Goal: Communication & Community: Participate in discussion

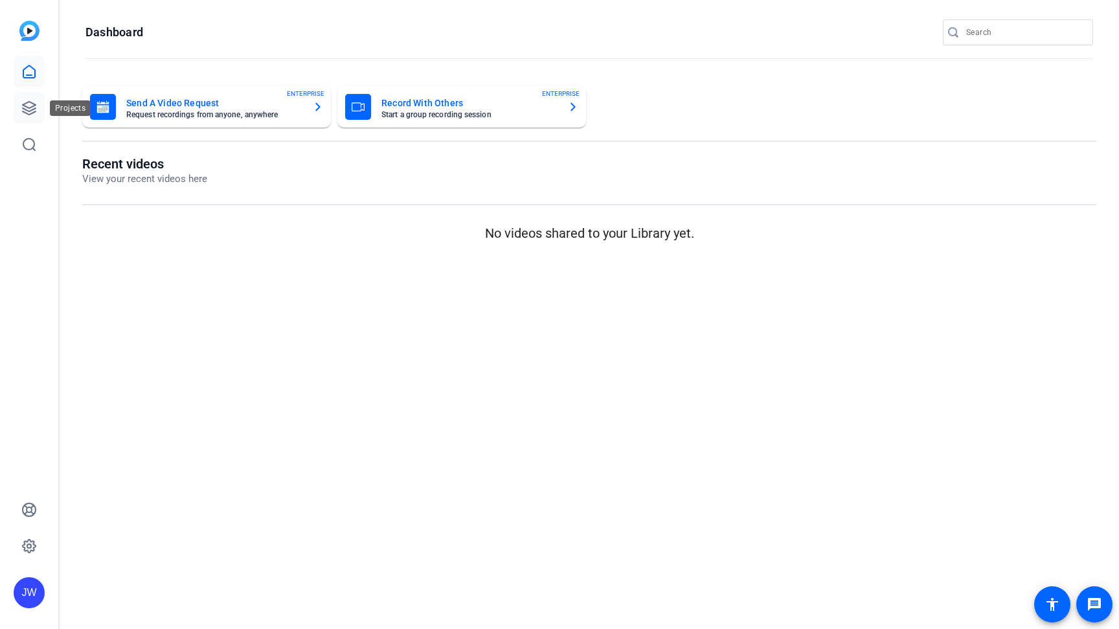
click at [31, 98] on link at bounding box center [29, 108] width 31 height 31
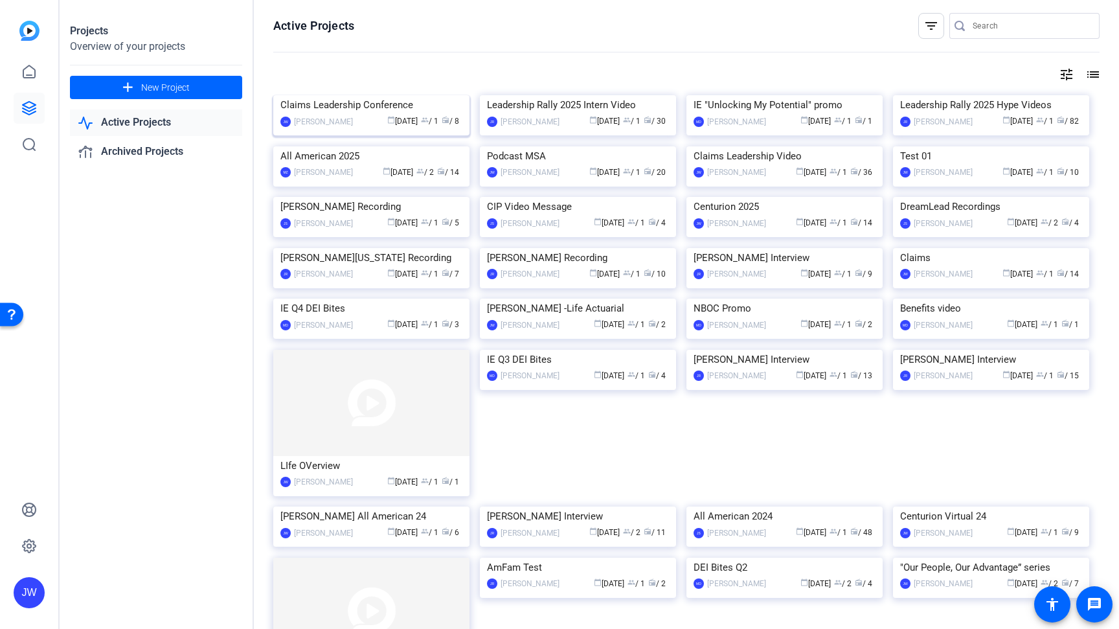
click at [362, 95] on img at bounding box center [371, 95] width 196 height 0
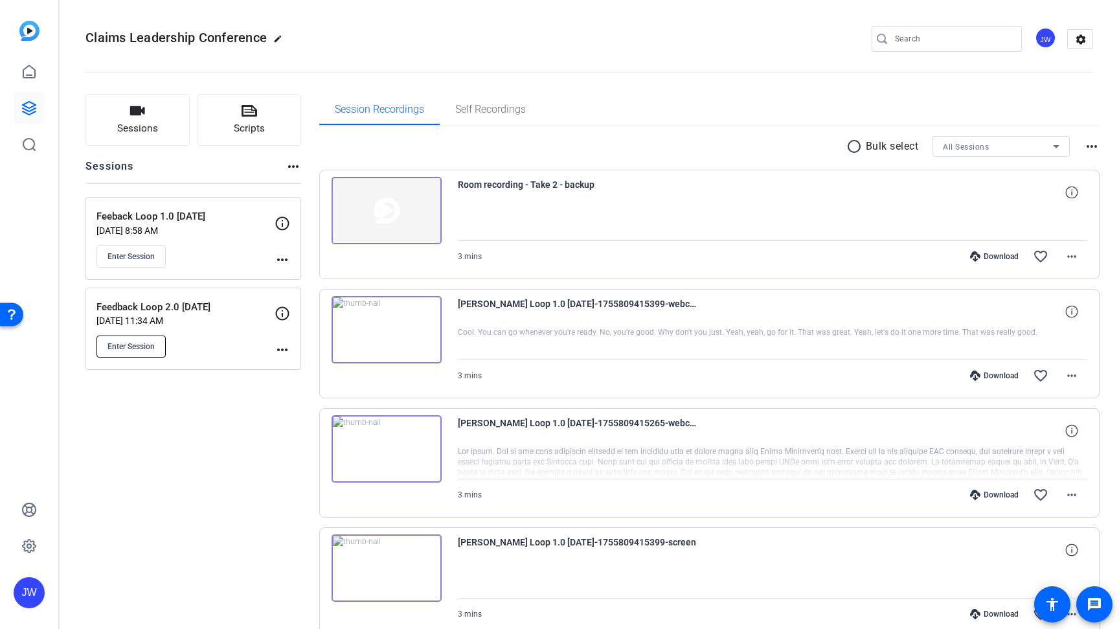
click at [139, 346] on span "Enter Session" at bounding box center [130, 346] width 47 height 10
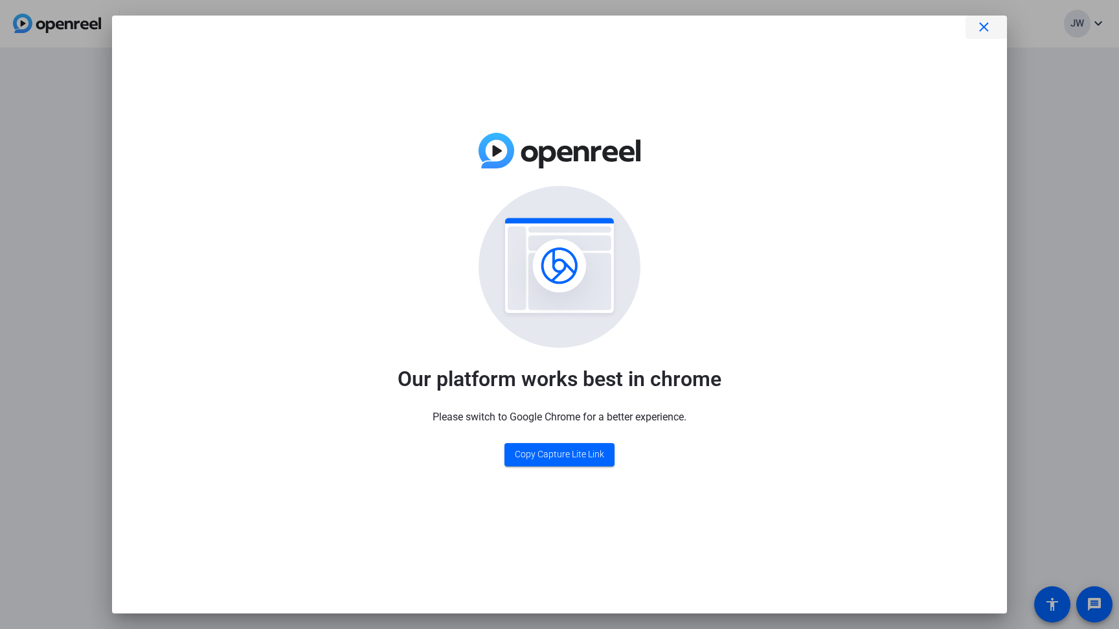
click at [981, 28] on mat-icon "close" at bounding box center [984, 27] width 16 height 16
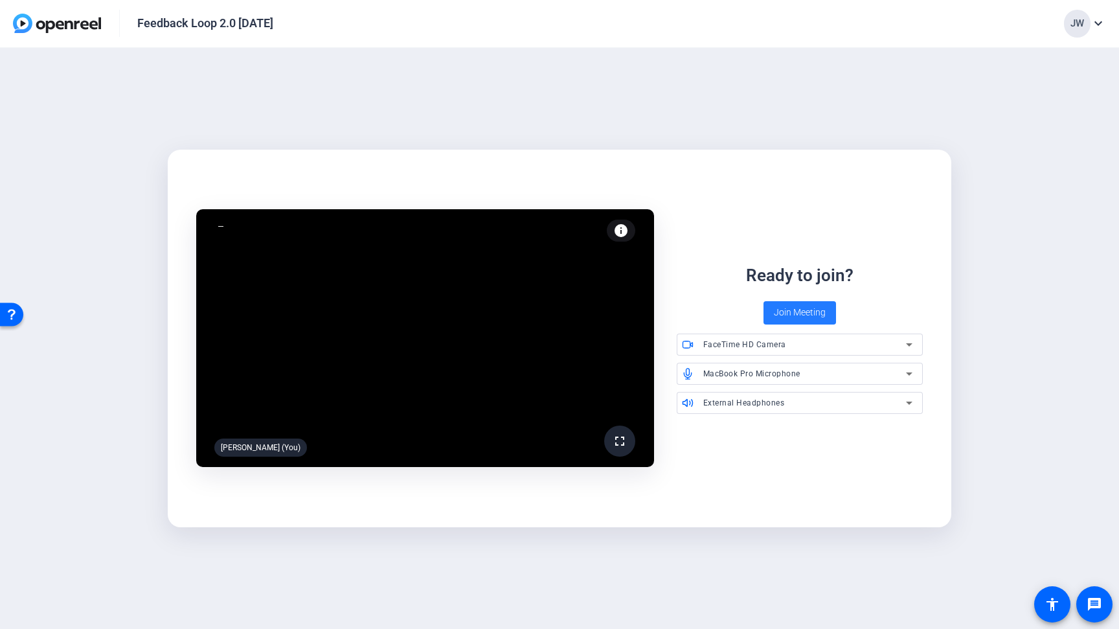
click at [782, 310] on span "Join Meeting" at bounding box center [800, 313] width 52 height 14
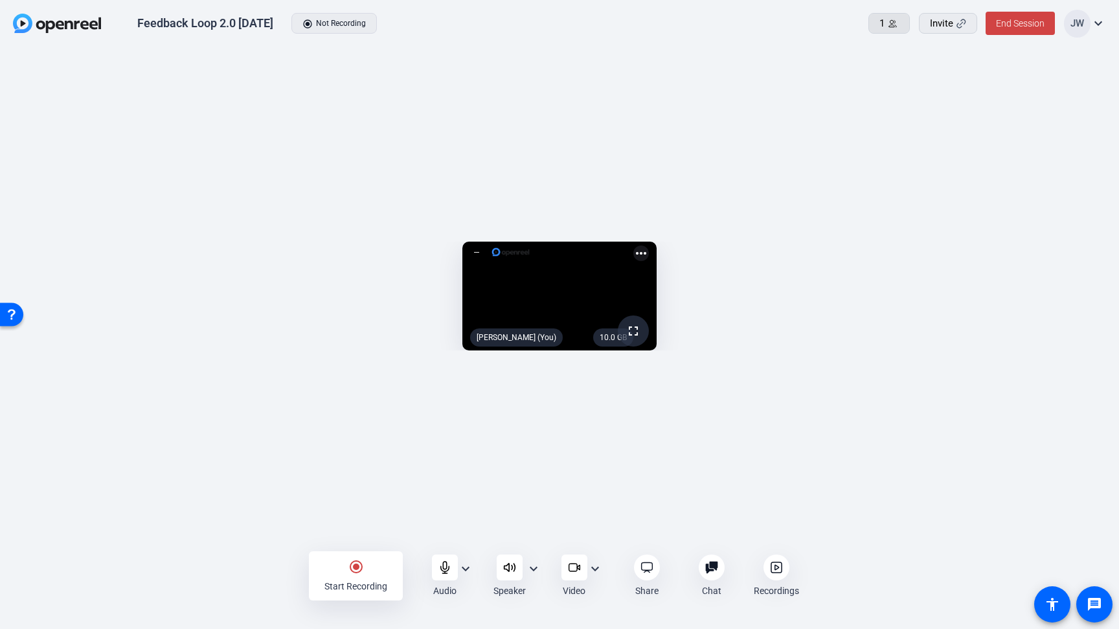
click at [884, 29] on span "1" at bounding box center [881, 23] width 5 height 15
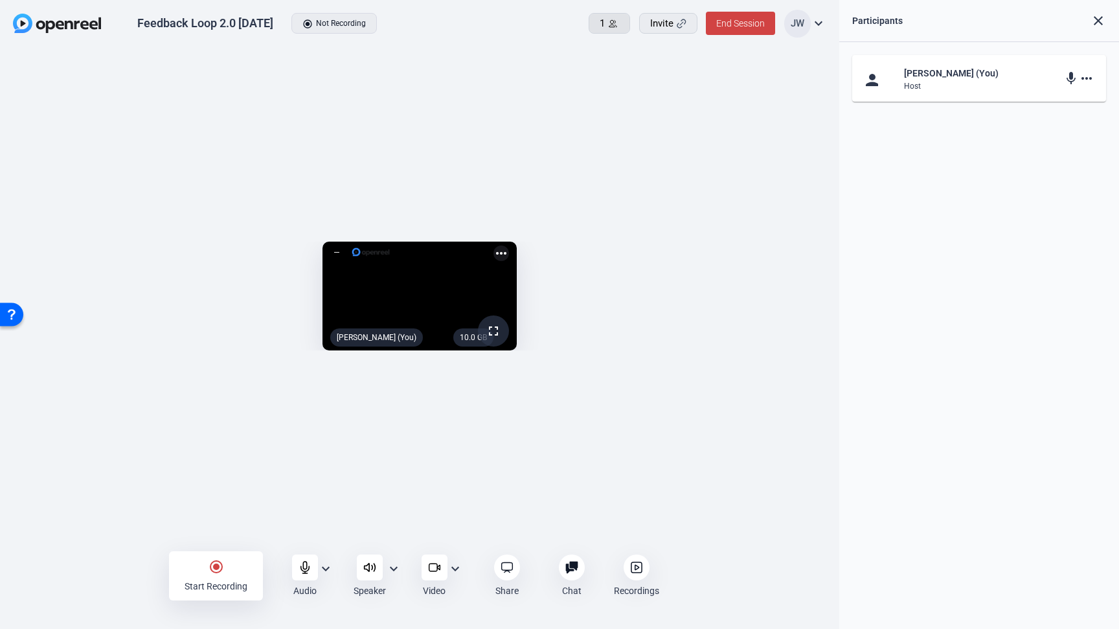
click at [612, 30] on div "1" at bounding box center [609, 23] width 19 height 15
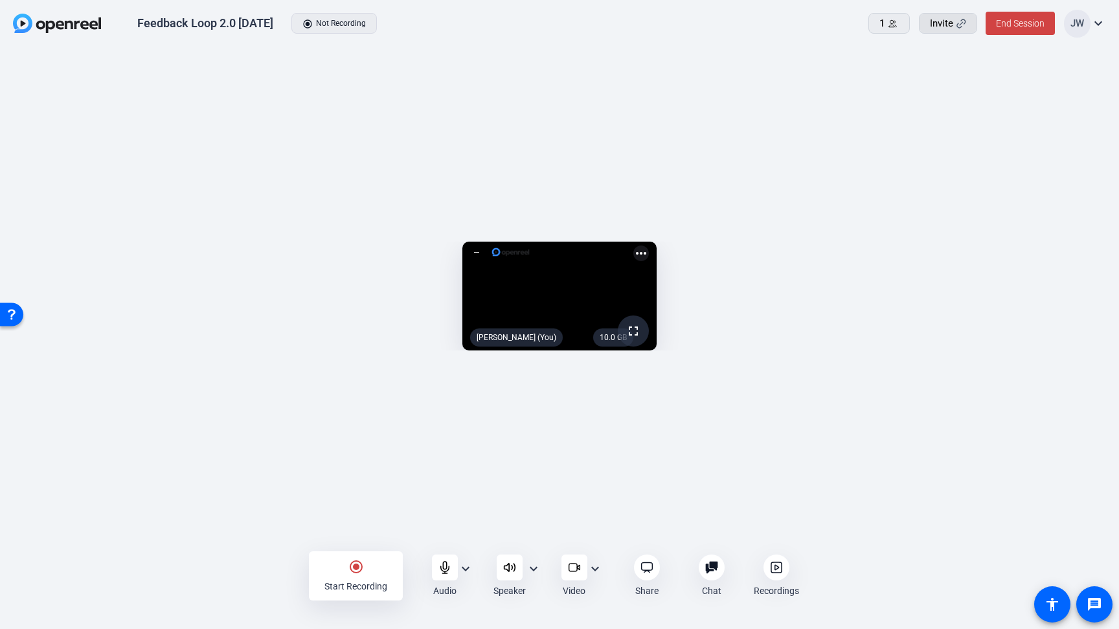
click at [945, 23] on span "Invite" at bounding box center [941, 23] width 23 height 15
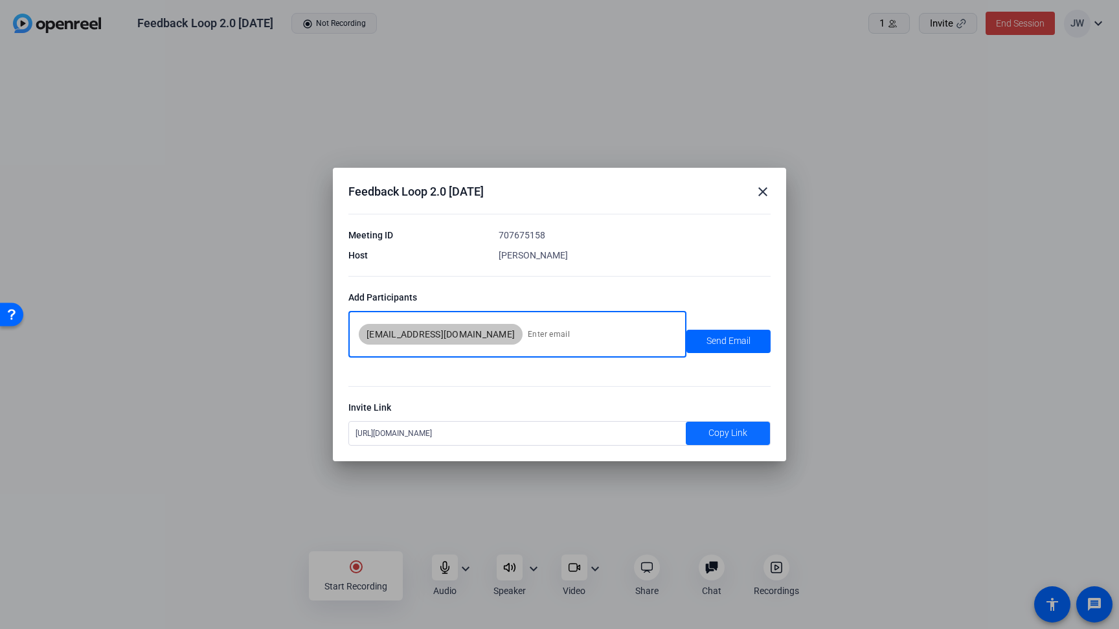
click at [714, 433] on span "Copy Link" at bounding box center [727, 433] width 39 height 14
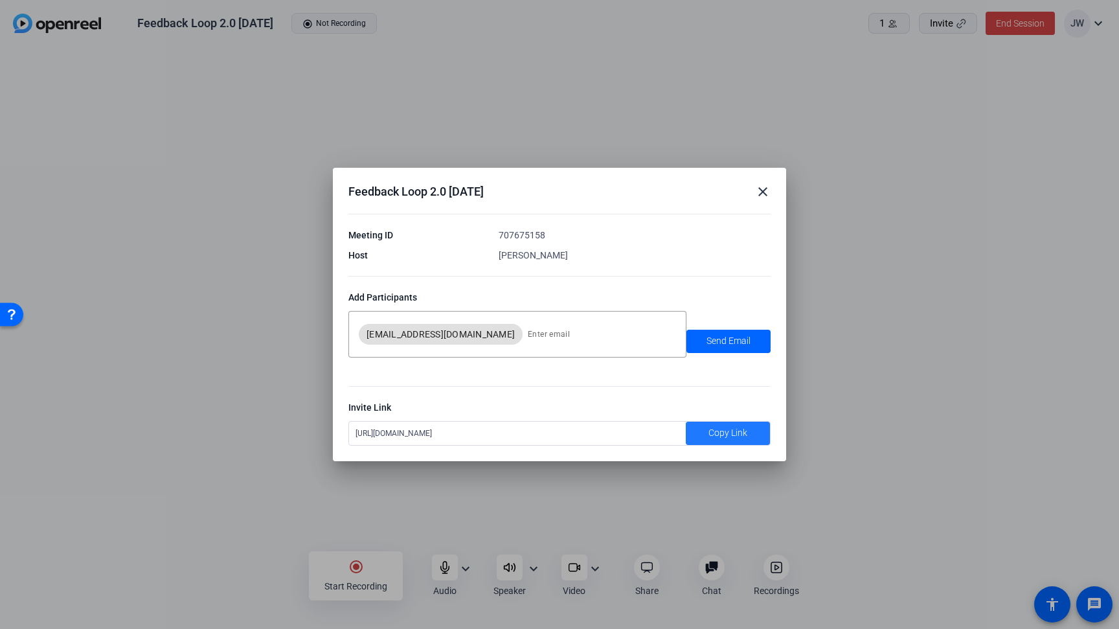
click at [760, 194] on mat-icon "close" at bounding box center [763, 192] width 16 height 16
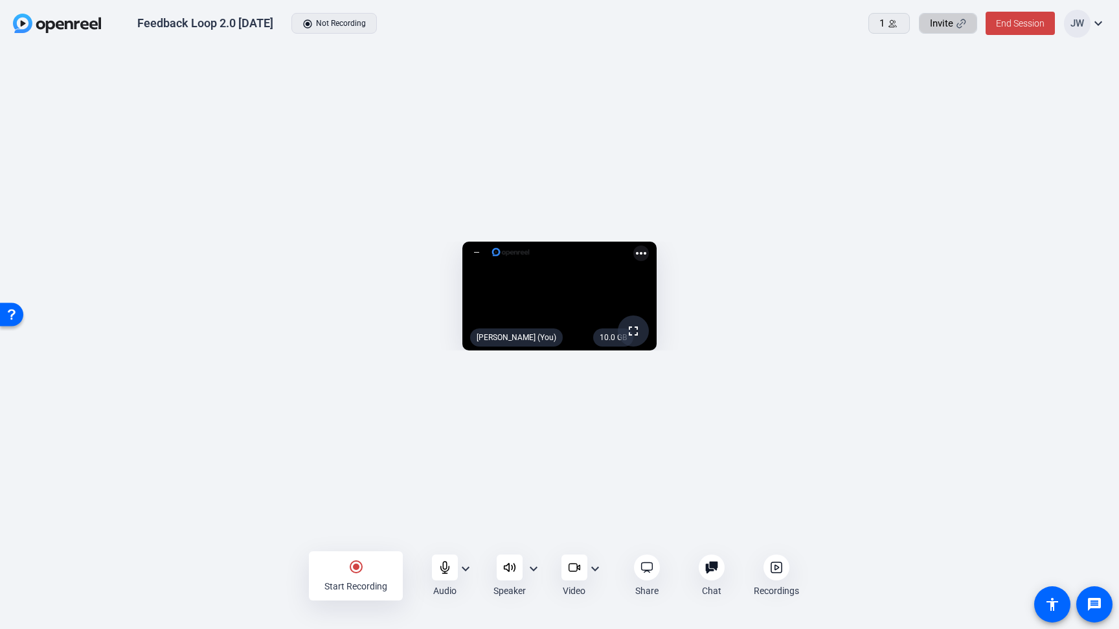
click at [1089, 21] on div "JW" at bounding box center [1077, 24] width 27 height 28
click at [1025, 161] on div at bounding box center [559, 314] width 1119 height 629
click at [913, 29] on div "1 Invite End Session JW expand_more" at bounding box center [987, 24] width 238 height 28
click at [894, 25] on icon at bounding box center [893, 24] width 10 height 10
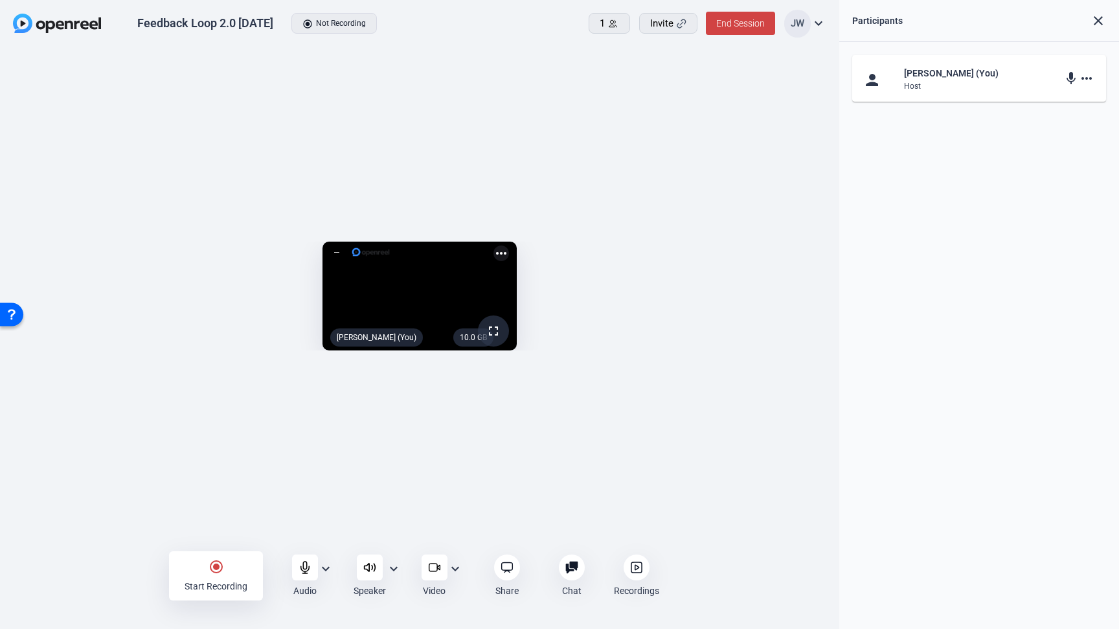
click at [934, 124] on div "person Jesse Wilson (You) Host mic more_horiz" at bounding box center [979, 335] width 280 height 587
click at [1081, 79] on mat-icon "more_horiz" at bounding box center [1087, 79] width 16 height 16
click at [966, 159] on div at bounding box center [559, 314] width 1119 height 629
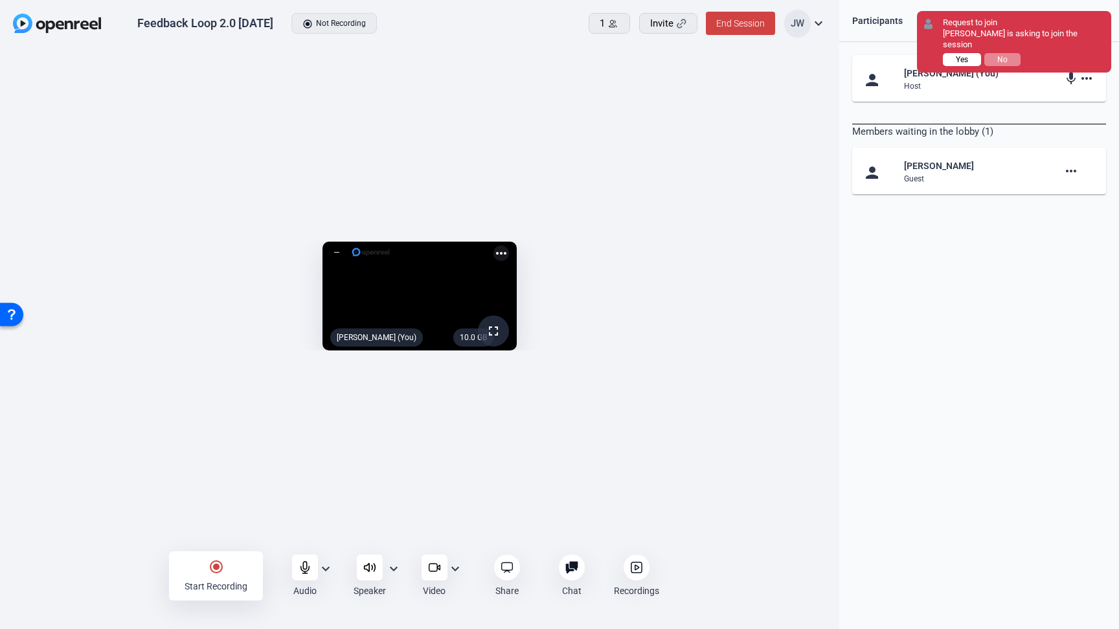
click at [958, 55] on span "Yes" at bounding box center [962, 59] width 12 height 9
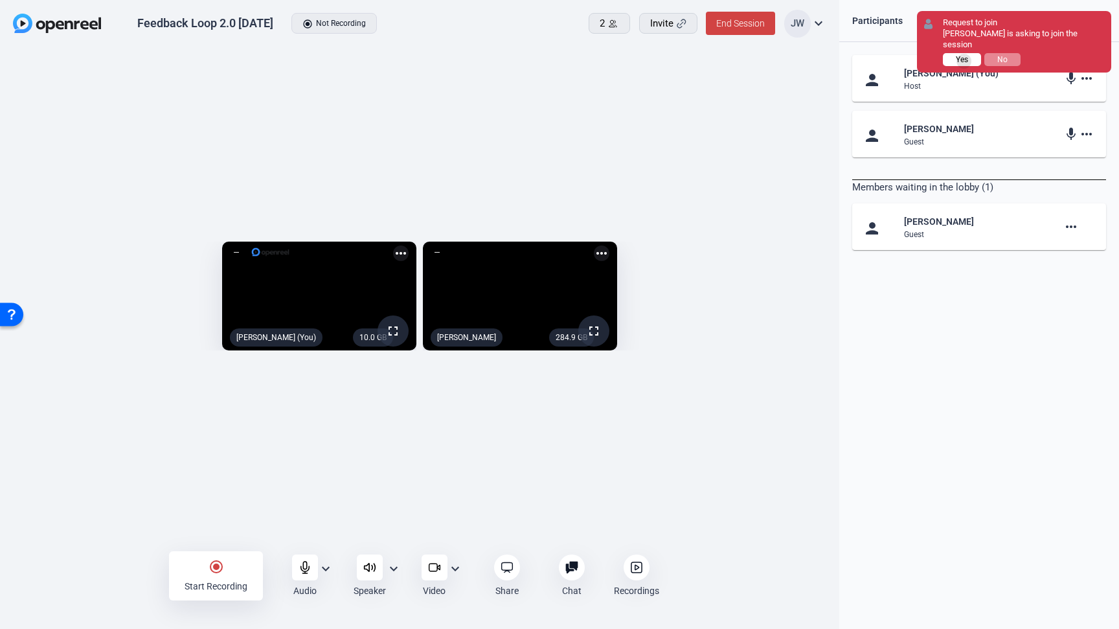
click at [964, 55] on span "Yes" at bounding box center [962, 59] width 12 height 9
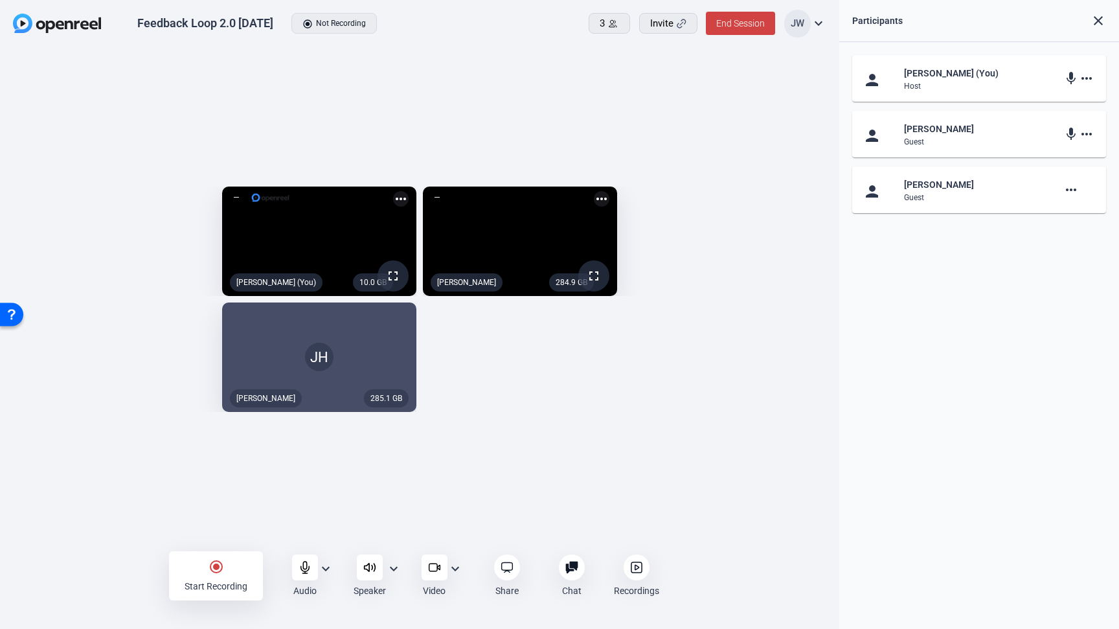
click at [874, 328] on div "person Jesse Wilson (You) Host mic more_horiz person Amy Holmberg Guest mic mor…" at bounding box center [979, 335] width 280 height 587
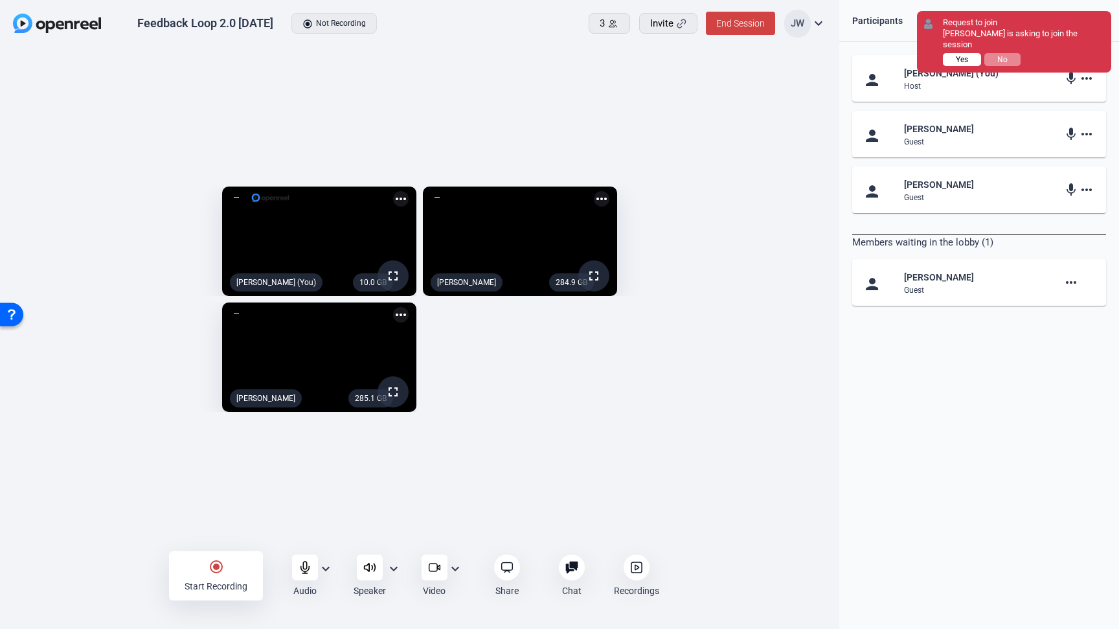
click at [947, 53] on button "Yes" at bounding box center [962, 59] width 38 height 13
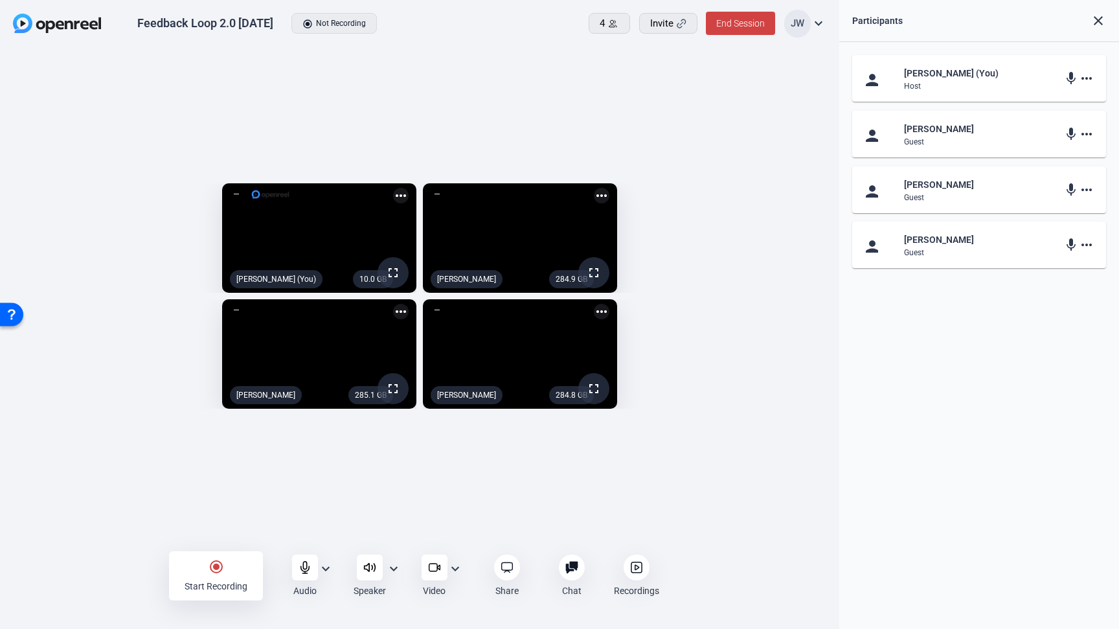
click at [933, 309] on div "person Jesse Wilson (You) Host mic more_horiz person Amy Holmberg Guest mic mor…" at bounding box center [979, 335] width 280 height 587
drag, startPoint x: 513, startPoint y: 17, endPoint x: 552, endPoint y: 28, distance: 41.0
click at [513, 17] on div "Feedback Loop 2.0 Friday radio_button_checked Not Recording 4 Invite End Sessio…" at bounding box center [419, 24] width 839 height 48
click at [611, 25] on icon at bounding box center [613, 24] width 10 height 10
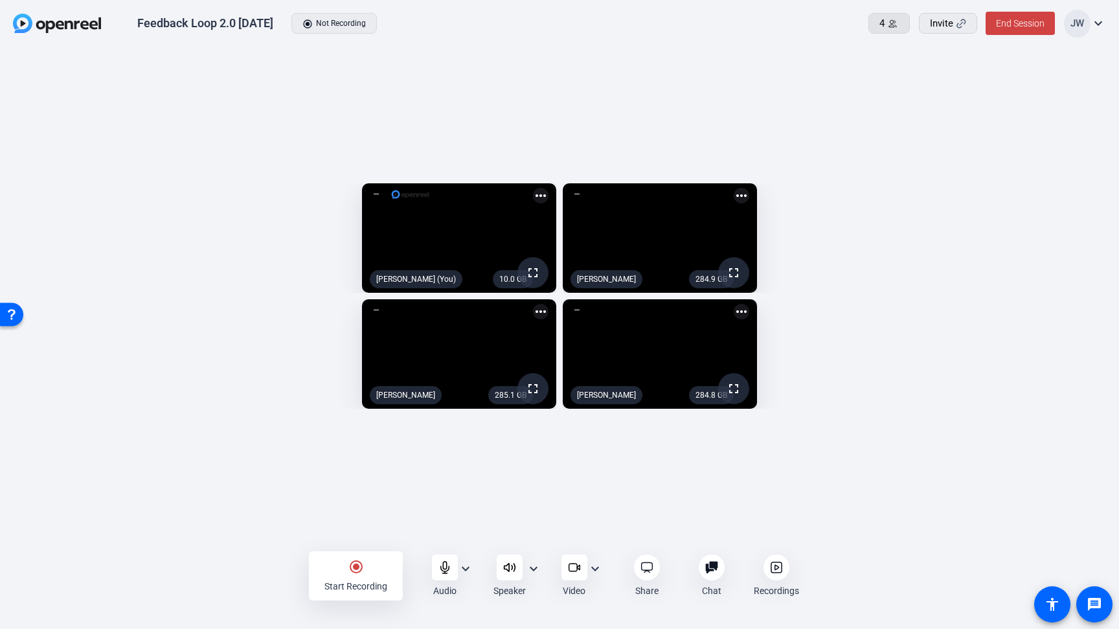
click at [890, 22] on icon at bounding box center [893, 24] width 10 height 10
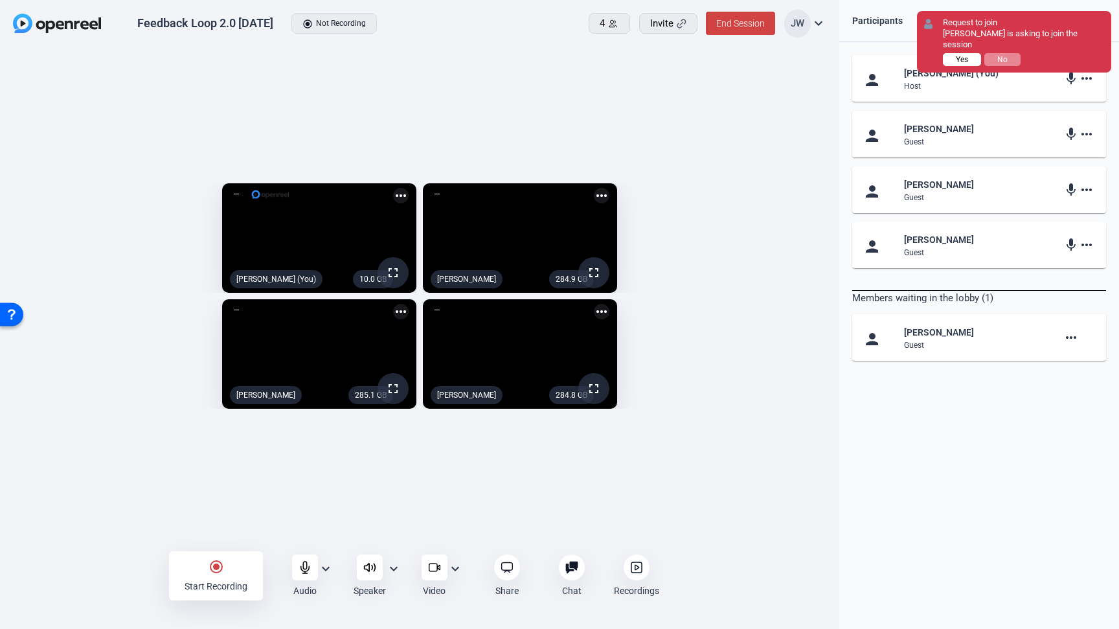
click at [955, 53] on button "Yes" at bounding box center [962, 59] width 38 height 13
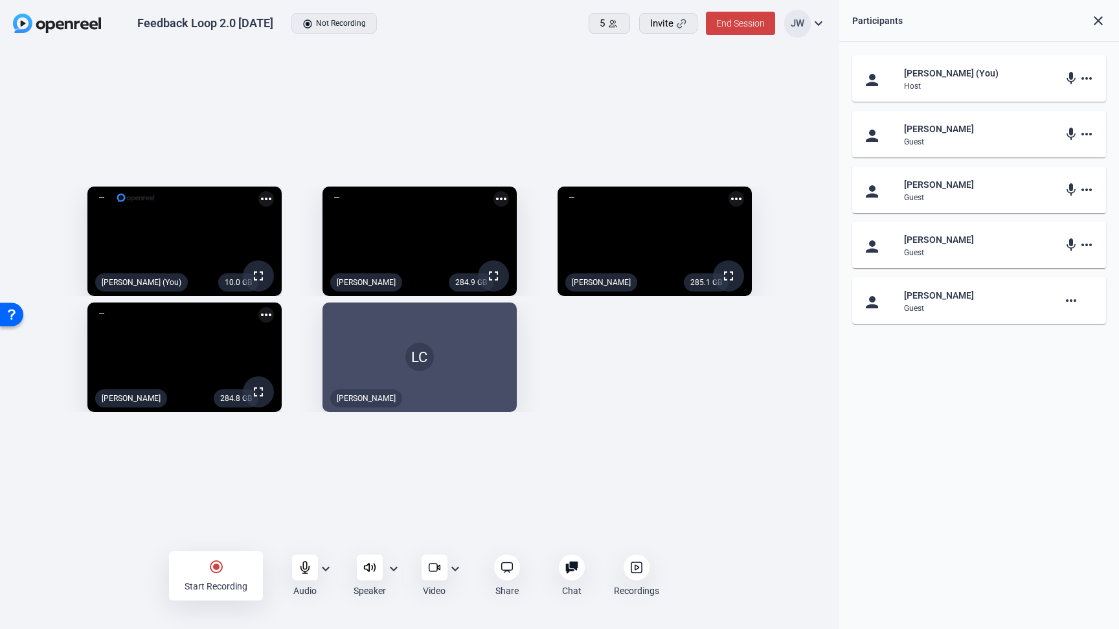
click at [747, 414] on div "10.0 GB fullscreen Jesse Wilson (You) more_horiz 284.9 GB fullscreen Amy Holmbe…" at bounding box center [419, 299] width 813 height 238
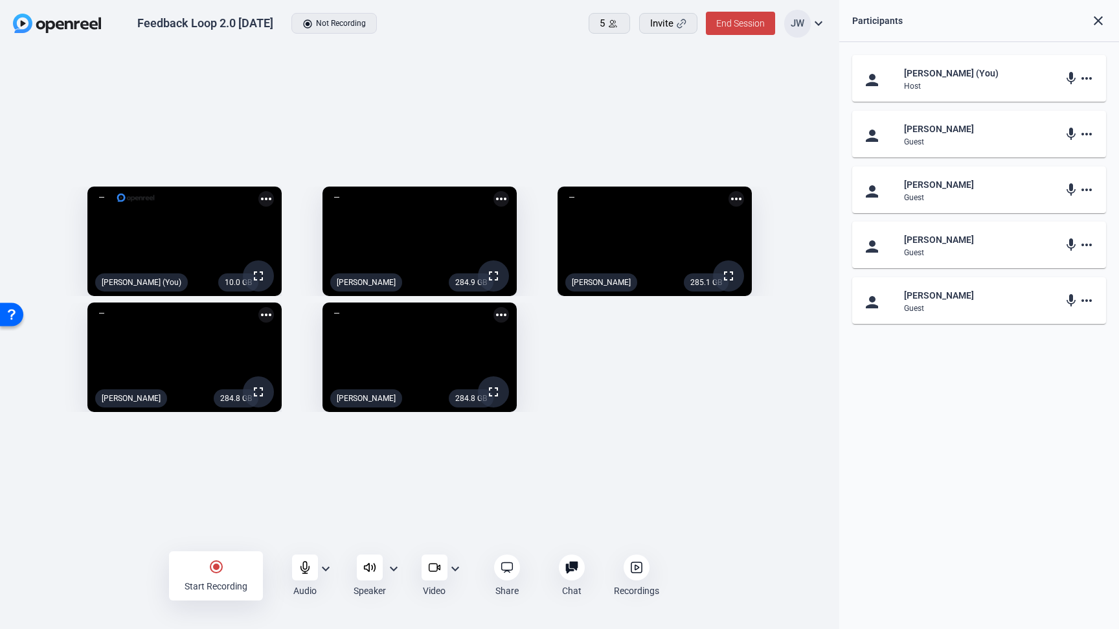
click at [229, 521] on div "10.0 GB fullscreen Jesse Wilson (You) more_horiz 284.9 GB fullscreen Amy Holmbe…" at bounding box center [419, 299] width 839 height 503
click at [727, 367] on div "10.0 GB fullscreen Jesse Wilson (You) more_horiz 284.9 GB fullscreen Amy Holmbe…" at bounding box center [419, 299] width 813 height 238
click at [161, 505] on div "10.0 GB fullscreen Jesse Wilson (You) more_horiz 284.9 GB fullscreen Amy Holmbe…" at bounding box center [419, 299] width 839 height 503
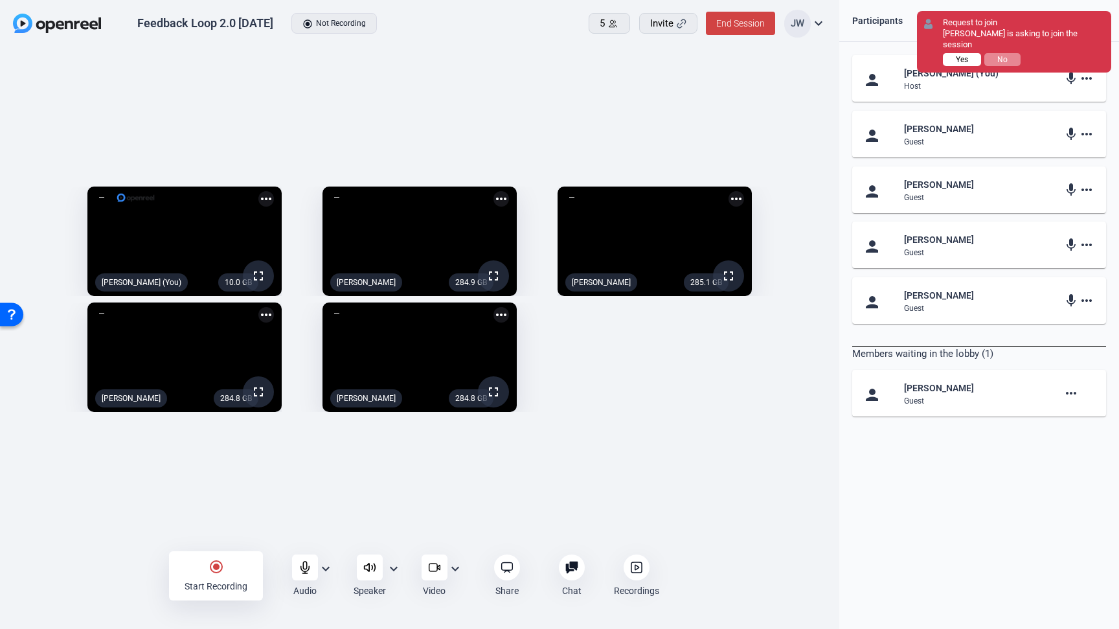
click at [962, 56] on span "Yes" at bounding box center [962, 59] width 12 height 9
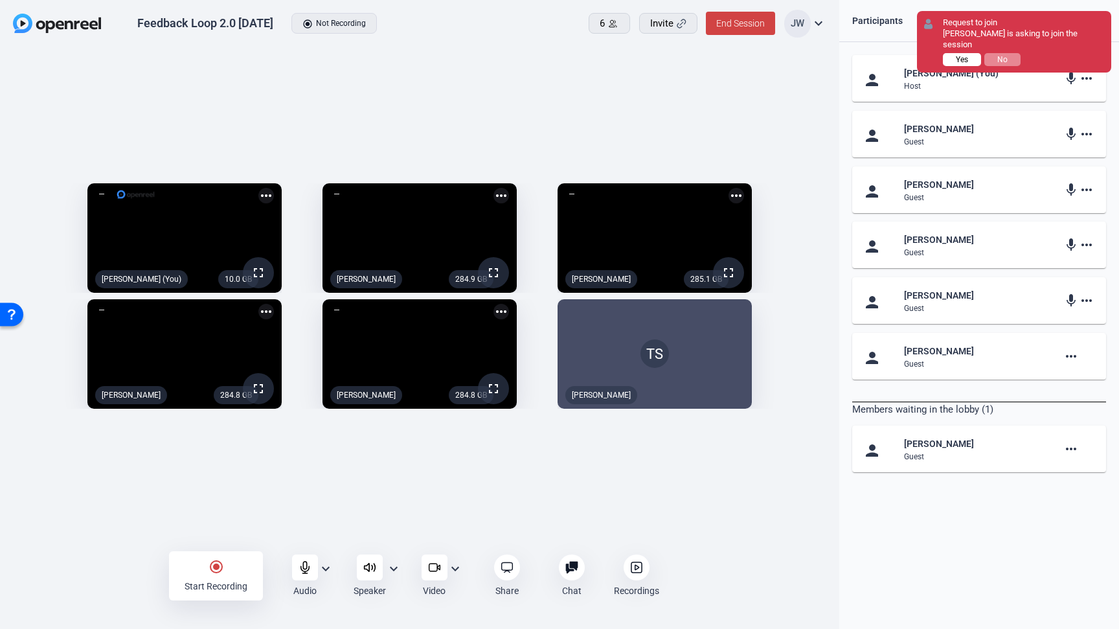
click at [957, 55] on span "Yes" at bounding box center [962, 59] width 12 height 9
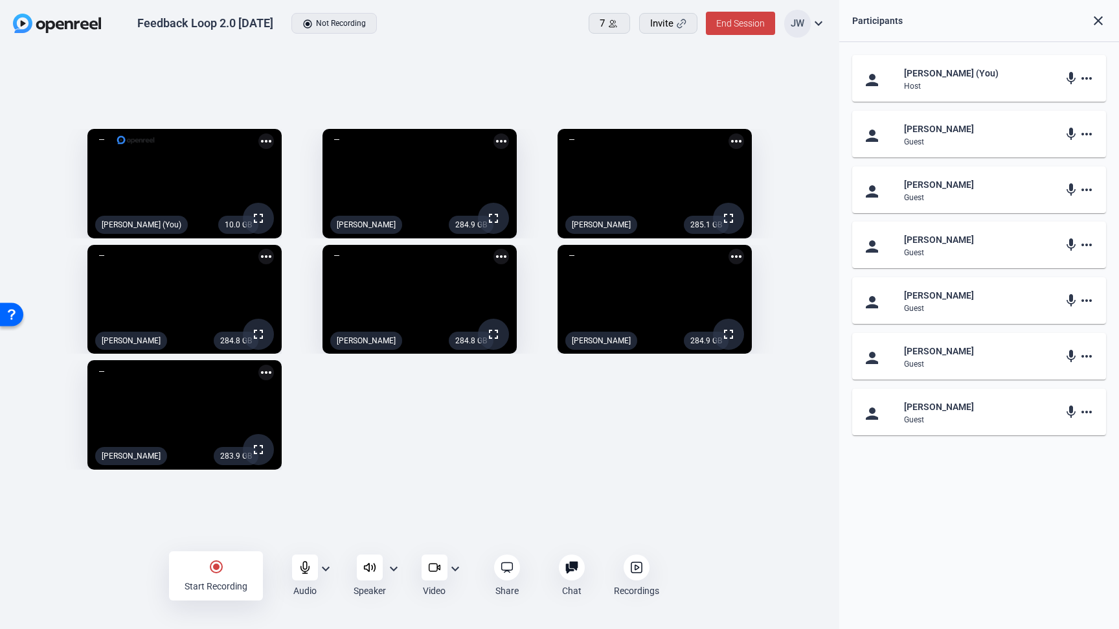
click at [432, 476] on div "10.0 GB fullscreen Jesse Wilson (You) more_horiz 284.9 GB fullscreen Amy Holmbe…" at bounding box center [419, 299] width 813 height 354
click at [472, 476] on div "10.0 GB fullscreen Jesse Wilson (You) more_horiz 284.9 GB fullscreen Amy Holmbe…" at bounding box center [419, 299] width 813 height 354
click at [388, 455] on div "10.0 GB fullscreen Jesse Wilson (You) more_horiz 284.9 GB fullscreen Amy Holmbe…" at bounding box center [419, 299] width 813 height 354
click at [446, 430] on div "10.0 GB fullscreen Jesse Wilson (You) more_horiz 284.9 GB fullscreen Amy Holmbe…" at bounding box center [419, 299] width 813 height 354
click at [565, 561] on div at bounding box center [572, 567] width 26 height 26
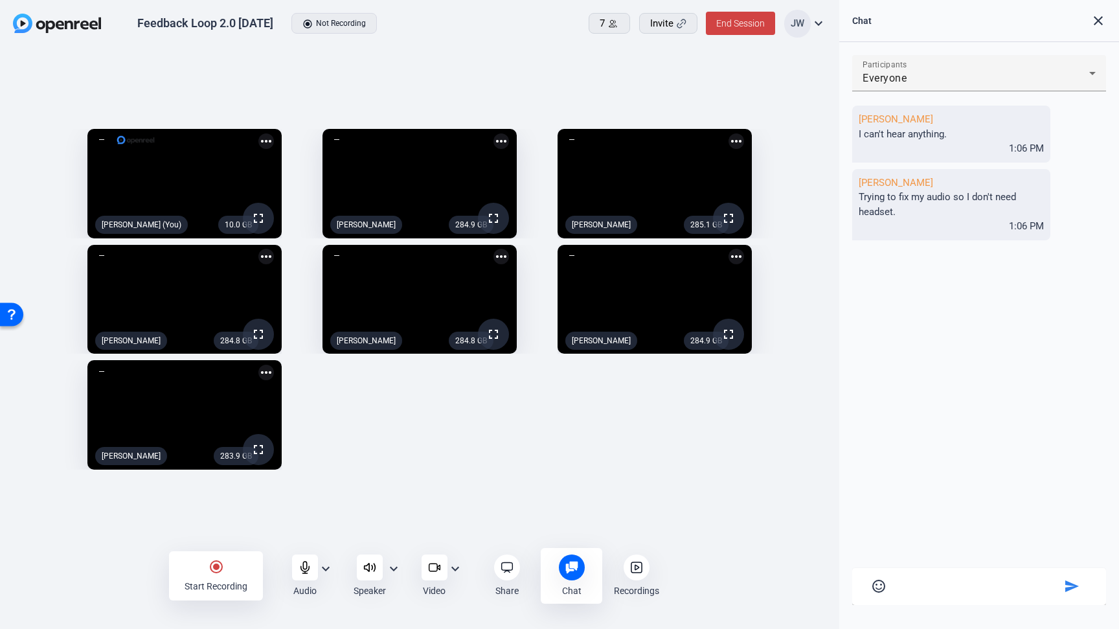
click at [1102, 23] on mat-icon "close" at bounding box center [1099, 21] width 16 height 16
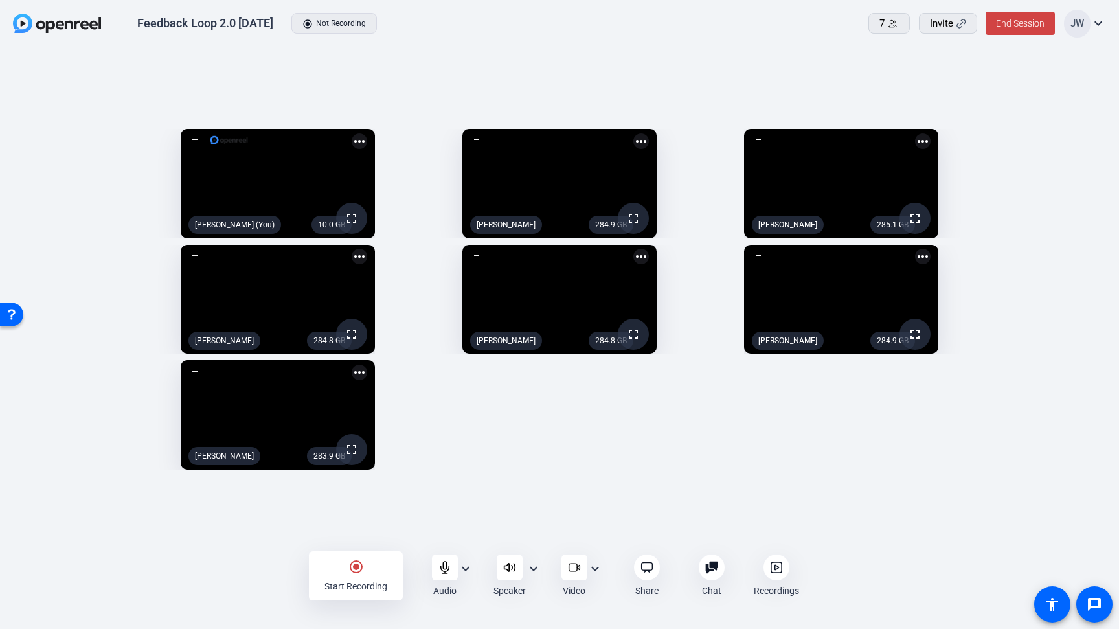
click at [569, 450] on div "10.0 GB fullscreen Jesse Wilson (You) more_horiz 284.9 GB fullscreen Amy Holmbe…" at bounding box center [559, 299] width 1093 height 354
click at [598, 567] on mat-icon "expand_more" at bounding box center [595, 569] width 16 height 16
click at [629, 486] on div at bounding box center [559, 314] width 1119 height 629
click at [354, 133] on mat-icon "more_horiz" at bounding box center [360, 141] width 16 height 16
drag, startPoint x: 399, startPoint y: 89, endPoint x: 368, endPoint y: 210, distance: 124.9
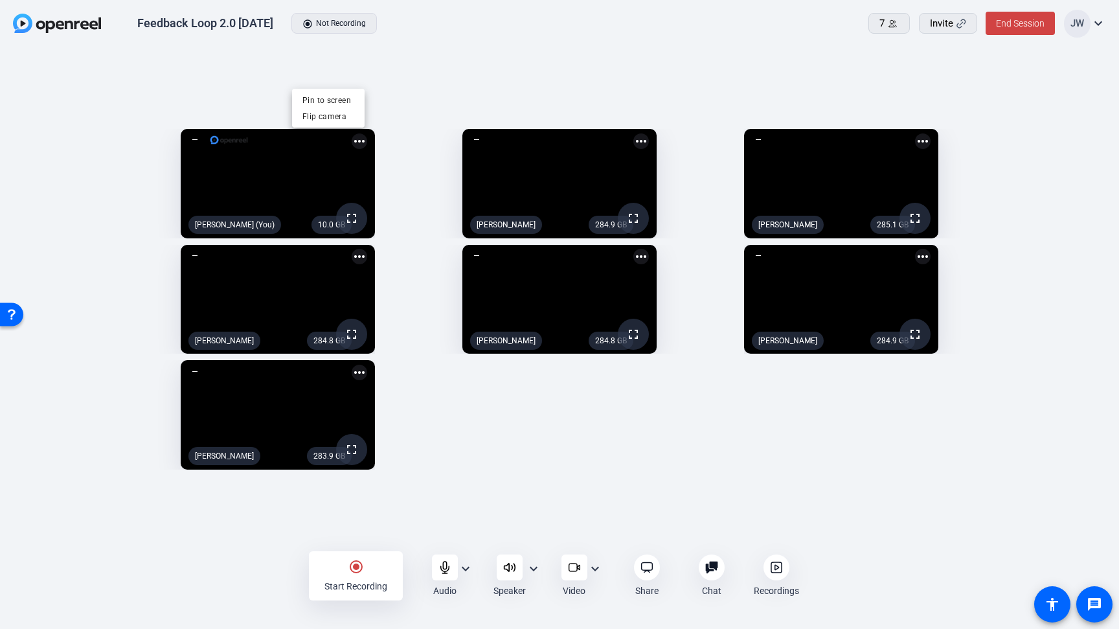
click at [399, 91] on div at bounding box center [559, 314] width 1119 height 629
click at [468, 568] on mat-icon "expand_more" at bounding box center [466, 569] width 16 height 16
click at [482, 493] on div at bounding box center [559, 314] width 1119 height 629
click at [533, 557] on openreel-speaker-select "Speaker expand_more" at bounding box center [517, 575] width 48 height 43
click at [533, 565] on mat-icon "expand_more" at bounding box center [534, 569] width 16 height 16
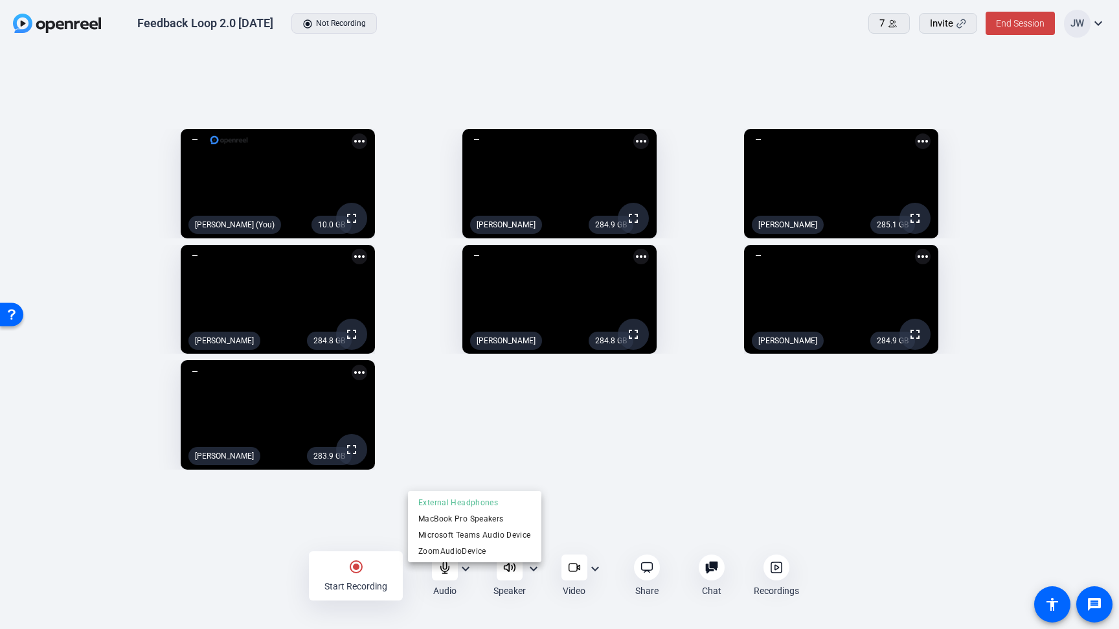
click at [569, 507] on div at bounding box center [559, 314] width 1119 height 629
click at [396, 401] on div "10.0 GB fullscreen Jesse Wilson (You) more_horiz 284.9 GB fullscreen Amy Holmbe…" at bounding box center [559, 299] width 1093 height 354
click at [394, 400] on div "10.0 GB fullscreen Jesse Wilson (You) more_horiz 284.9 GB fullscreen Amy Holmbe…" at bounding box center [559, 299] width 1093 height 354
click at [390, 312] on openreel-capture-lite-video-stream "284.8 GB fullscreen Liz Carr more_horiz" at bounding box center [559, 299] width 356 height 109
click at [396, 264] on openreel-capture-lite-video-stream "284.8 GB fullscreen Liz Carr more_horiz" at bounding box center [559, 299] width 356 height 109
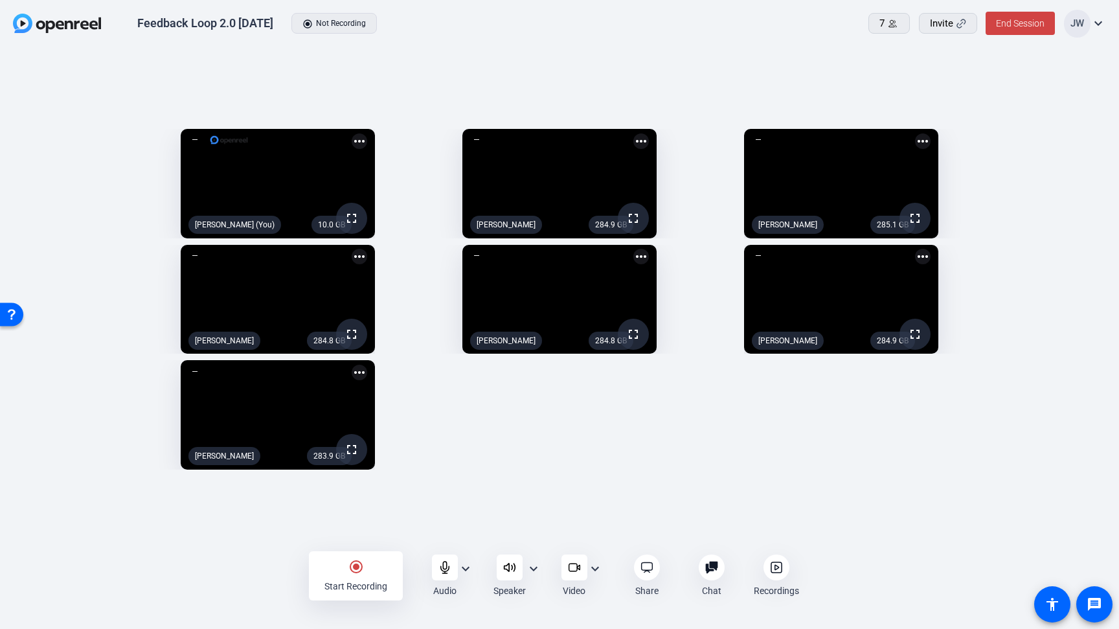
click at [395, 255] on openreel-capture-lite-video-stream "284.8 GB fullscreen Liz Carr more_horiz" at bounding box center [559, 299] width 356 height 109
click at [393, 219] on div "10.0 GB fullscreen Jesse Wilson (You) more_horiz 284.9 GB fullscreen Amy Holmbe…" at bounding box center [559, 299] width 1093 height 354
click at [398, 190] on openreel-capture-lite-video-stream "284.9 GB fullscreen Amy Holmberg more_horiz" at bounding box center [559, 183] width 356 height 109
click at [392, 180] on openreel-capture-lite-video-stream "284.9 GB fullscreen Amy Holmberg more_horiz" at bounding box center [559, 183] width 356 height 109
click at [448, 447] on div "10.0 GB fullscreen Jesse Wilson (You) more_horiz 284.9 GB fullscreen Amy Holmbe…" at bounding box center [559, 299] width 1093 height 354
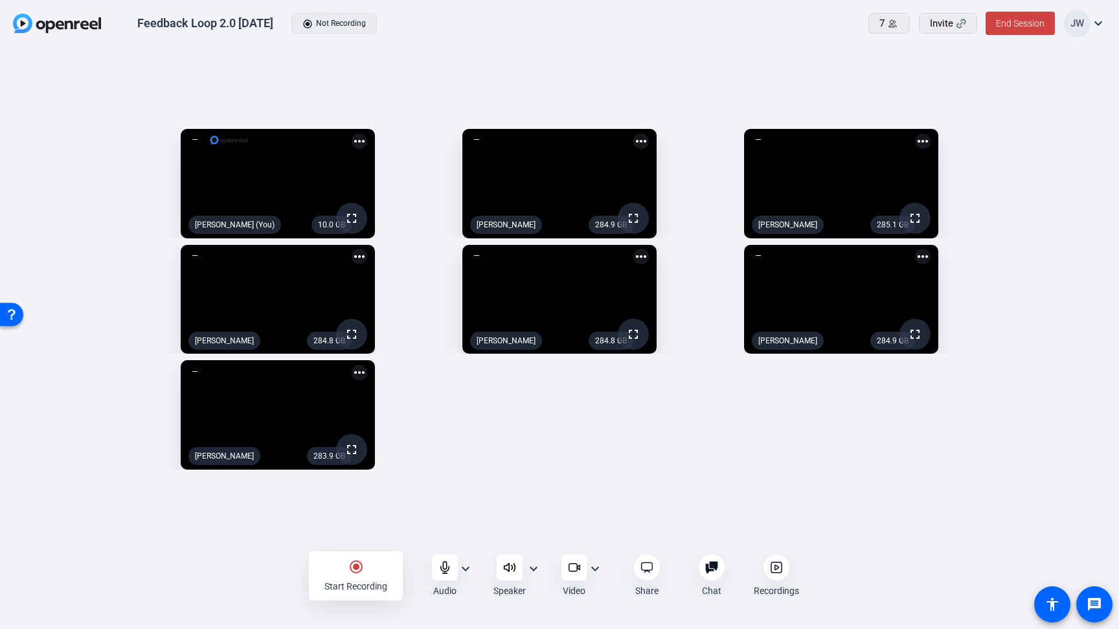
click at [407, 312] on openreel-capture-lite-video-stream "284.8 GB fullscreen Liz Carr more_horiz" at bounding box center [559, 299] width 356 height 109
click at [714, 569] on icon at bounding box center [711, 567] width 12 height 12
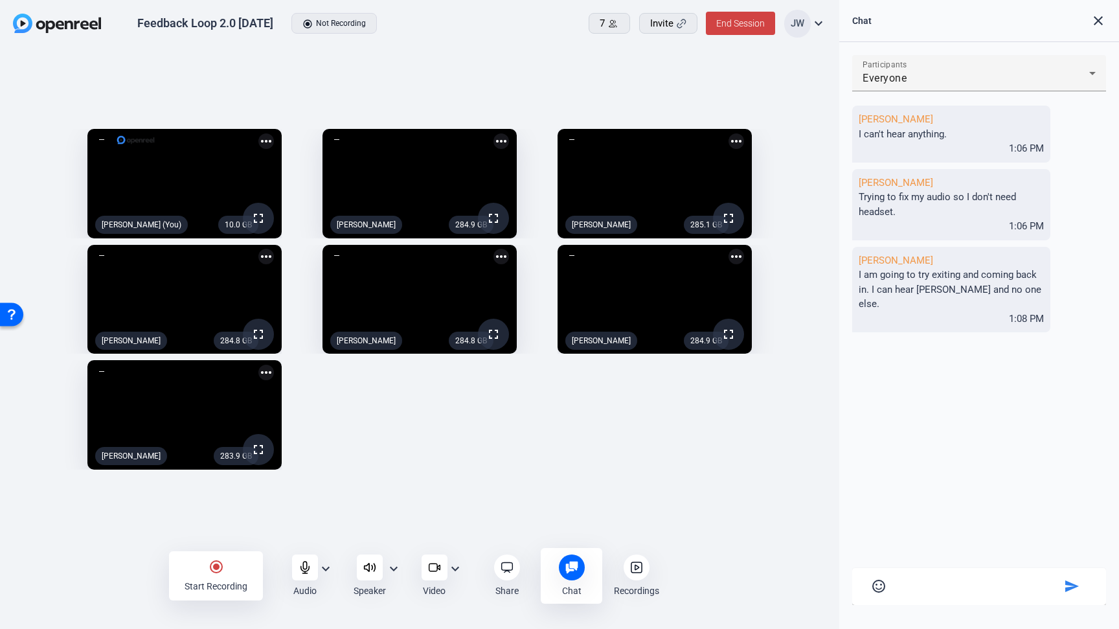
click at [1096, 21] on mat-icon "close" at bounding box center [1099, 21] width 16 height 16
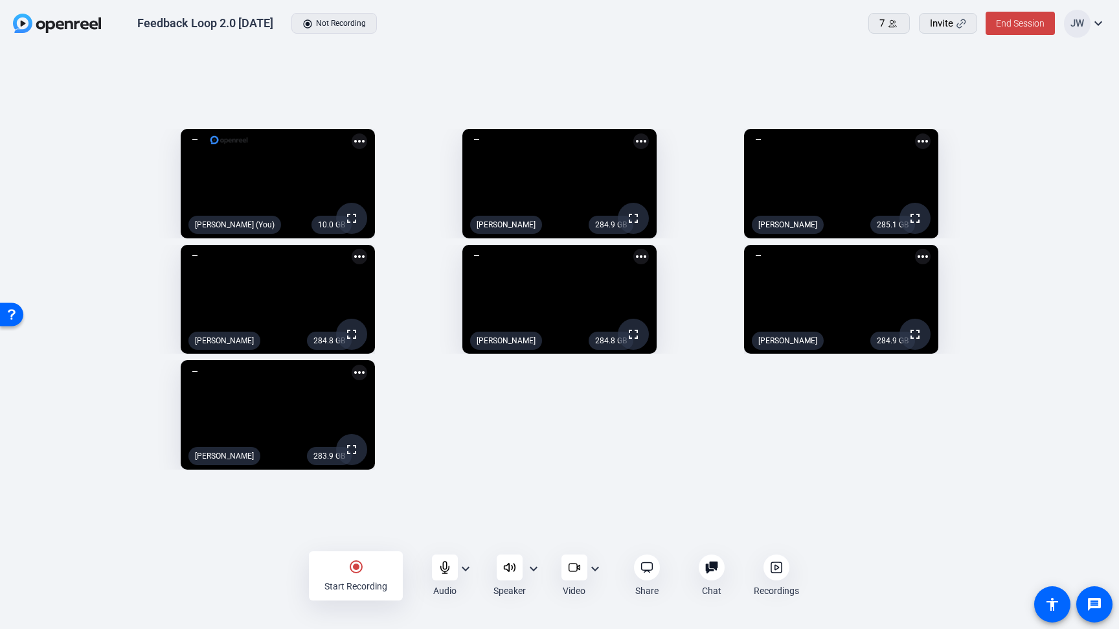
click at [398, 354] on openreel-capture-lite-video-stream "284.8 GB fullscreen Liz Carr more_horiz" at bounding box center [559, 299] width 356 height 109
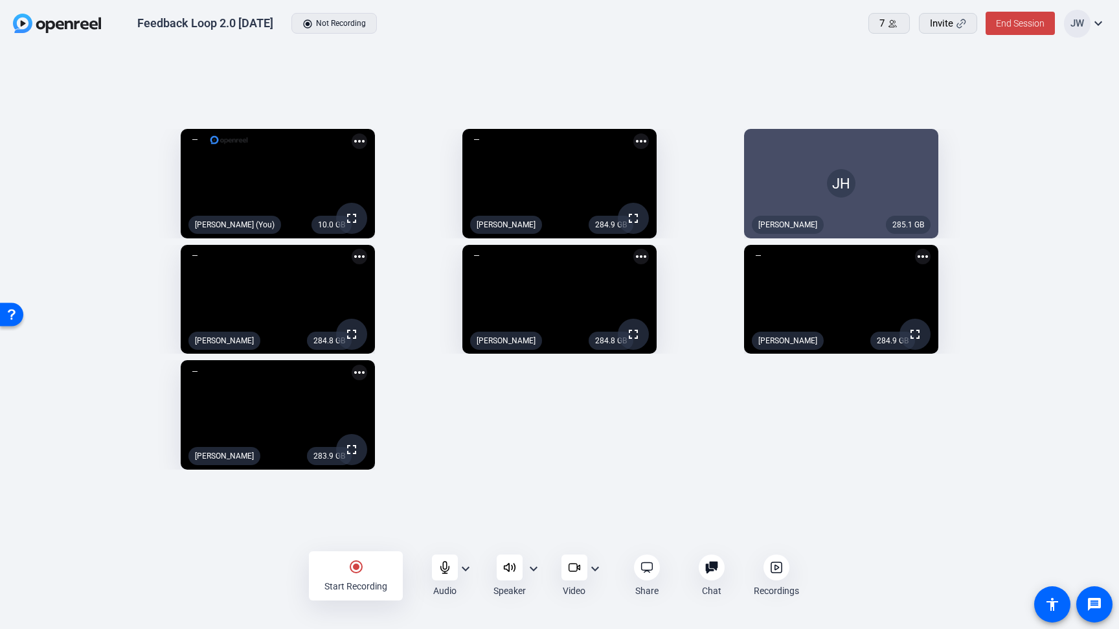
click at [400, 313] on openreel-capture-lite-video-stream "284.8 GB fullscreen Liz Carr more_horiz" at bounding box center [559, 299] width 356 height 109
click at [708, 563] on icon at bounding box center [711, 567] width 13 height 13
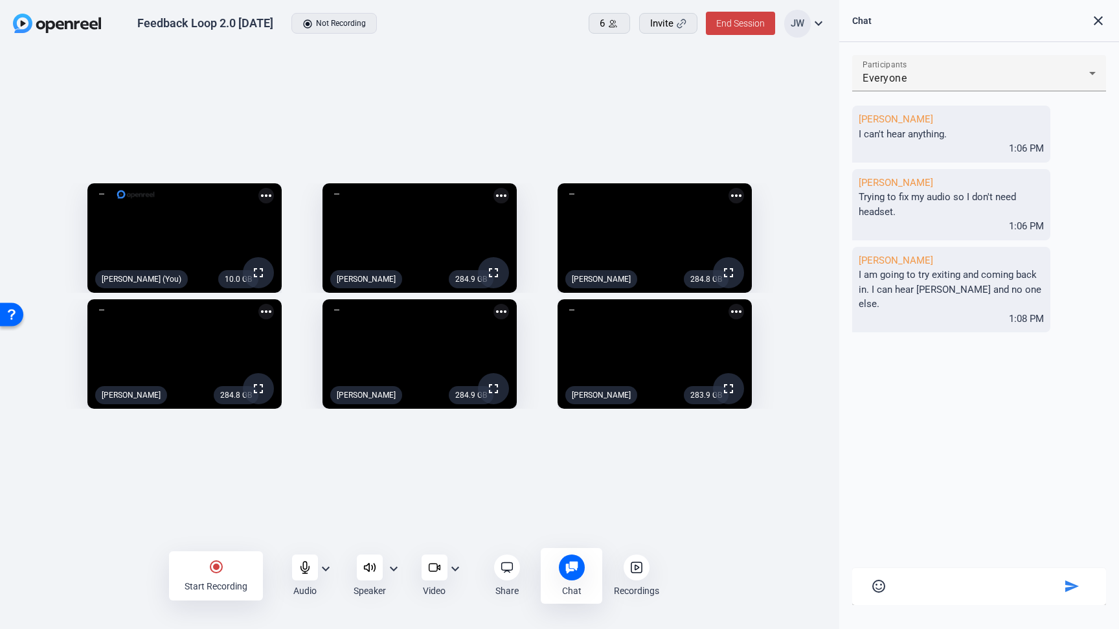
click at [326, 571] on mat-icon "expand_more" at bounding box center [326, 569] width 16 height 16
click at [396, 568] on div at bounding box center [559, 314] width 1119 height 629
click at [392, 565] on mat-icon "expand_more" at bounding box center [394, 569] width 16 height 16
click at [444, 515] on div at bounding box center [559, 314] width 1119 height 629
click at [395, 569] on mat-icon "expand_more" at bounding box center [394, 569] width 16 height 16
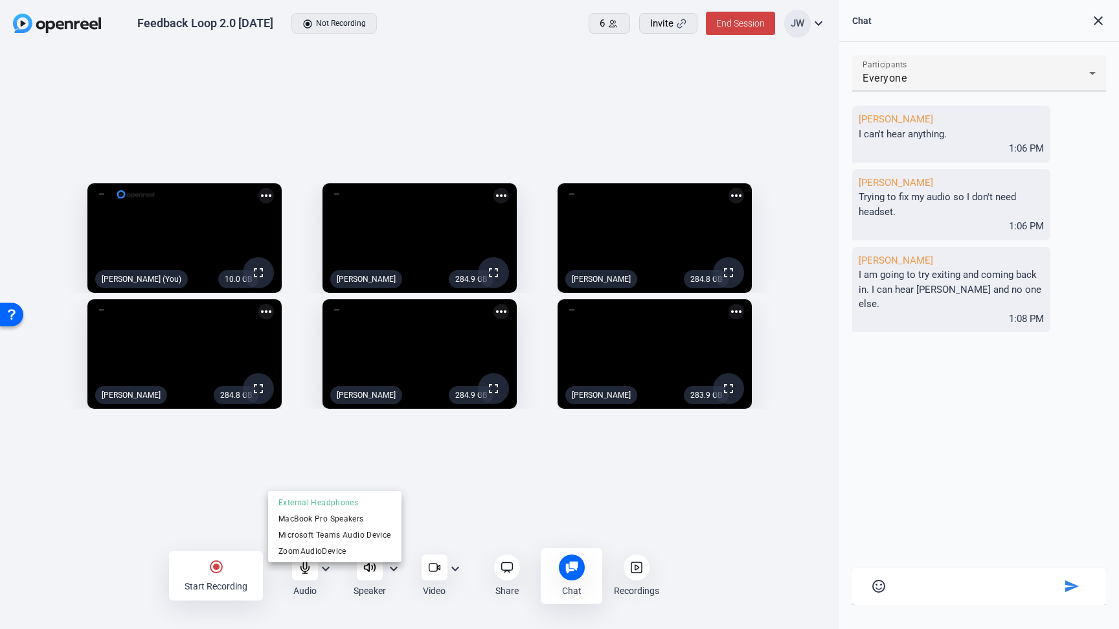
click at [437, 500] on div at bounding box center [559, 314] width 1119 height 629
click at [271, 493] on div "10.0 GB fullscreen Jesse Wilson (You) more_horiz 284.9 GB fullscreen Amy Holmbe…" at bounding box center [419, 299] width 839 height 503
click at [561, 569] on div at bounding box center [572, 567] width 26 height 26
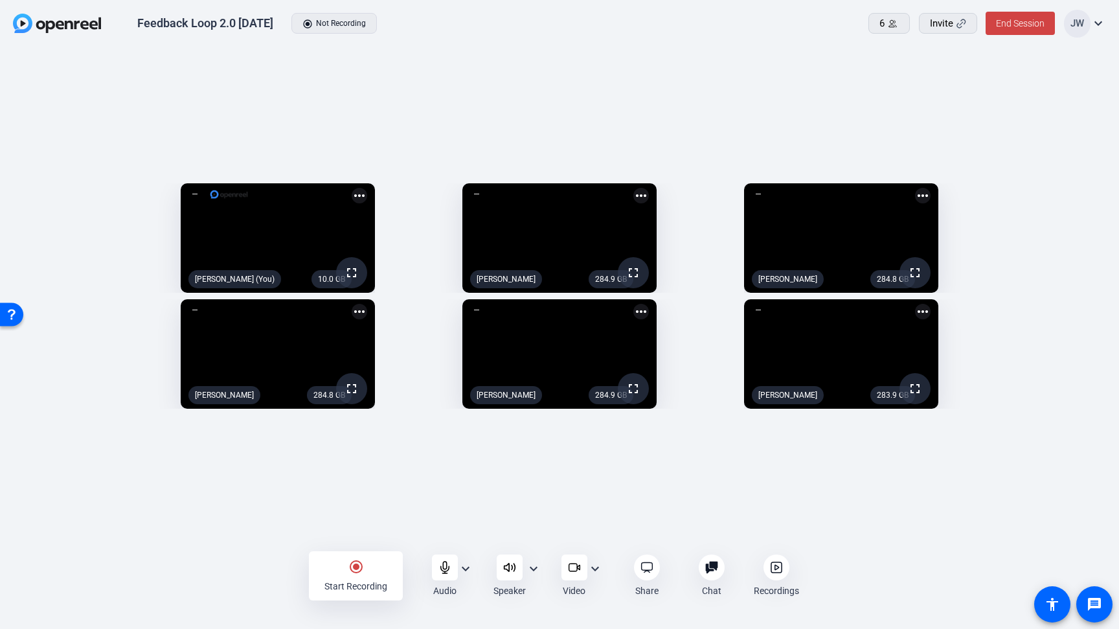
click at [220, 543] on div "10.0 GB fullscreen Jesse Wilson (You) more_horiz 284.9 GB fullscreen Amy Holmbe…" at bounding box center [559, 299] width 1119 height 503
click at [232, 554] on div "radio_button_checked Start Recording Audio expand_more Speaker expand_more Vide…" at bounding box center [559, 575] width 1119 height 51
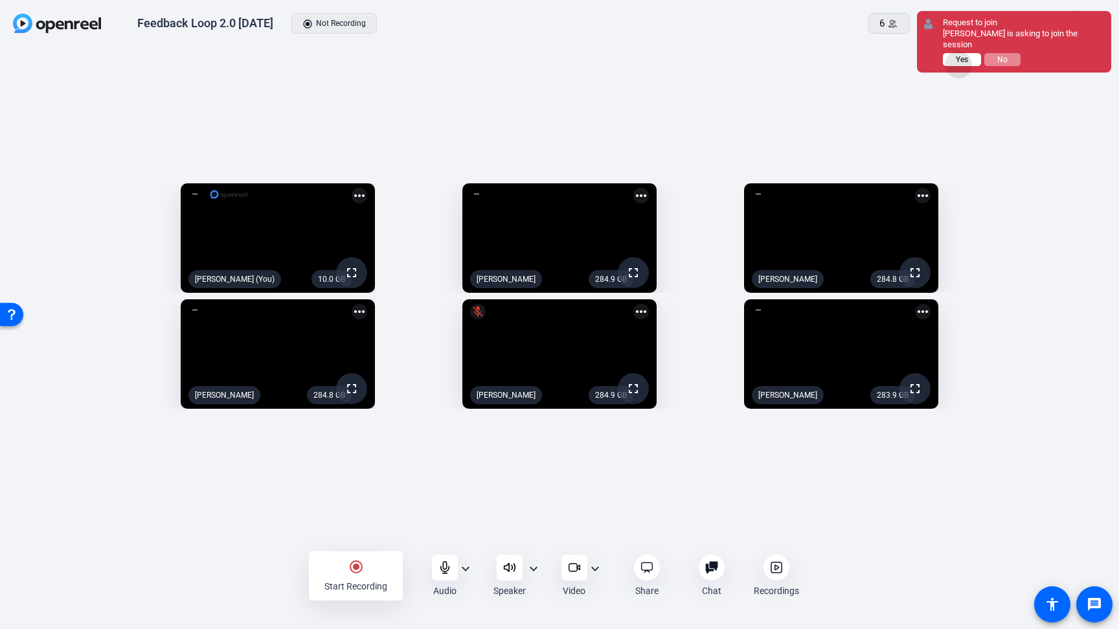
click at [959, 53] on button "Yes" at bounding box center [962, 59] width 38 height 13
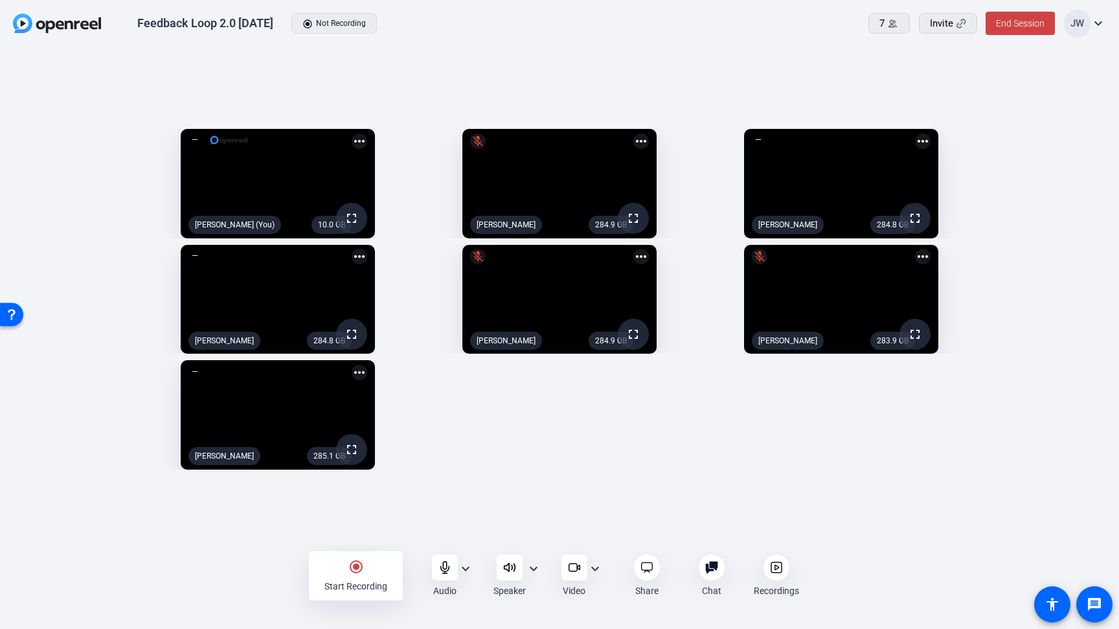
click at [540, 409] on div "10.0 GB fullscreen Jesse Wilson (You) more_horiz 284.9 GB fullscreen mic_off Am…" at bounding box center [559, 299] width 1093 height 354
click at [424, 476] on div "10.0 GB fullscreen Jesse Wilson (You) more_horiz 284.9 GB fullscreen mic_off Am…" at bounding box center [559, 299] width 1093 height 354
click at [415, 474] on div "10.0 GB fullscreen Jesse Wilson (You) more_horiz 284.9 GB fullscreen mic_off Am…" at bounding box center [559, 299] width 1093 height 354
click at [422, 462] on div "10.0 GB fullscreen Jesse Wilson (You) more_horiz 284.9 GB fullscreen mic_off Am…" at bounding box center [559, 299] width 1093 height 354
click at [416, 451] on div "10.0 GB fullscreen Jesse Wilson (You) more_horiz 284.9 GB fullscreen mic_off Am…" at bounding box center [559, 299] width 1093 height 354
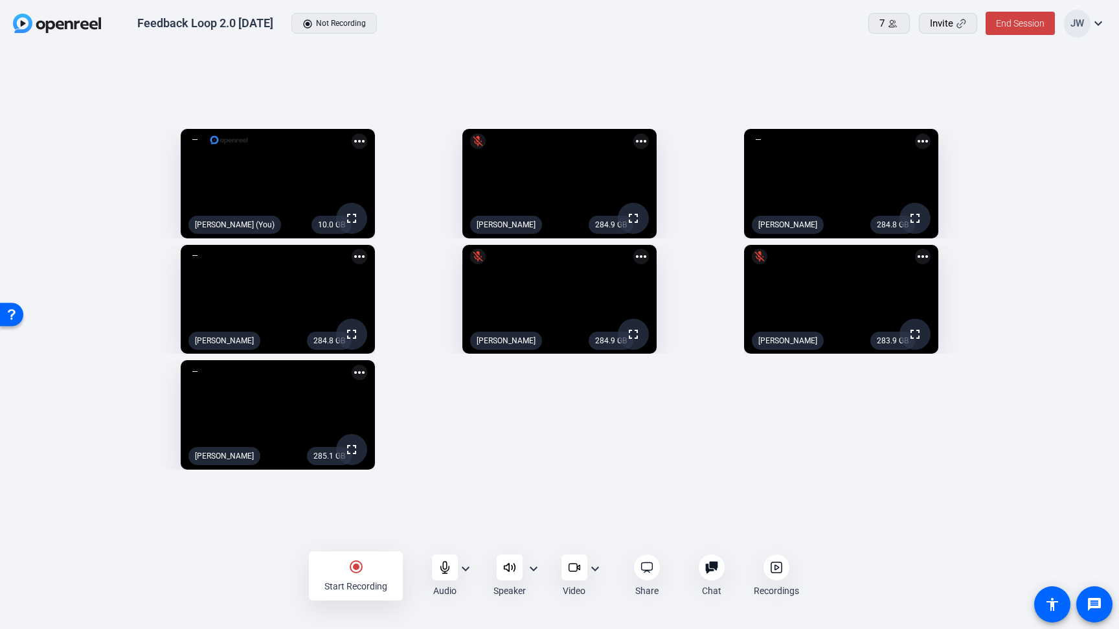
click at [416, 443] on div "10.0 GB fullscreen Jesse Wilson (You) more_horiz 284.9 GB fullscreen mic_off Am…" at bounding box center [559, 299] width 1093 height 354
click at [424, 420] on div "10.0 GB fullscreen Jesse Wilson (You) more_horiz 284.9 GB fullscreen mic_off Am…" at bounding box center [559, 299] width 1093 height 354
click at [245, 584] on div "radio_button_checked Start Recording Audio expand_more Speaker expand_more Vide…" at bounding box center [559, 575] width 1119 height 51
click at [356, 575] on div "radio_button_checked Start Recording" at bounding box center [356, 575] width 94 height 49
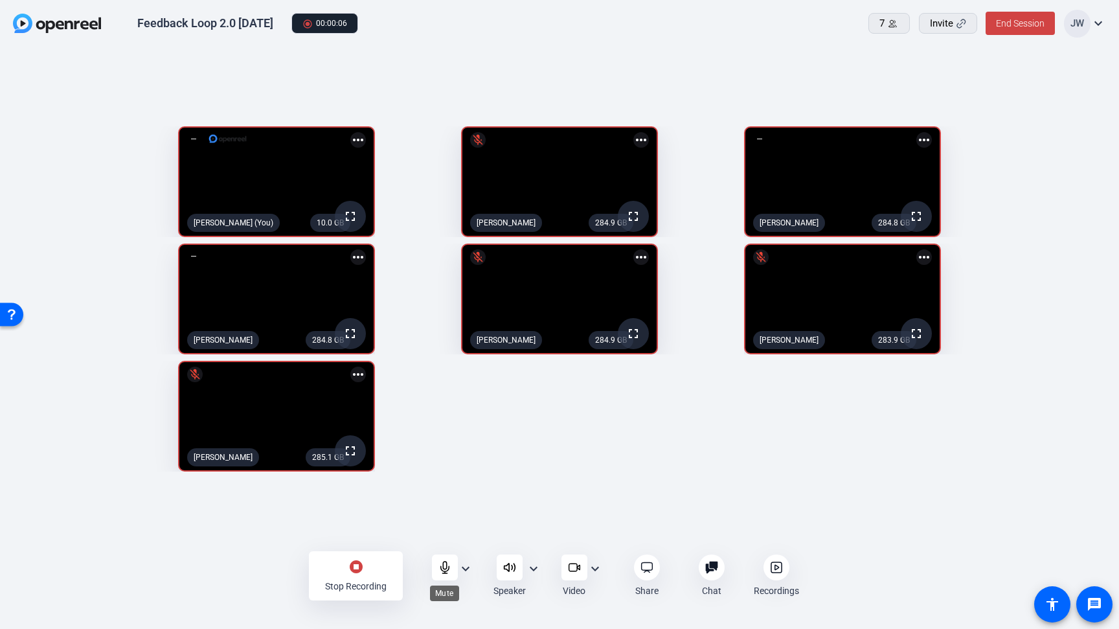
click at [450, 565] on icon at bounding box center [444, 567] width 13 height 13
click at [457, 571] on openreel-mic-select "Audio expand_more" at bounding box center [452, 575] width 41 height 43
click at [444, 567] on icon at bounding box center [444, 567] width 13 height 13
click at [446, 567] on icon at bounding box center [444, 567] width 8 height 12
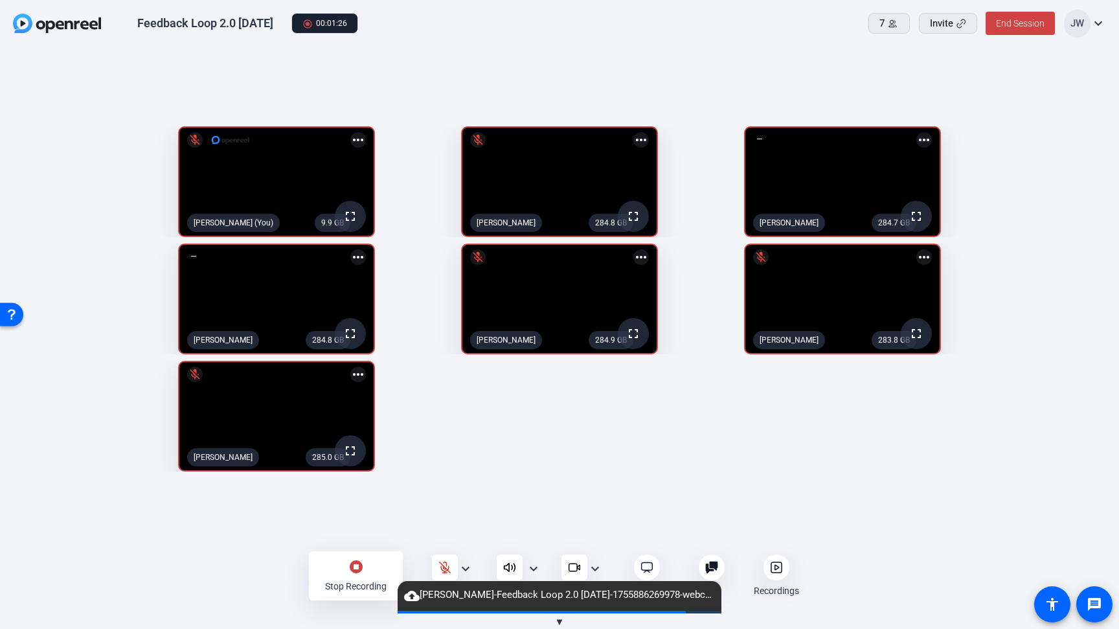
click at [446, 568] on icon at bounding box center [444, 567] width 11 height 11
click at [464, 458] on div "9.9 GB fullscreen Jesse Wilson (You) more_horiz 284.8 GB fullscreen mic_off Amy…" at bounding box center [559, 299] width 1093 height 358
click at [185, 562] on div "stop_circle Stop Recording Audio expand_more Speaker expand_more Video expand_m…" at bounding box center [559, 575] width 1119 height 51
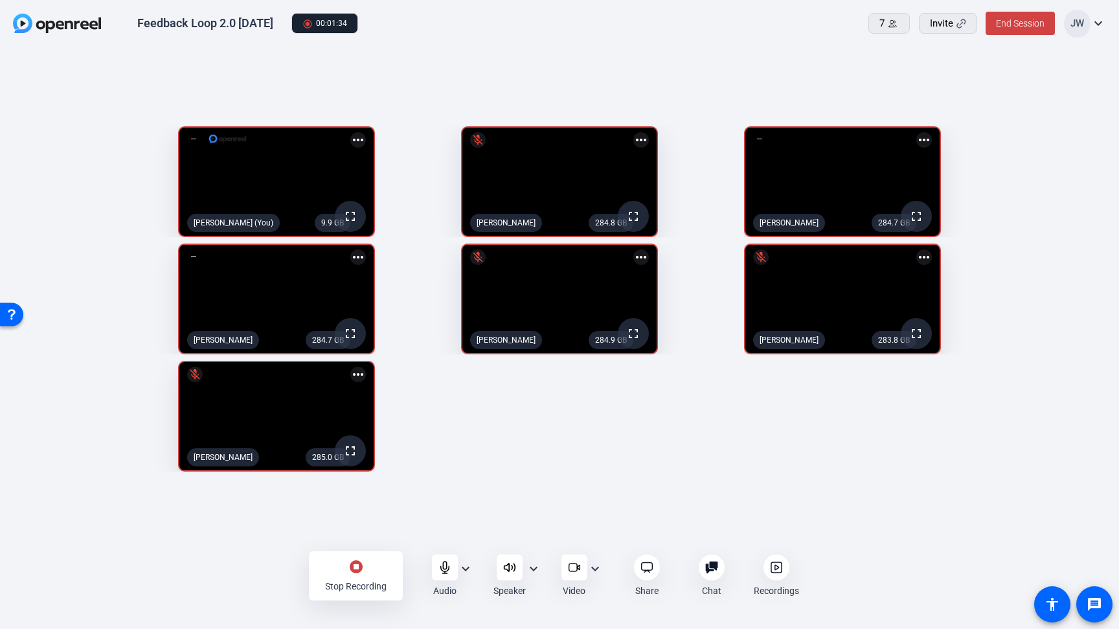
click at [221, 567] on div "stop_circle Stop Recording Audio expand_more Speaker expand_more Video expand_m…" at bounding box center [559, 575] width 1119 height 51
click at [158, 572] on div "stop_circle Stop Recording Audio expand_more Speaker expand_more Video expand_m…" at bounding box center [559, 575] width 1119 height 51
click at [234, 563] on div "stop_circle Stop Recording Audio expand_more Speaker expand_more Video expand_m…" at bounding box center [559, 575] width 1119 height 51
click at [442, 567] on icon at bounding box center [444, 567] width 13 height 13
click at [447, 569] on icon at bounding box center [444, 567] width 11 height 11
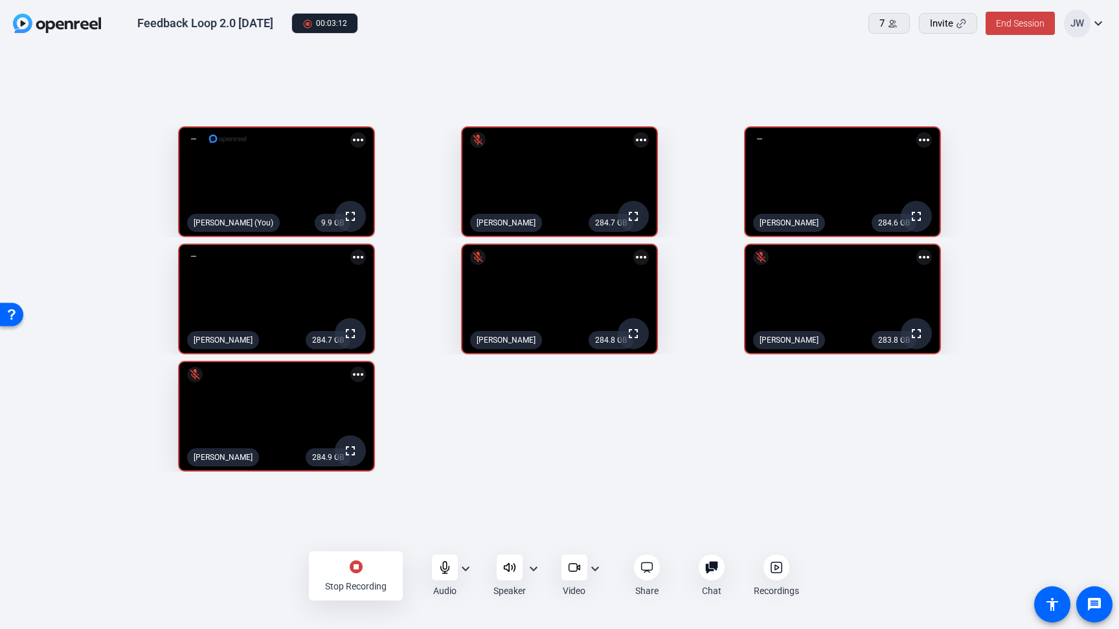
click at [353, 569] on mat-icon "stop_circle" at bounding box center [356, 567] width 16 height 16
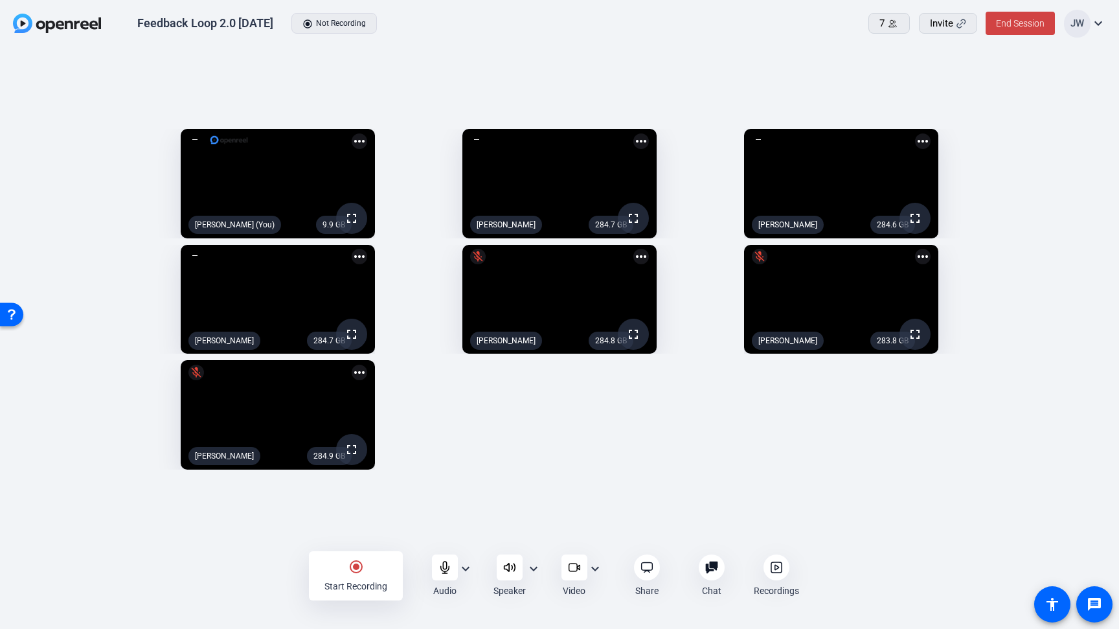
click at [771, 567] on icon at bounding box center [776, 567] width 13 height 13
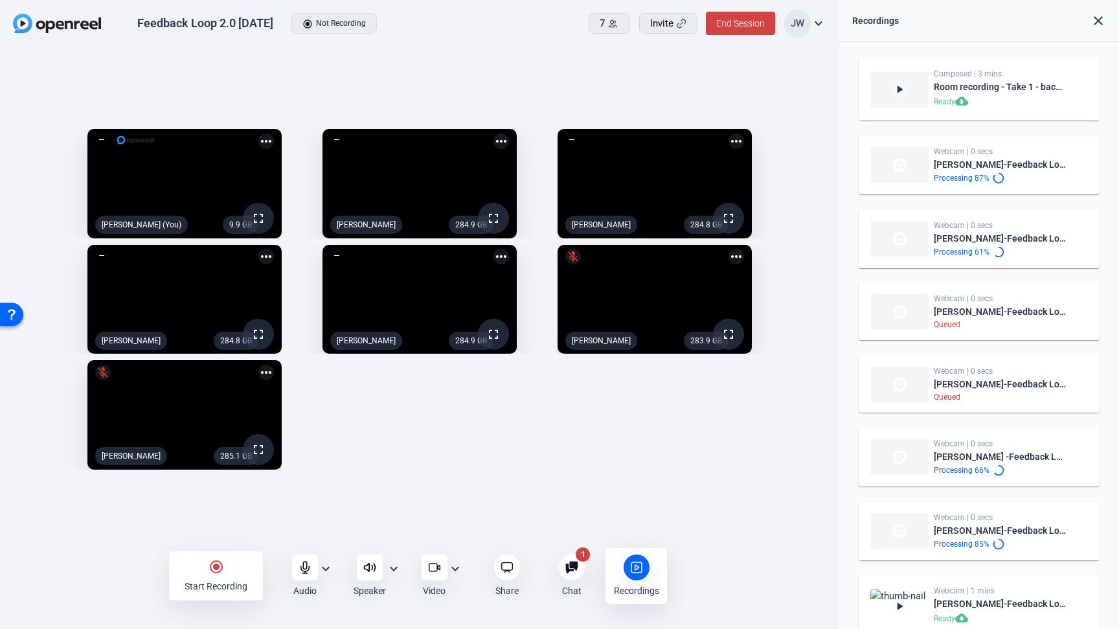
click at [555, 578] on div "Chat 1" at bounding box center [572, 575] width 62 height 43
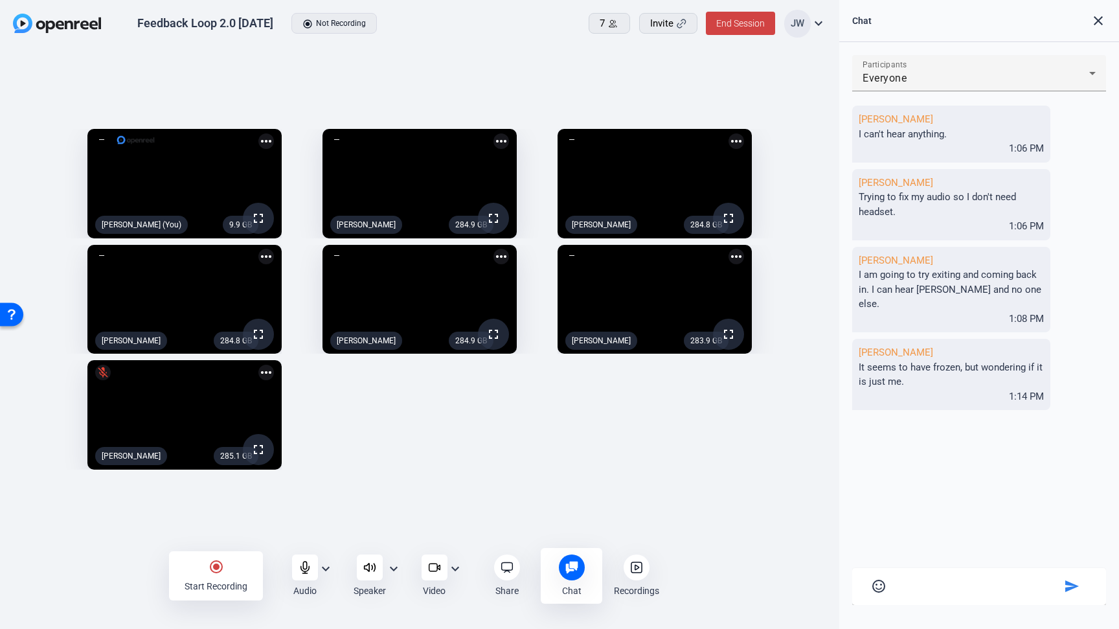
click at [1095, 20] on mat-icon "close" at bounding box center [1099, 21] width 16 height 16
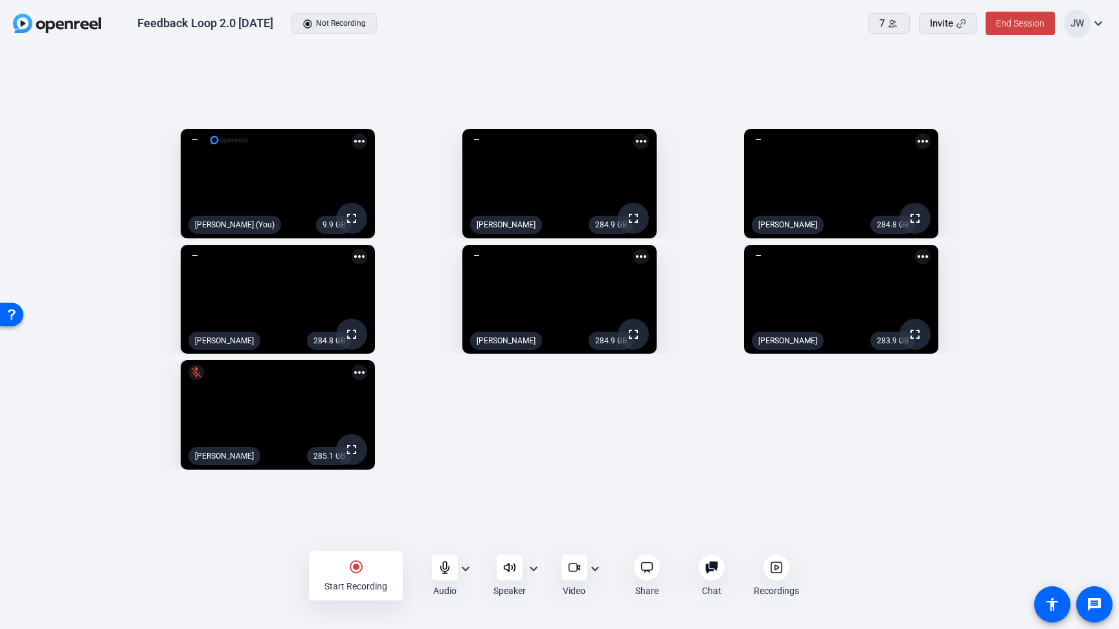
click at [492, 422] on div "9.9 GB fullscreen Jesse Wilson (You) more_horiz 284.9 GB fullscreen Amy Holmber…" at bounding box center [559, 299] width 1093 height 354
click at [780, 566] on icon at bounding box center [776, 567] width 13 height 13
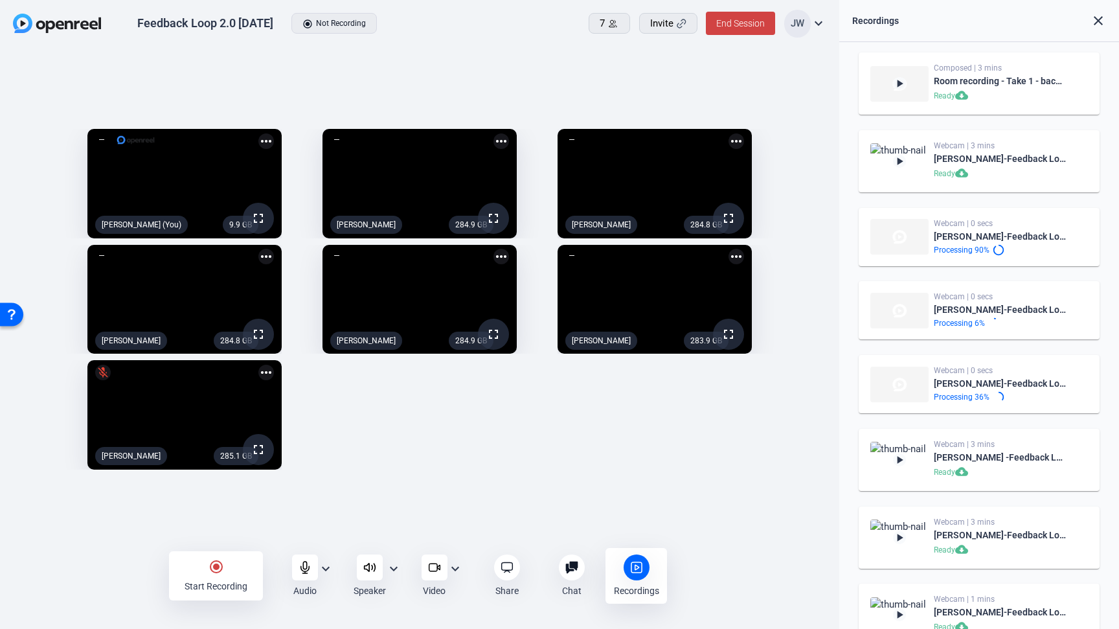
scroll to position [23, 0]
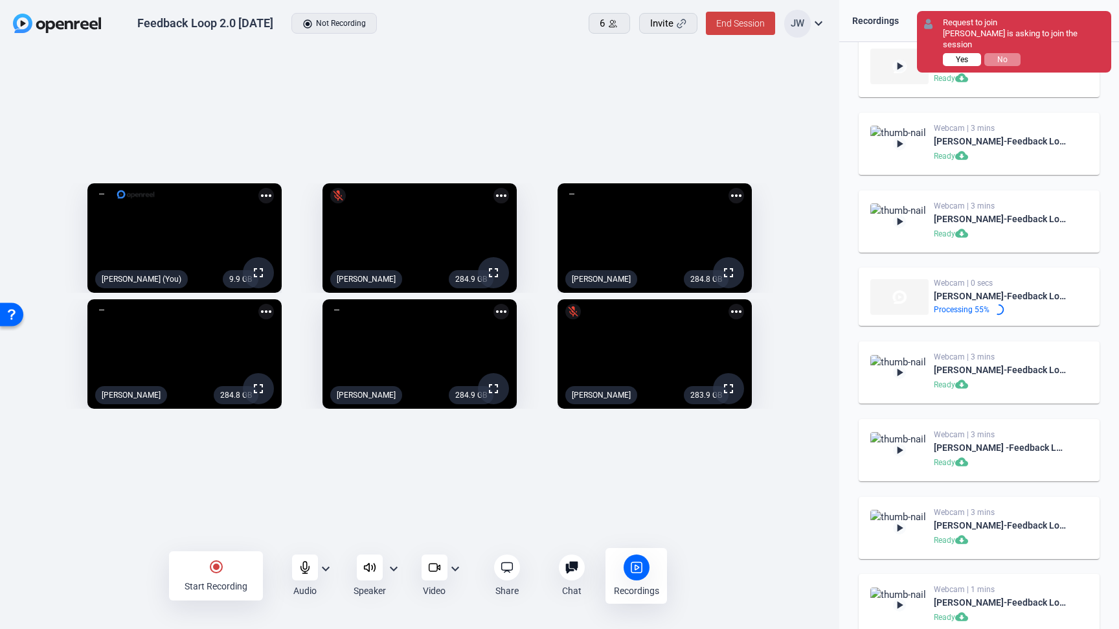
click at [954, 53] on button "Yes" at bounding box center [962, 59] width 38 height 13
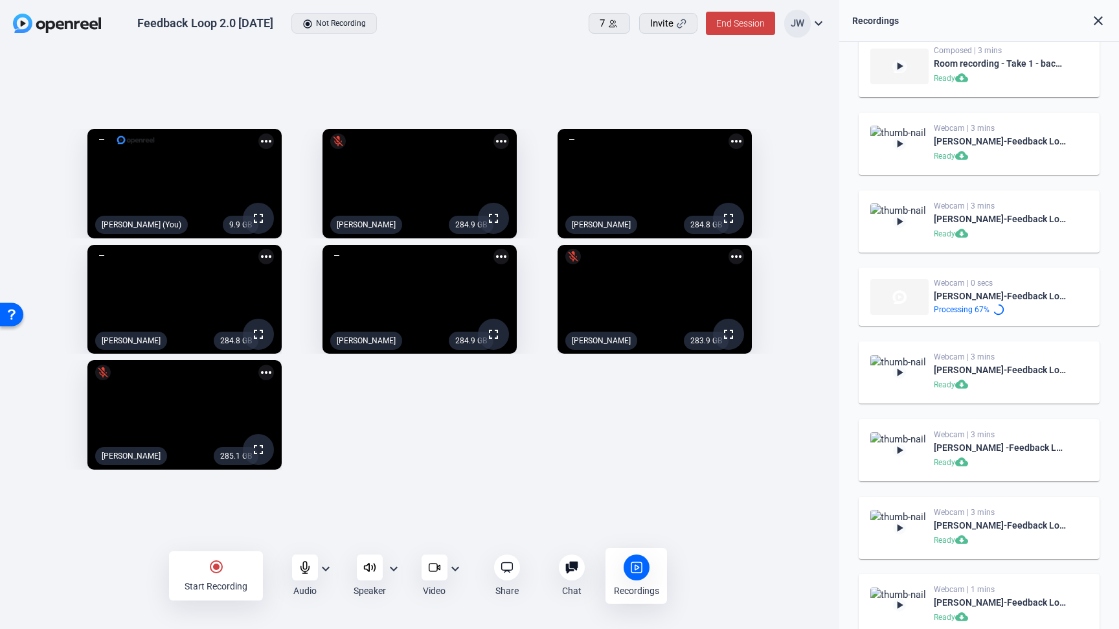
click at [366, 449] on div "9.9 GB fullscreen Jesse Wilson (You) more_horiz 284.9 GB fullscreen mic_off Amy…" at bounding box center [419, 299] width 813 height 354
click at [528, 425] on div "9.9 GB fullscreen Jesse Wilson (You) more_horiz 284.9 GB fullscreen Amy Holmber…" at bounding box center [419, 299] width 813 height 354
click at [447, 462] on div "9.9 GB fullscreen Jesse Wilson (You) more_horiz 284.9 GB fullscreen Amy Holmber…" at bounding box center [419, 299] width 813 height 354
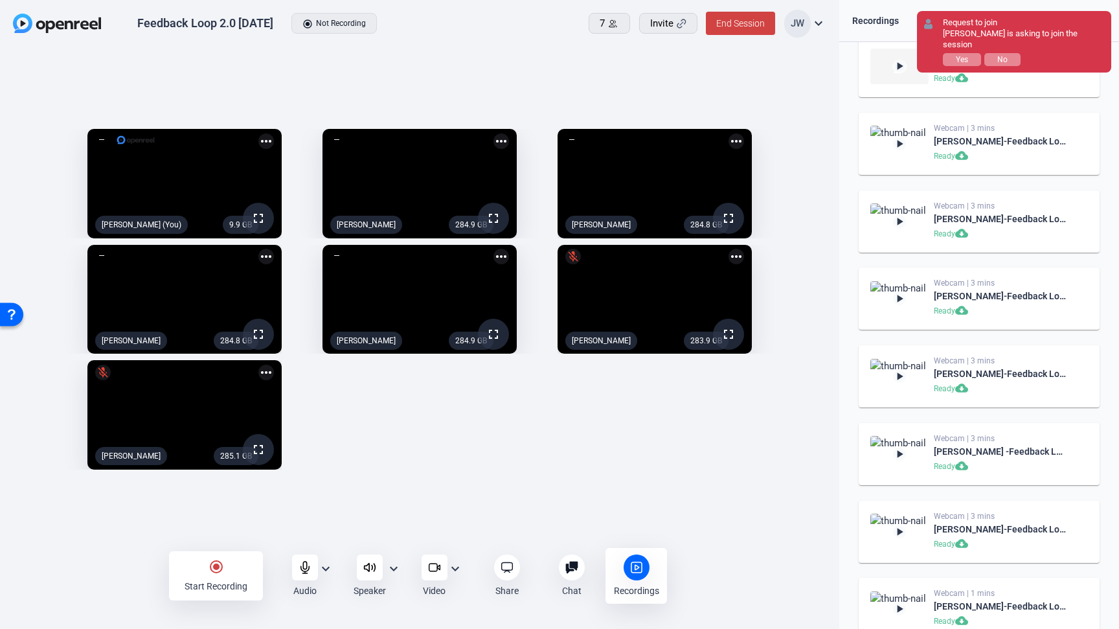
click at [419, 456] on div "9.9 GB fullscreen Jesse Wilson (You) more_horiz 284.9 GB fullscreen Amy Holmber…" at bounding box center [419, 299] width 813 height 354
click at [947, 53] on button "Yes" at bounding box center [962, 59] width 38 height 13
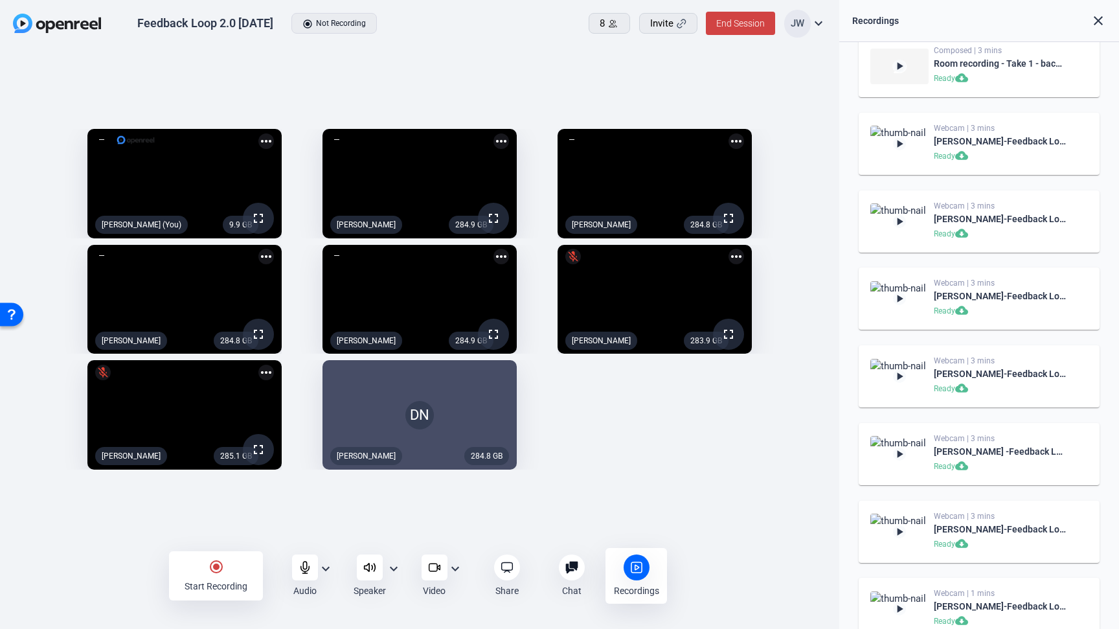
click at [679, 460] on div "9.9 GB fullscreen Jesse Wilson (You) more_horiz 284.9 GB fullscreen Amy Holmber…" at bounding box center [419, 299] width 813 height 354
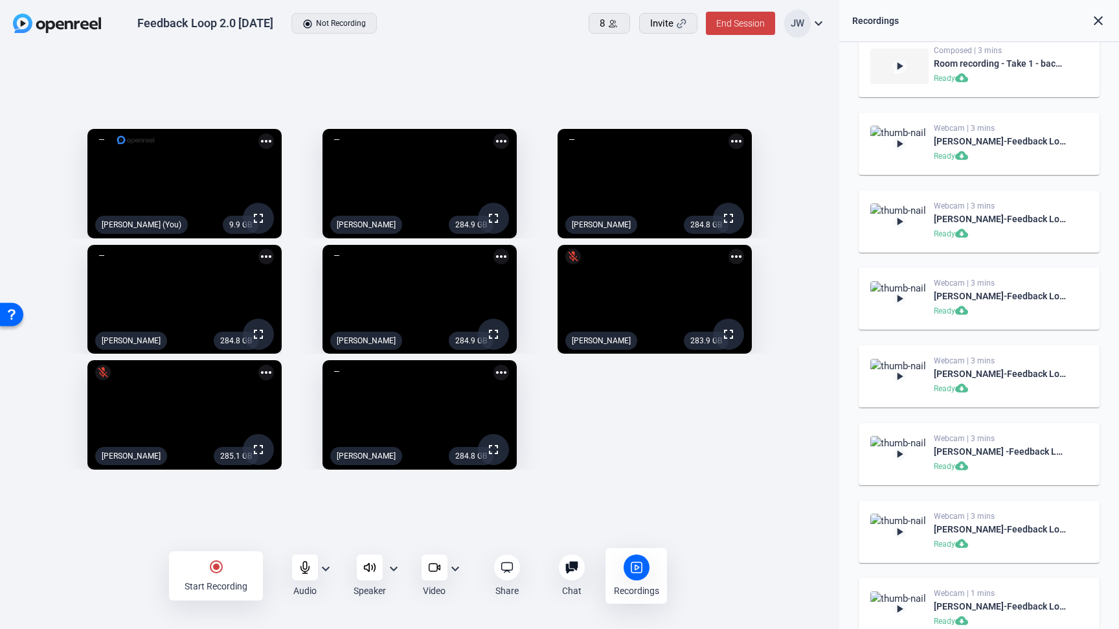
click at [457, 567] on mat-icon "expand_more" at bounding box center [455, 569] width 16 height 16
click at [124, 575] on div at bounding box center [559, 314] width 1119 height 629
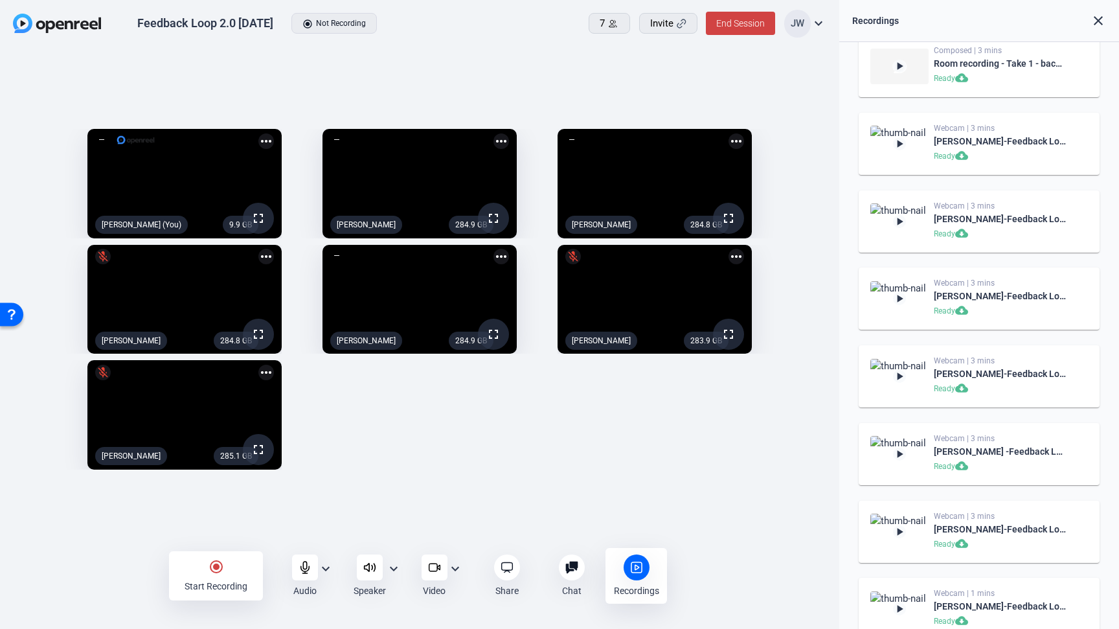
click at [220, 571] on mat-icon "radio_button_checked" at bounding box center [217, 567] width 16 height 16
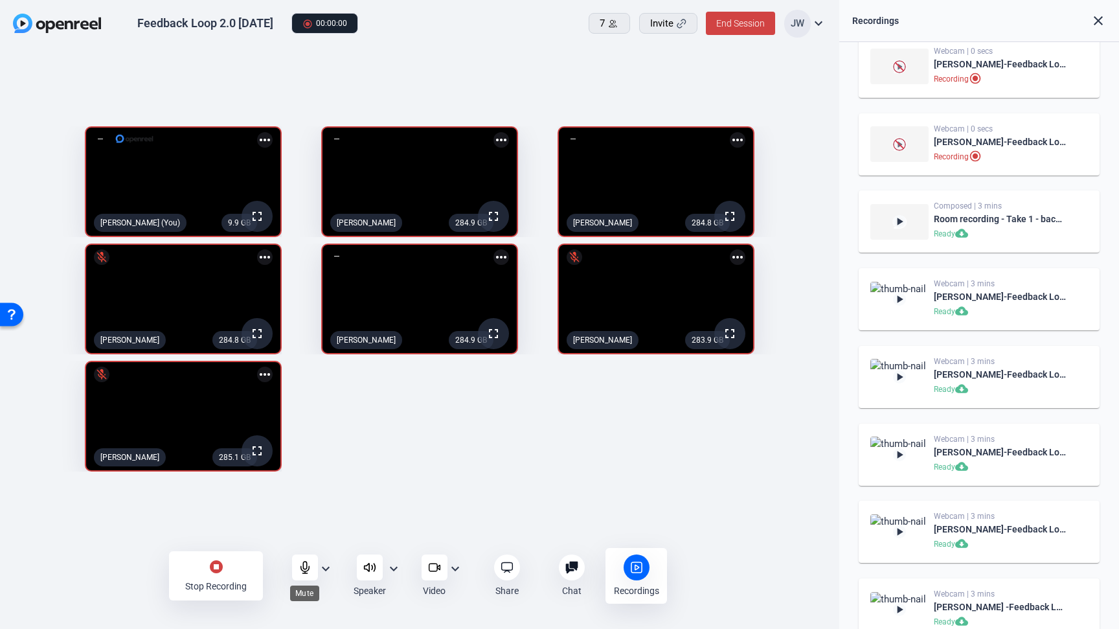
scroll to position [566, 0]
click at [300, 569] on icon at bounding box center [305, 567] width 13 height 13
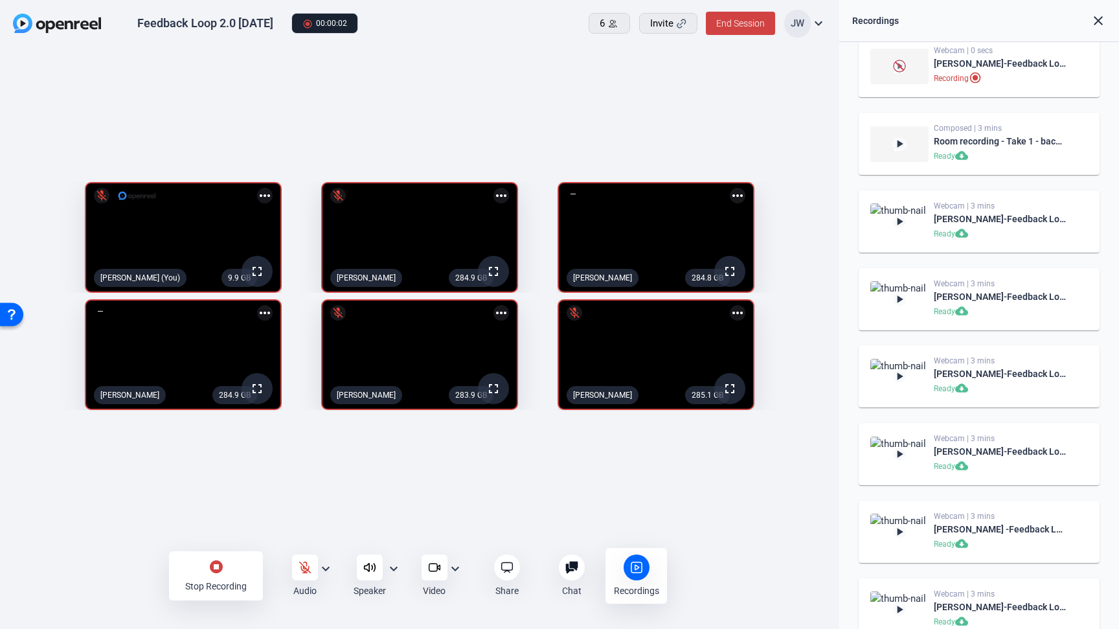
scroll to position [644, 0]
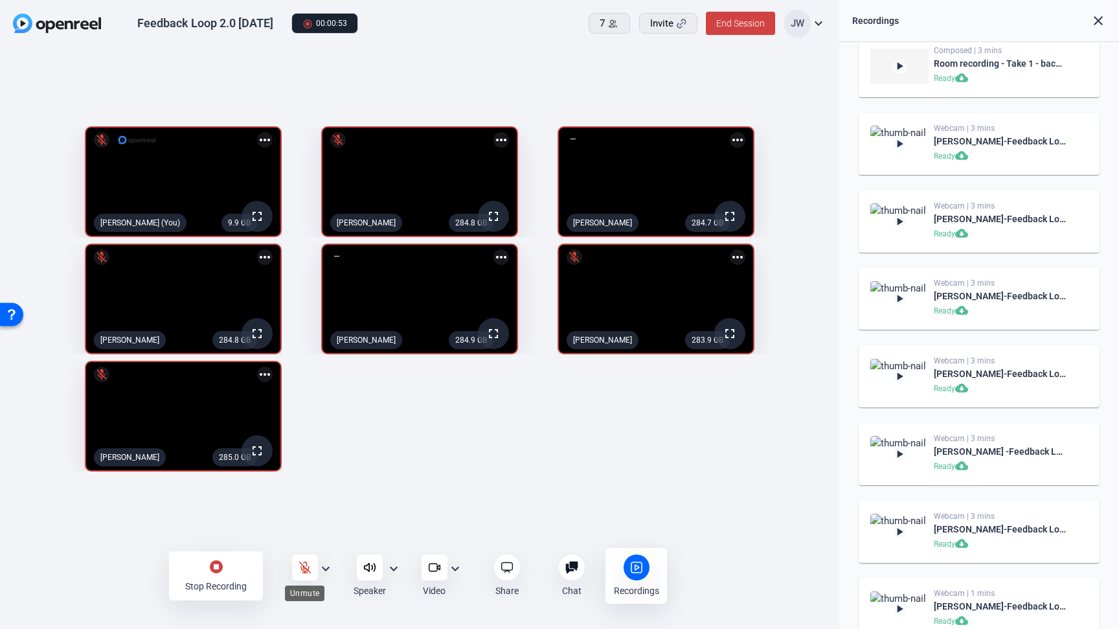
click at [304, 567] on icon at bounding box center [304, 567] width 11 height 11
click at [300, 565] on icon at bounding box center [305, 567] width 13 height 13
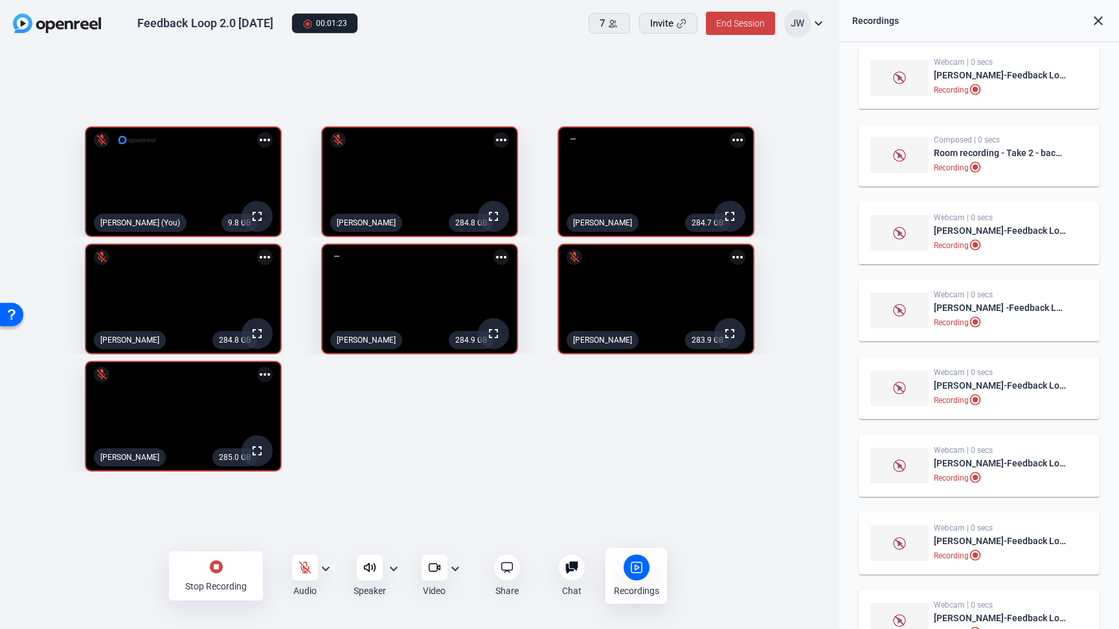
scroll to position [0, 0]
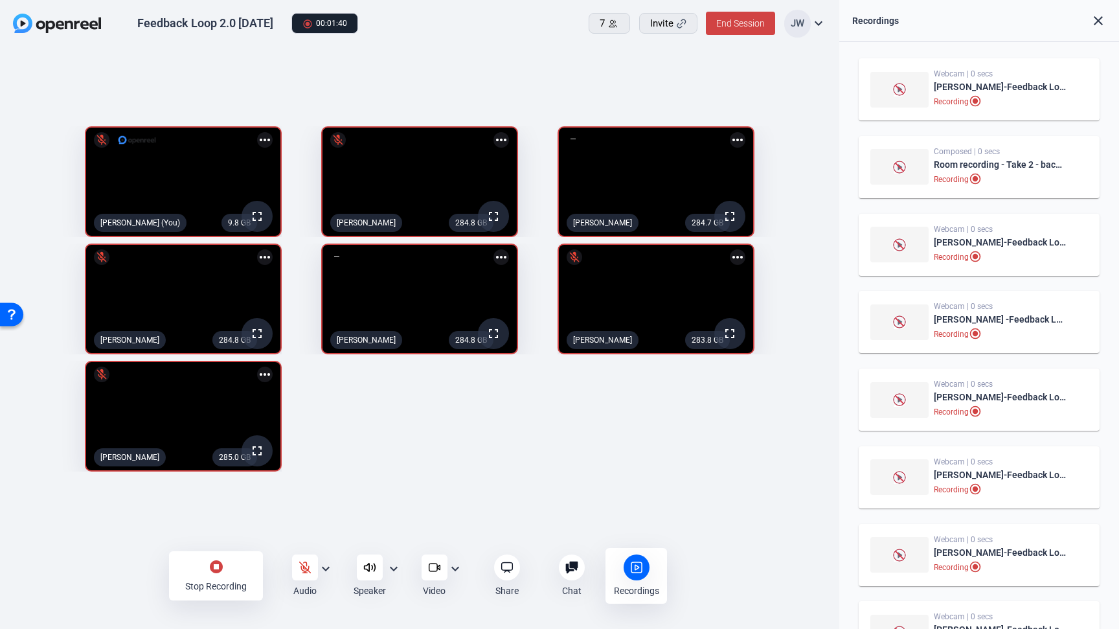
click at [260, 249] on mat-icon "more_horiz" at bounding box center [265, 257] width 16 height 16
click at [339, 429] on div at bounding box center [559, 314] width 1119 height 629
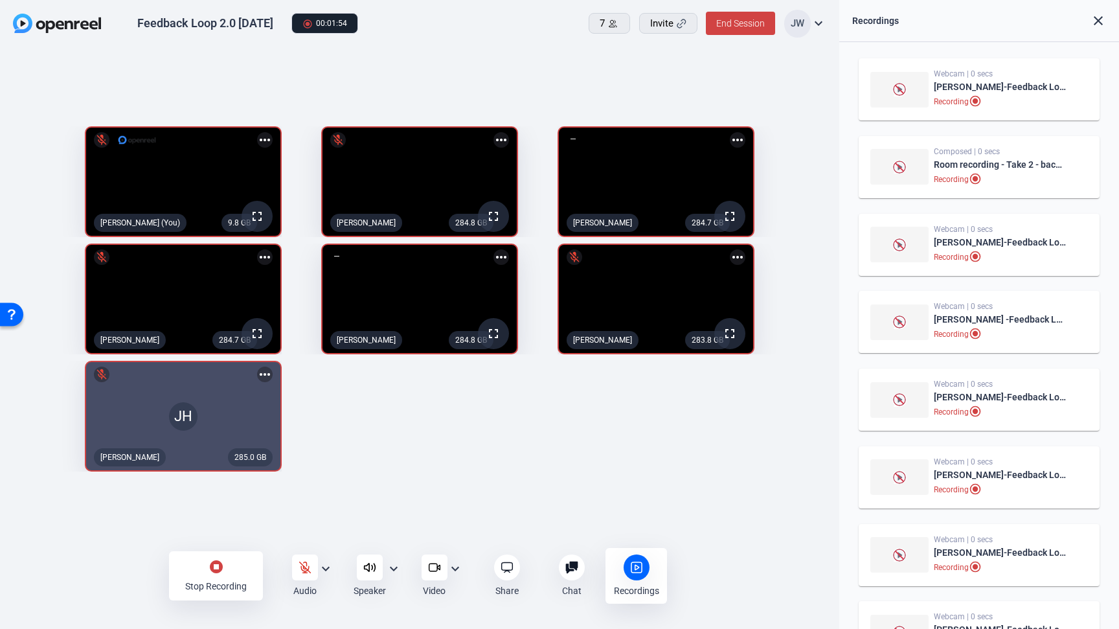
click at [330, 478] on div "9.8 GB fullscreen mic_off Jesse Wilson (You) more_horiz 284.8 GB fullscreen mic…" at bounding box center [419, 299] width 813 height 358
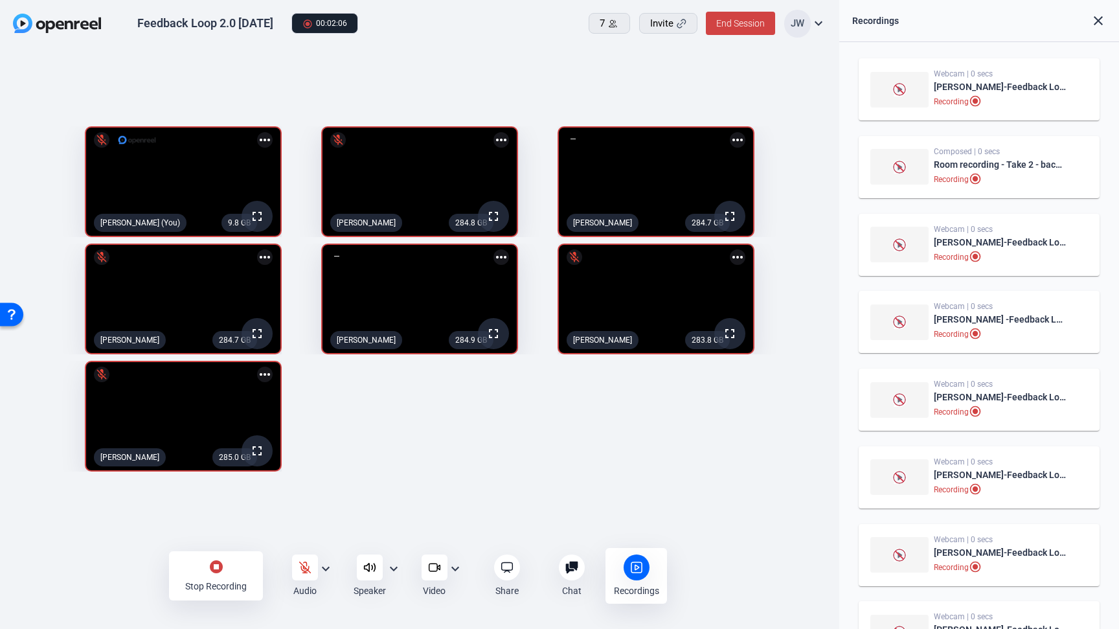
click at [354, 468] on div "9.8 GB fullscreen mic_off Jesse Wilson (You) more_horiz 284.8 GB fullscreen mic…" at bounding box center [419, 299] width 813 height 358
click at [370, 445] on div "9.8 GB fullscreen mic_off Jesse Wilson (You) more_horiz 284.8 GB fullscreen mic…" at bounding box center [419, 299] width 813 height 358
click at [207, 571] on div "stop_circle Stop Recording" at bounding box center [216, 575] width 94 height 49
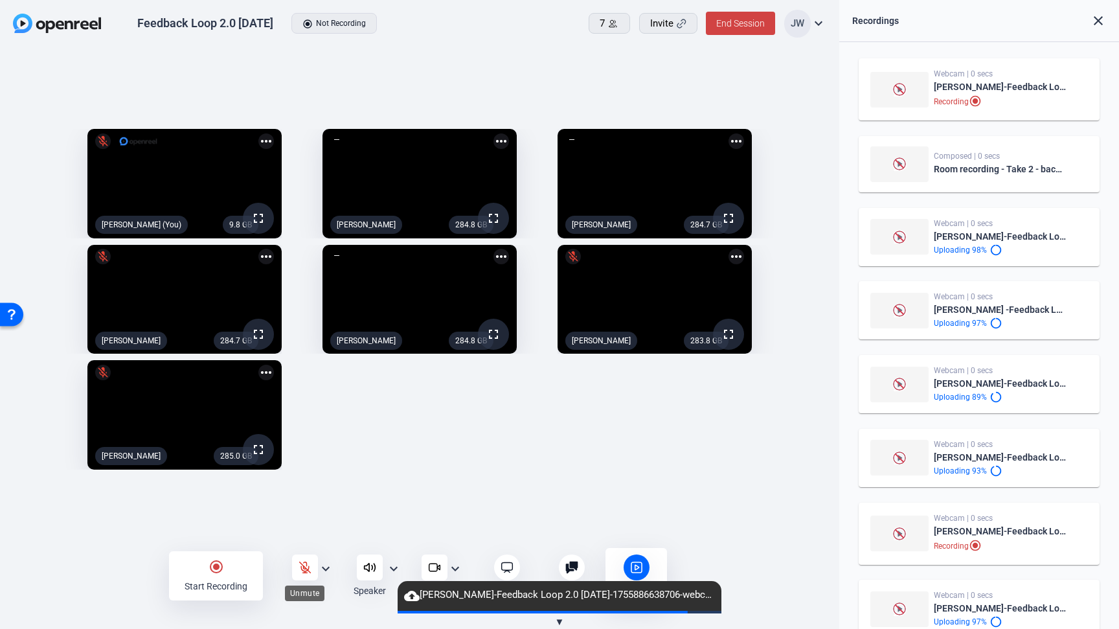
click at [299, 562] on icon at bounding box center [304, 567] width 11 height 11
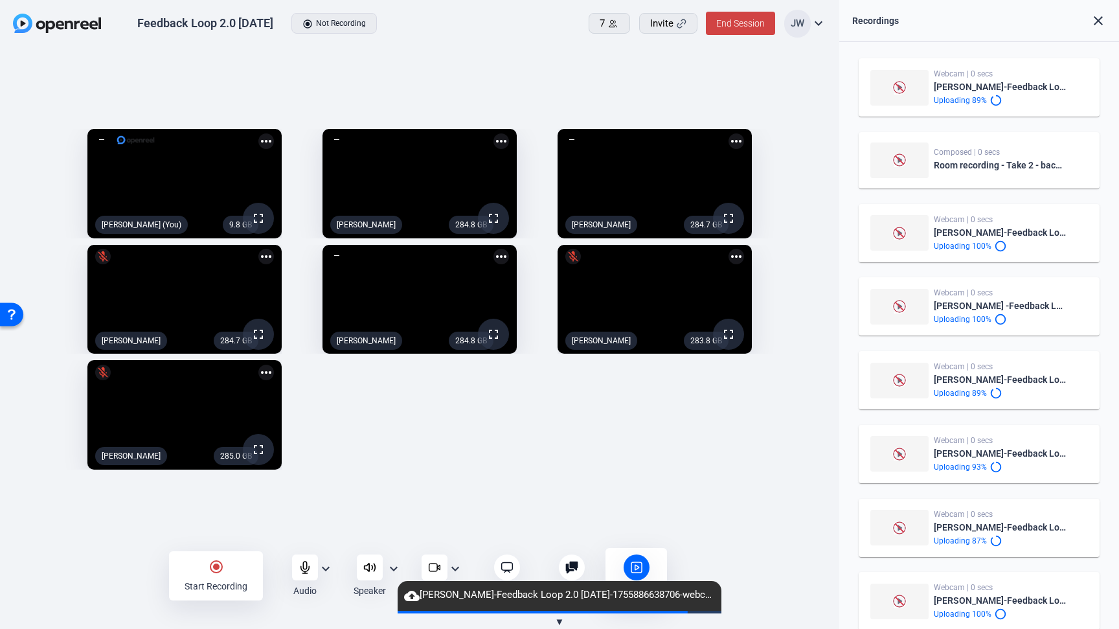
click at [411, 458] on div "9.8 GB fullscreen Jesse Wilson (You) more_horiz 284.8 GB fullscreen Amy Holmber…" at bounding box center [419, 299] width 813 height 354
click at [402, 464] on div "9.8 GB fullscreen Jesse Wilson (You) more_horiz 284.8 GB fullscreen Amy Holmber…" at bounding box center [419, 299] width 813 height 354
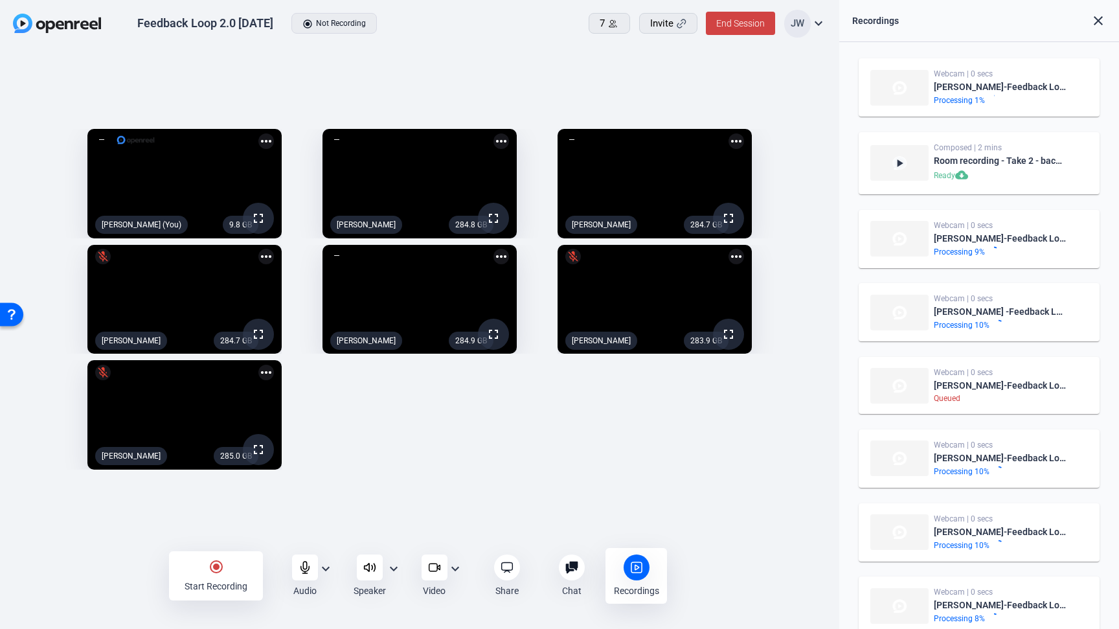
click at [479, 476] on div "9.8 GB fullscreen Jesse Wilson (You) more_horiz 284.8 GB fullscreen Amy Holmber…" at bounding box center [419, 299] width 813 height 354
click at [446, 464] on div "9.8 GB fullscreen Jesse Wilson (You) more_horiz 284.9 GB fullscreen Amy Holmber…" at bounding box center [419, 299] width 813 height 354
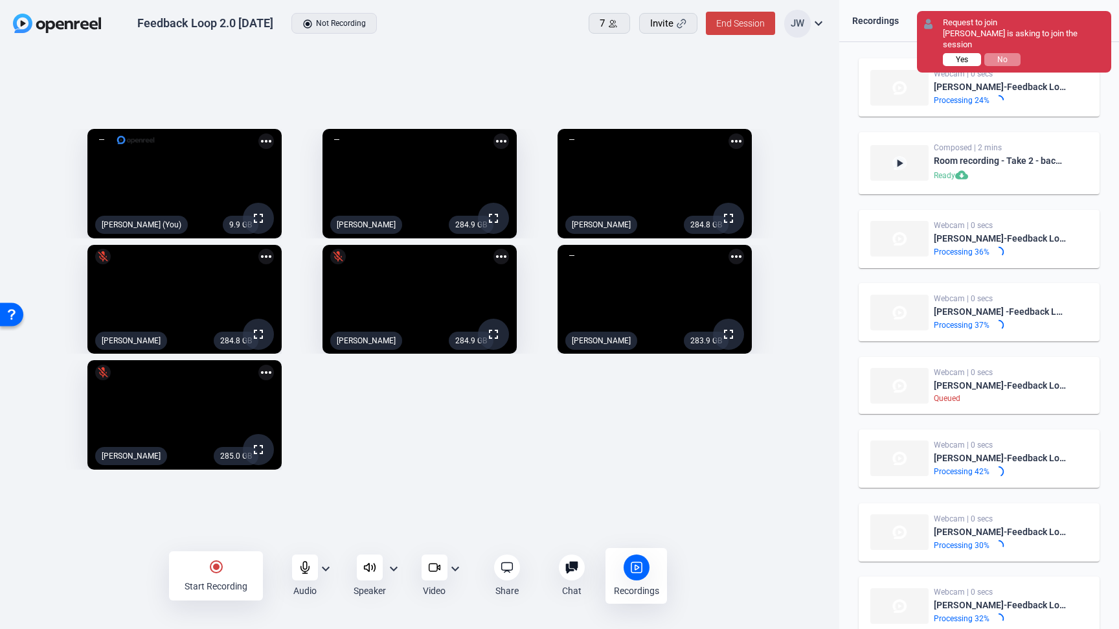
click at [967, 55] on span "Yes" at bounding box center [962, 59] width 12 height 9
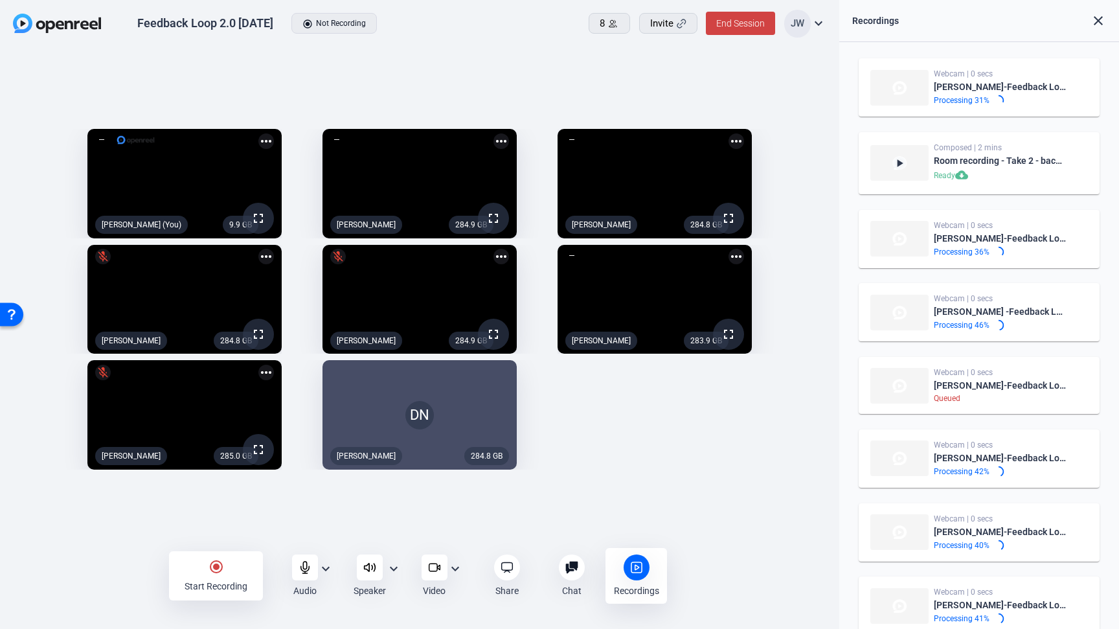
click at [625, 464] on div "9.9 GB fullscreen Jesse Wilson (You) more_horiz 284.9 GB fullscreen Amy Holmber…" at bounding box center [419, 299] width 813 height 354
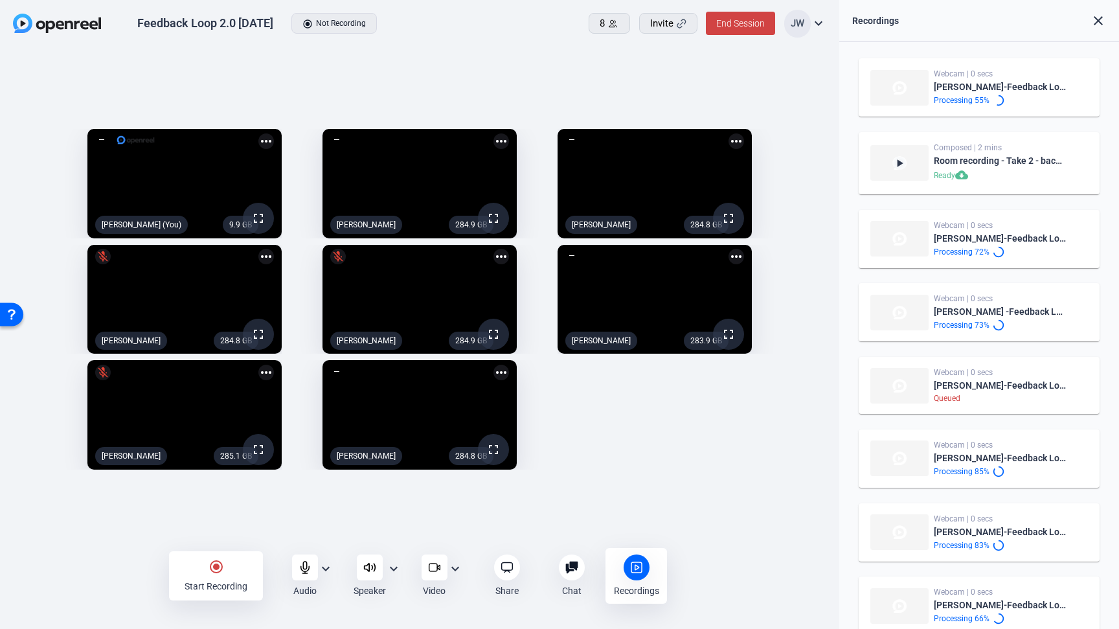
click at [728, 453] on div "9.9 GB fullscreen Jesse Wilson (You) more_horiz 284.9 GB fullscreen Amy Holmber…" at bounding box center [419, 299] width 813 height 354
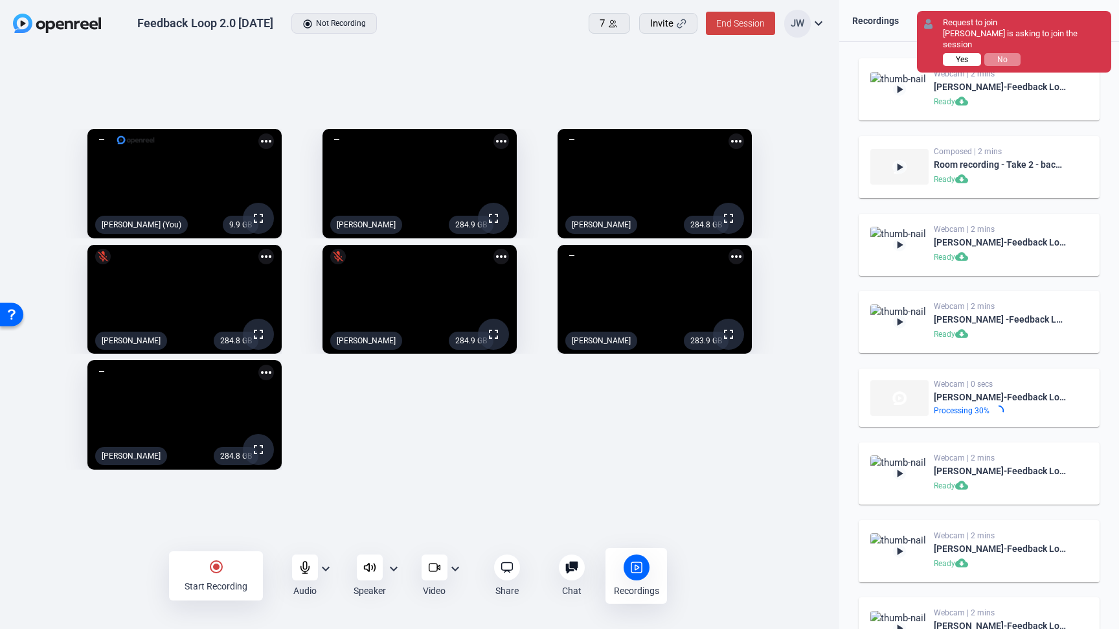
click at [960, 55] on span "Yes" at bounding box center [962, 59] width 12 height 9
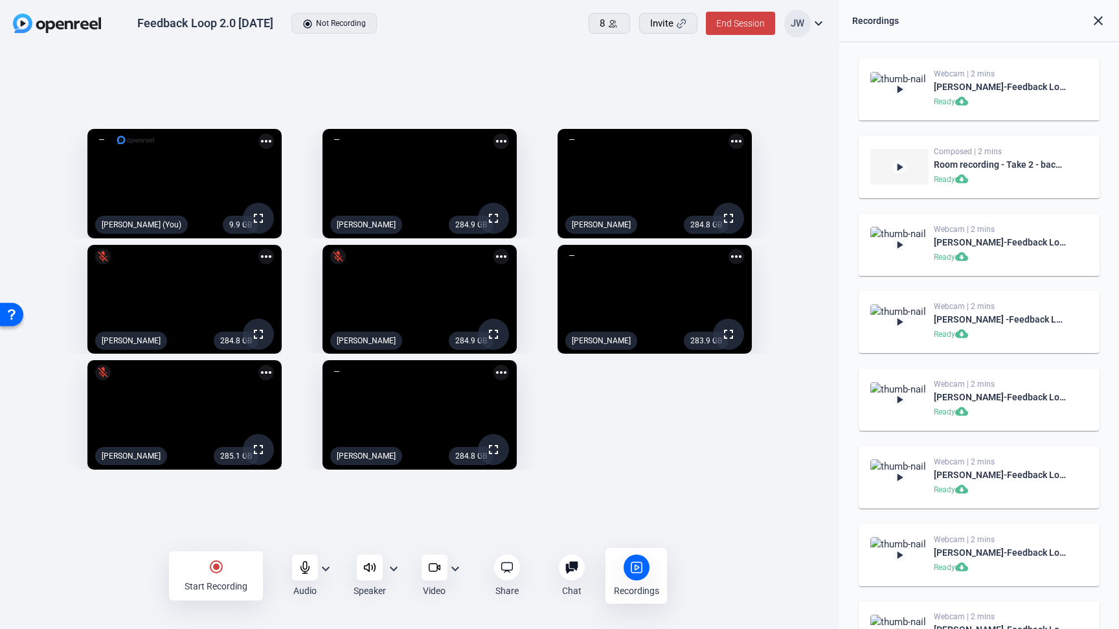
click at [634, 446] on div "9.9 GB fullscreen Jesse Wilson (You) more_horiz 284.9 GB fullscreen Amy Holmber…" at bounding box center [419, 299] width 813 height 354
click at [630, 454] on div "9.9 GB fullscreen Jesse Wilson (You) more_horiz 284.9 GB fullscreen Amy Holmber…" at bounding box center [419, 299] width 813 height 354
click at [612, 467] on div "9.9 GB fullscreen Jesse Wilson (You) more_horiz 284.9 GB fullscreen Amy Holmber…" at bounding box center [419, 299] width 813 height 354
click at [639, 424] on div "9.9 GB fullscreen Jesse Wilson (You) more_horiz 284.9 GB fullscreen Amy Holmber…" at bounding box center [419, 299] width 813 height 354
click at [630, 416] on div "9.9 GB fullscreen Jesse Wilson (You) more_horiz 284.9 GB fullscreen Amy Holmber…" at bounding box center [419, 299] width 813 height 354
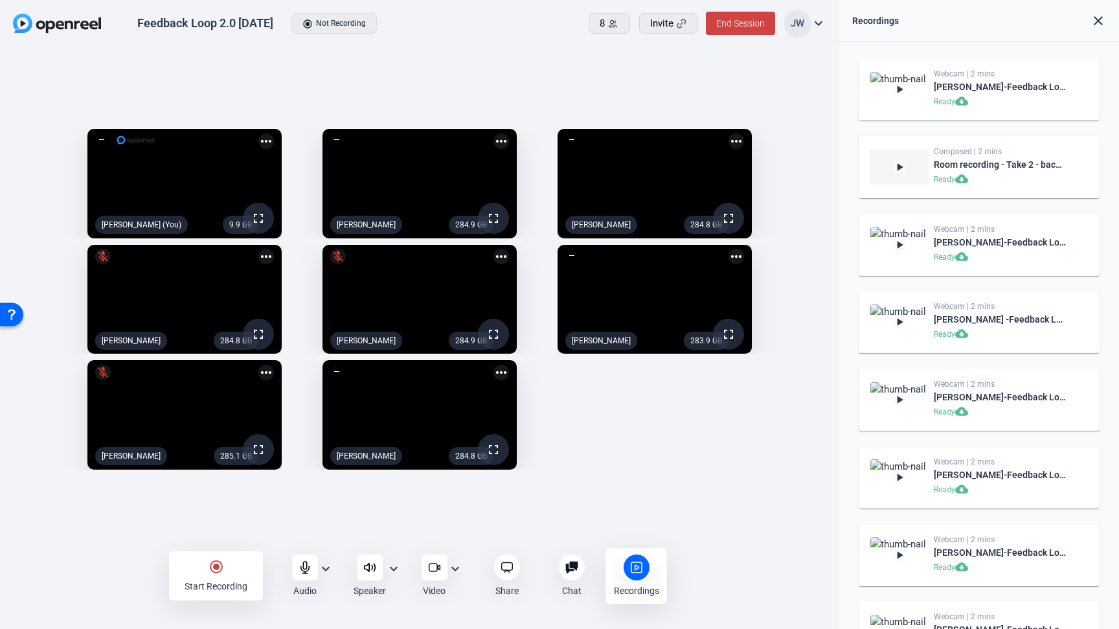
click at [626, 418] on div "9.9 GB fullscreen Jesse Wilson (You) more_horiz 284.9 GB fullscreen Amy Holmber…" at bounding box center [419, 299] width 813 height 354
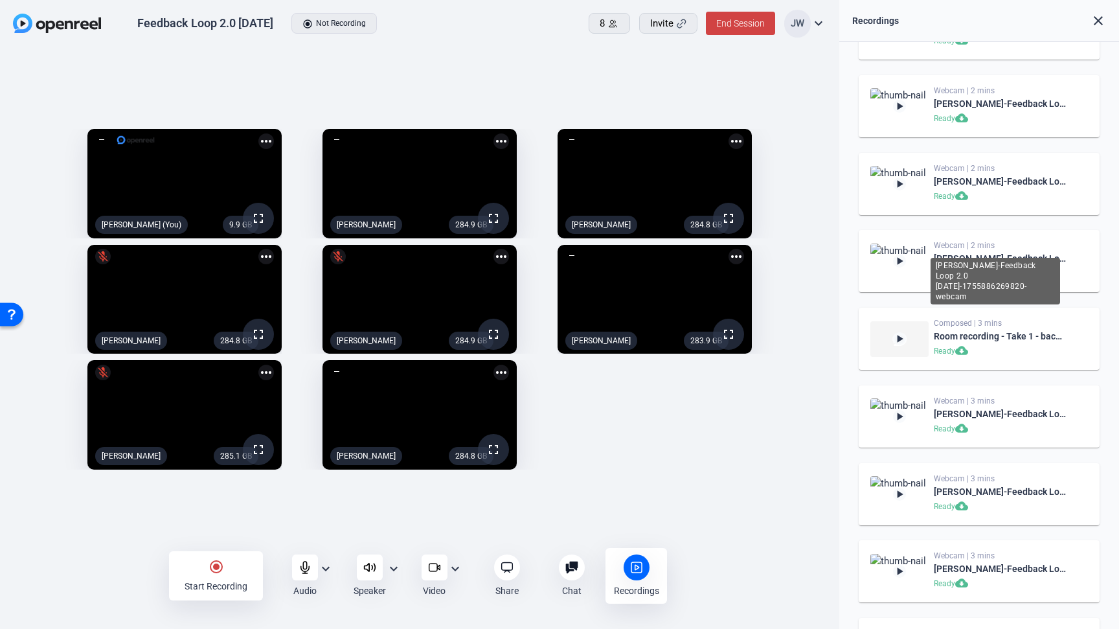
scroll to position [249, 0]
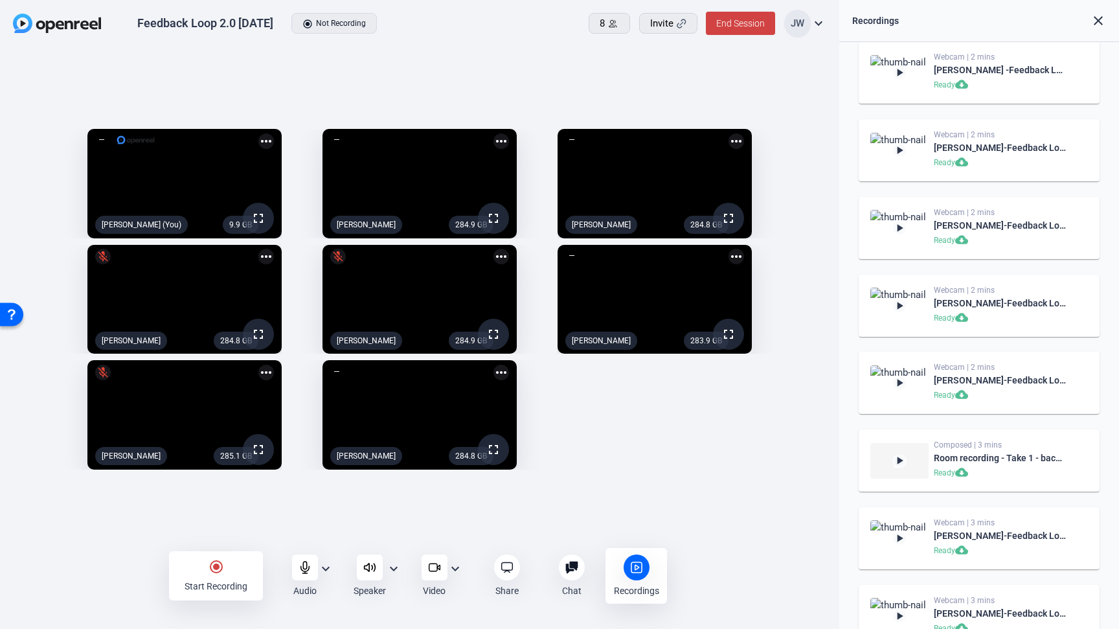
click at [637, 458] on div "9.9 GB fullscreen Jesse Wilson (You) more_horiz 284.9 GB fullscreen Amy Holmber…" at bounding box center [419, 299] width 813 height 354
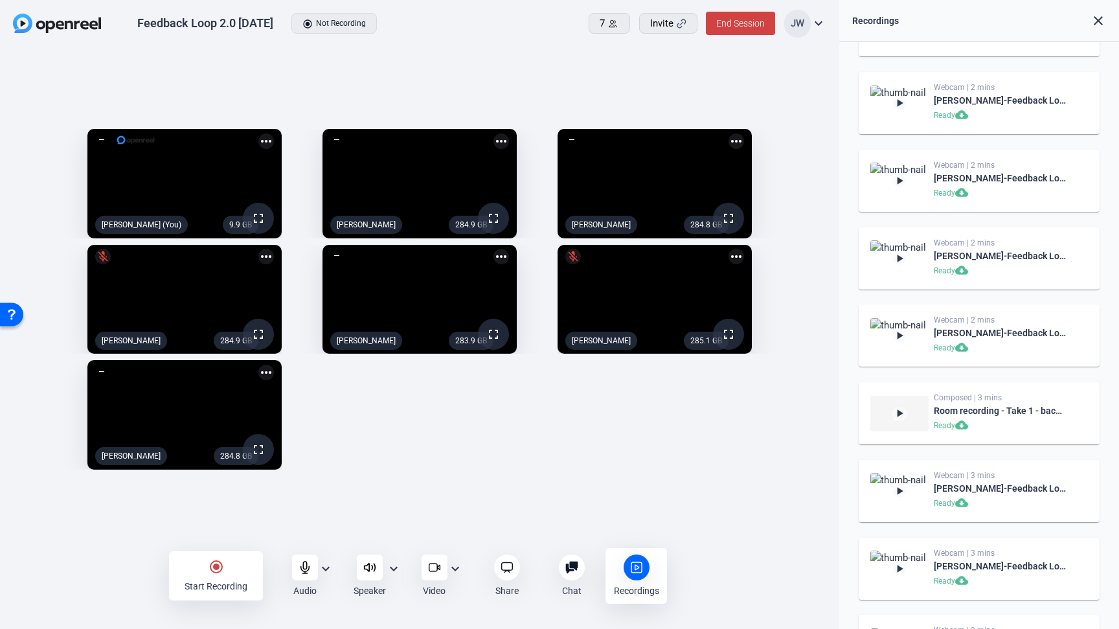
scroll to position [308, 0]
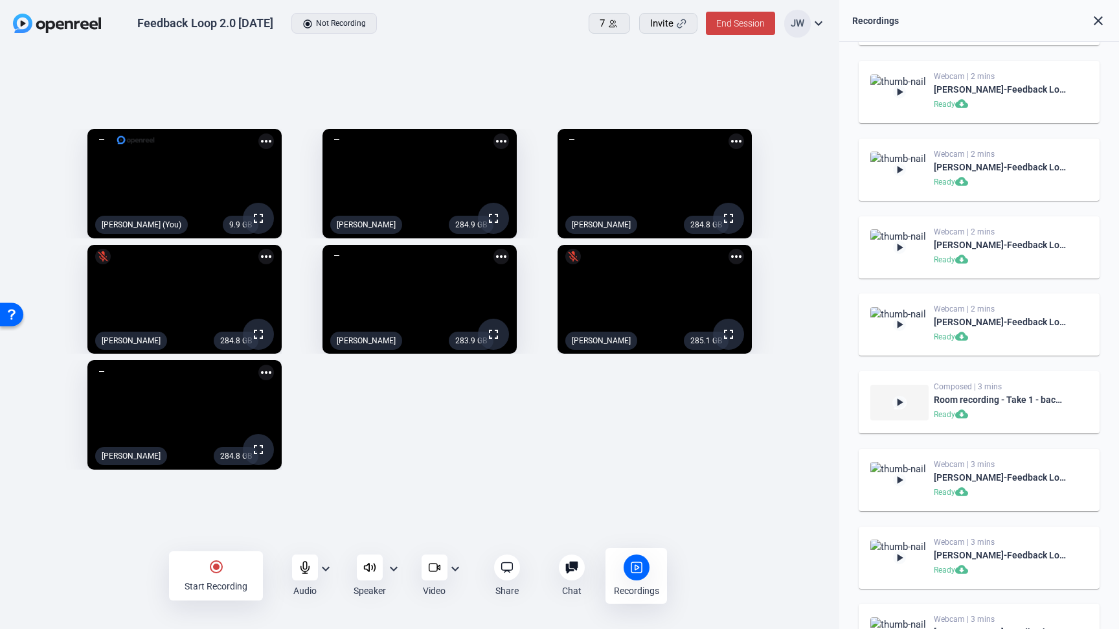
click at [214, 569] on mat-icon "radio_button_checked" at bounding box center [217, 567] width 16 height 16
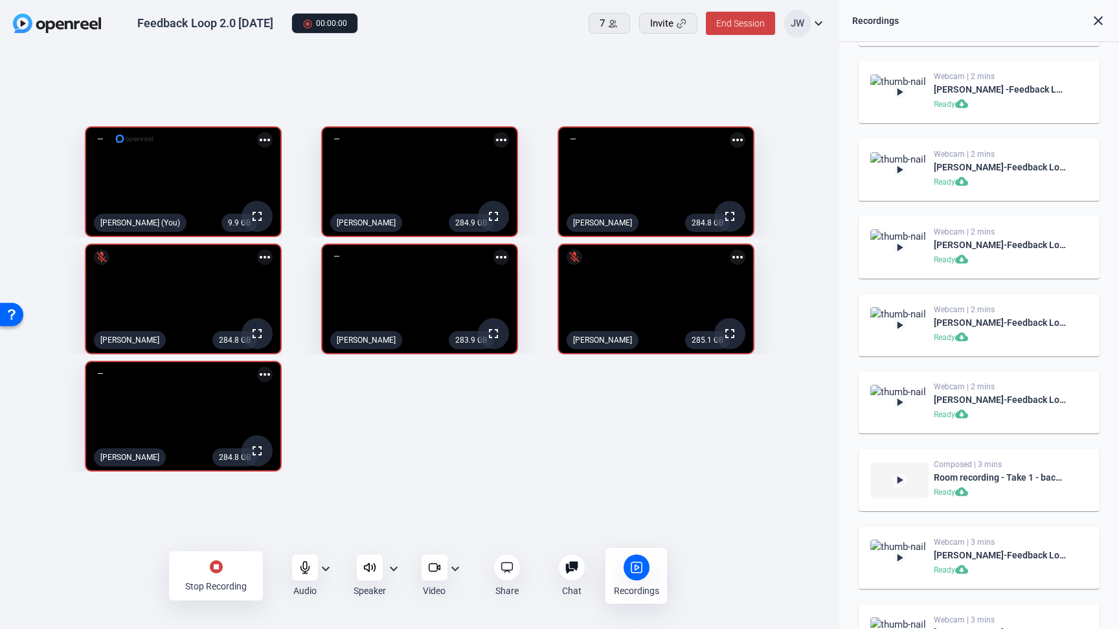
scroll to position [928, 0]
click at [302, 567] on icon at bounding box center [305, 567] width 13 height 13
click at [299, 568] on icon at bounding box center [305, 567] width 13 height 13
click at [299, 563] on icon at bounding box center [305, 567] width 13 height 13
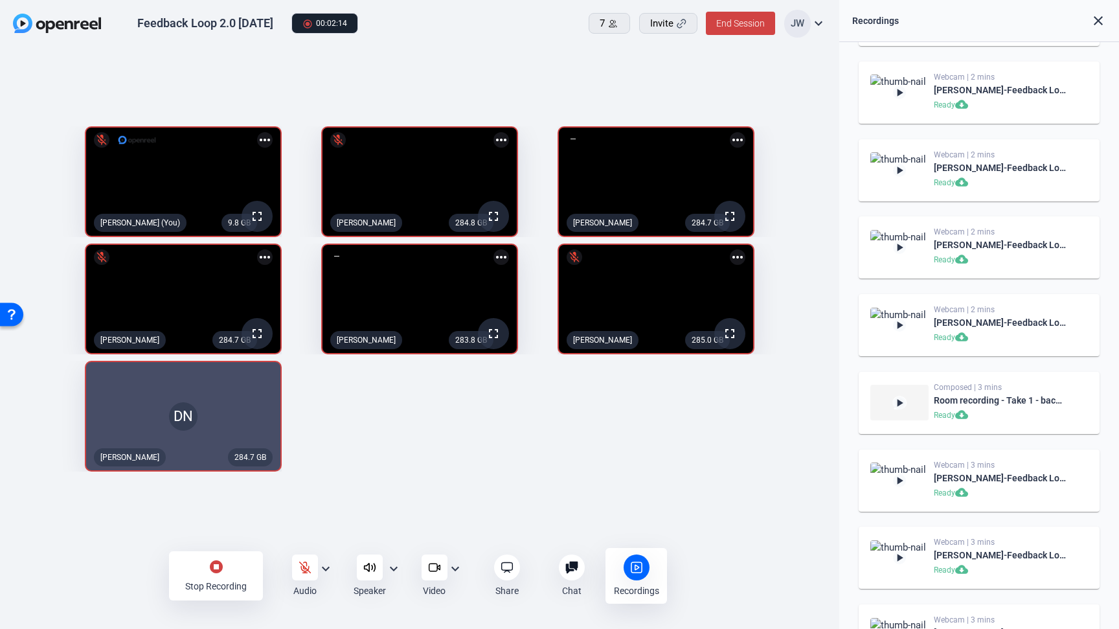
scroll to position [1001, 0]
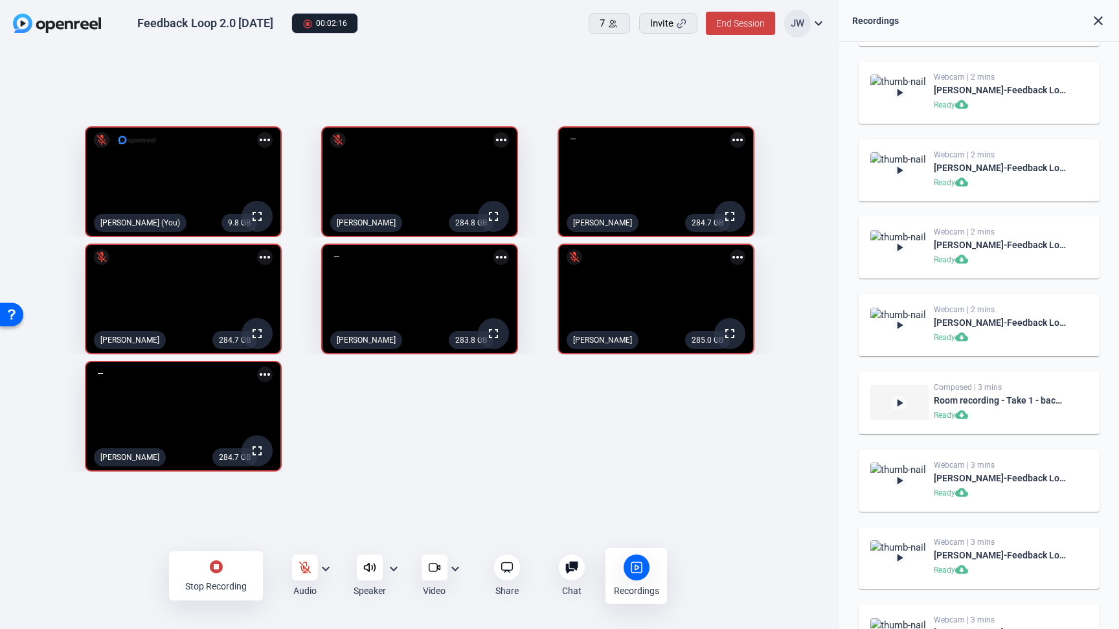
click at [441, 460] on div "9.8 GB fullscreen mic_off Jesse Wilson (You) more_horiz 284.8 GB fullscreen mic…" at bounding box center [419, 299] width 813 height 358
click at [300, 570] on icon at bounding box center [305, 567] width 13 height 13
click at [214, 572] on mat-icon "stop_circle" at bounding box center [217, 567] width 16 height 16
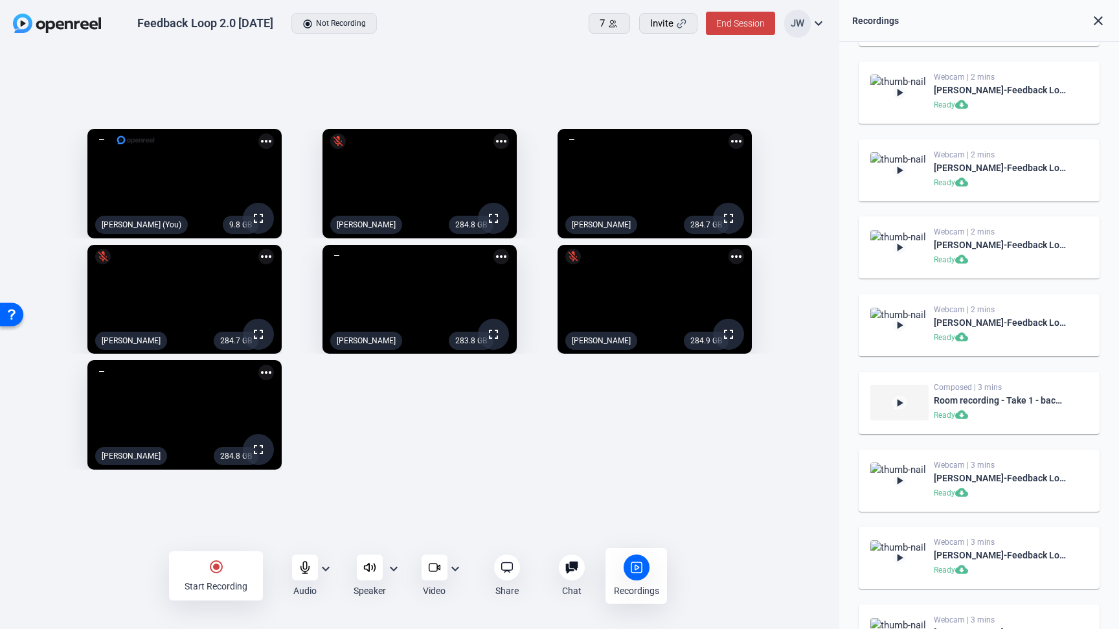
scroll to position [991, 0]
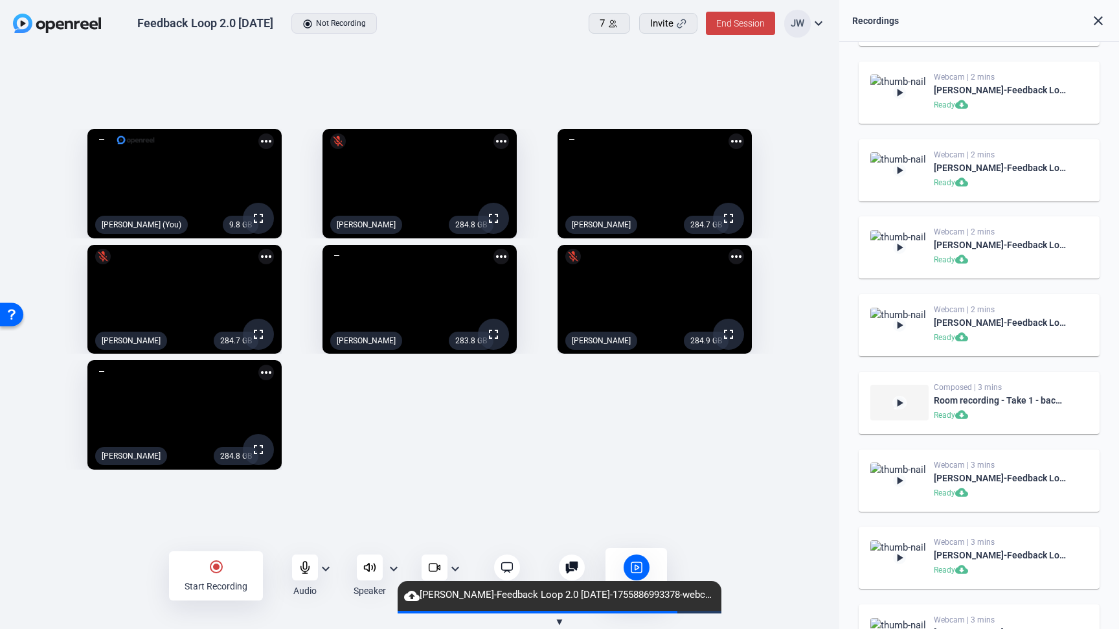
click at [759, 465] on div "9.8 GB fullscreen Jesse Wilson (You) more_horiz 284.8 GB fullscreen mic_off Amy…" at bounding box center [419, 299] width 813 height 354
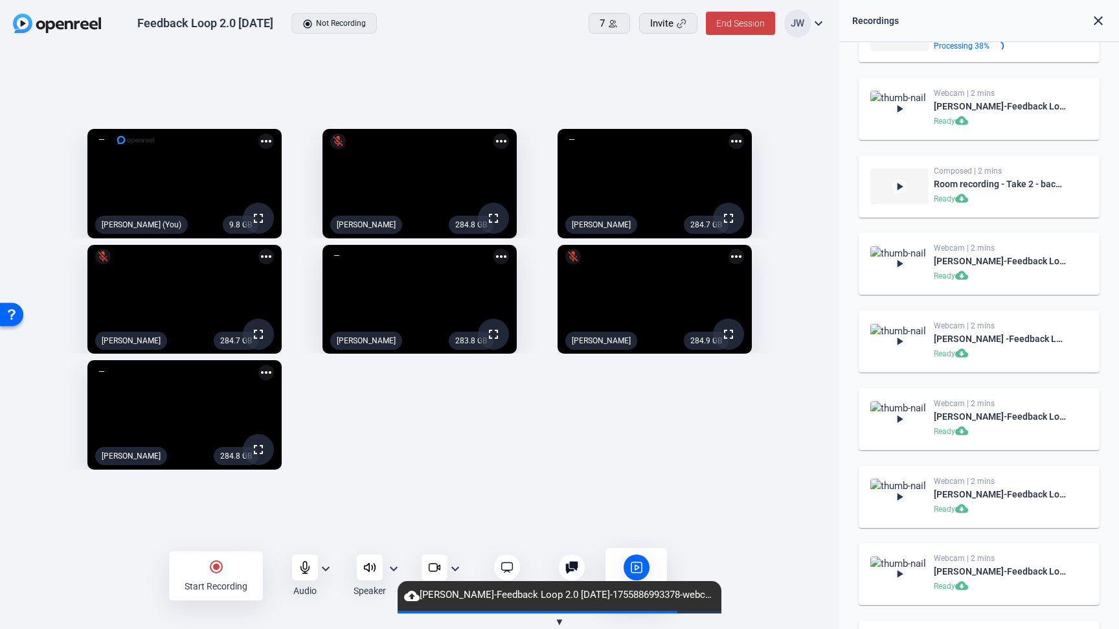
scroll to position [0, 0]
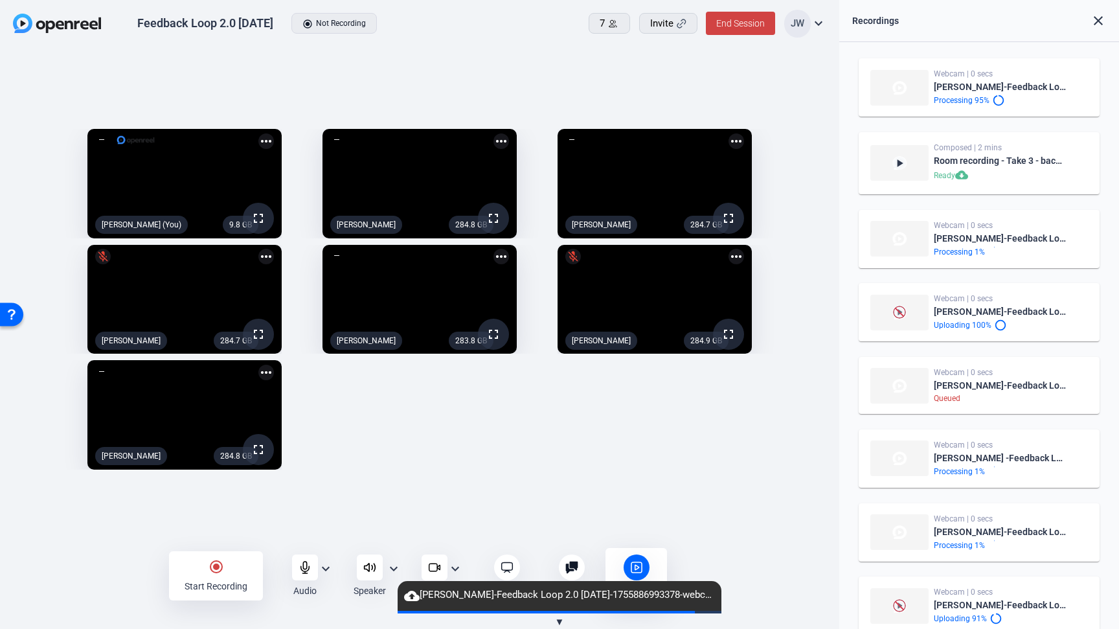
click at [462, 455] on div "9.8 GB fullscreen Jesse Wilson (You) more_horiz 284.8 GB fullscreen Amy Holmber…" at bounding box center [419, 299] width 813 height 354
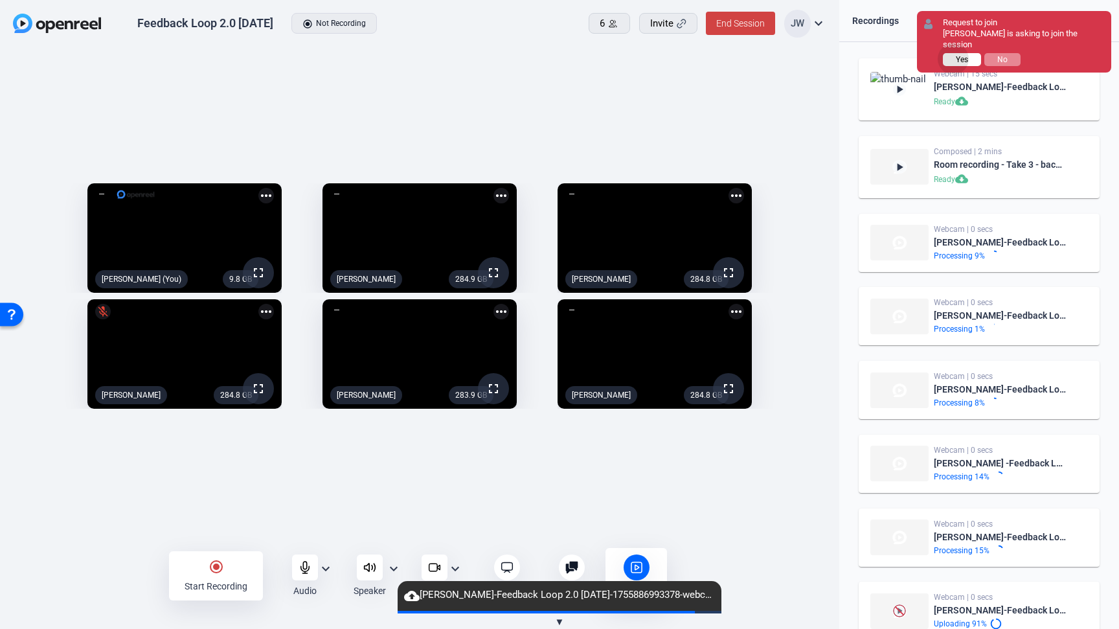
click at [954, 53] on button "Yes" at bounding box center [962, 59] width 38 height 13
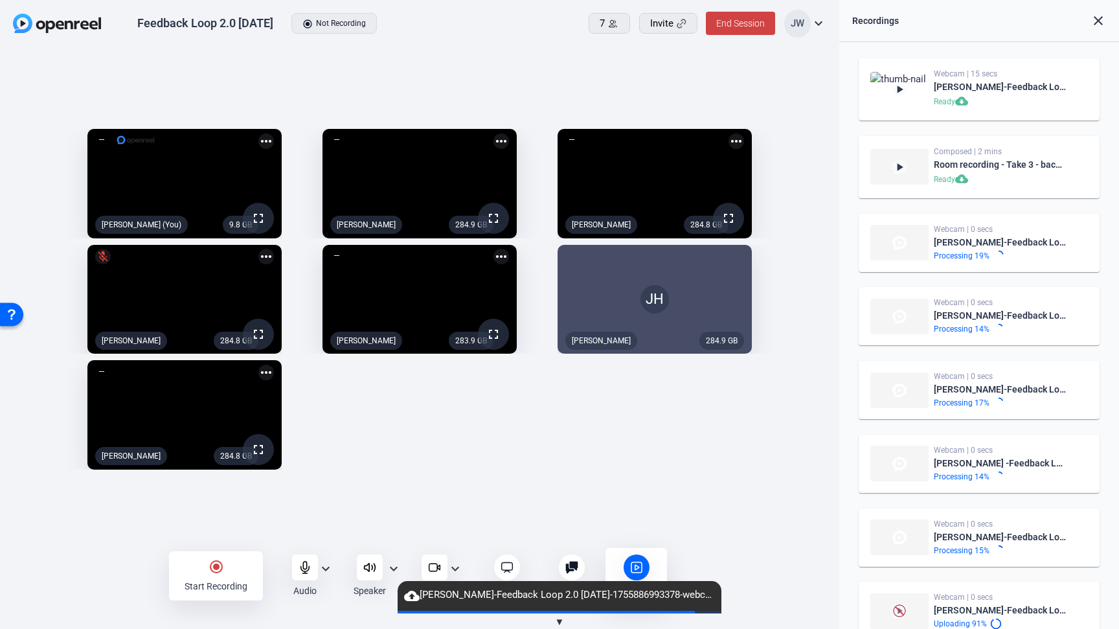
click at [471, 451] on div "9.8 GB fullscreen Jesse Wilson (You) more_horiz 284.9 GB fullscreen Amy Holmber…" at bounding box center [419, 299] width 813 height 354
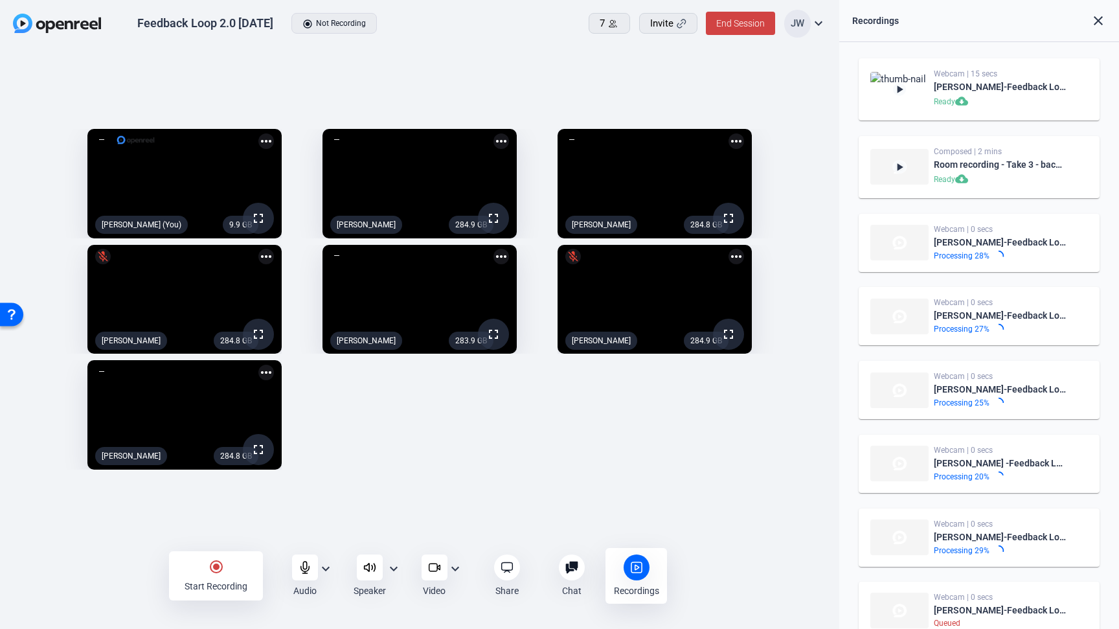
click at [451, 420] on div "9.9 GB fullscreen Jesse Wilson (You) more_horiz 284.9 GB fullscreen Amy Holmber…" at bounding box center [419, 299] width 813 height 354
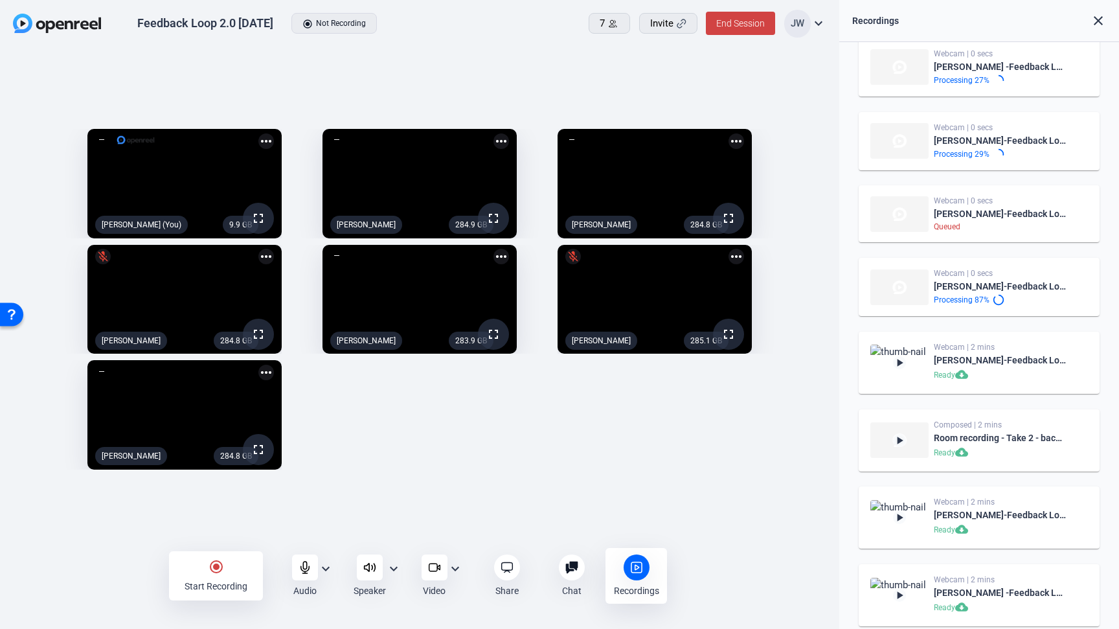
scroll to position [525, 0]
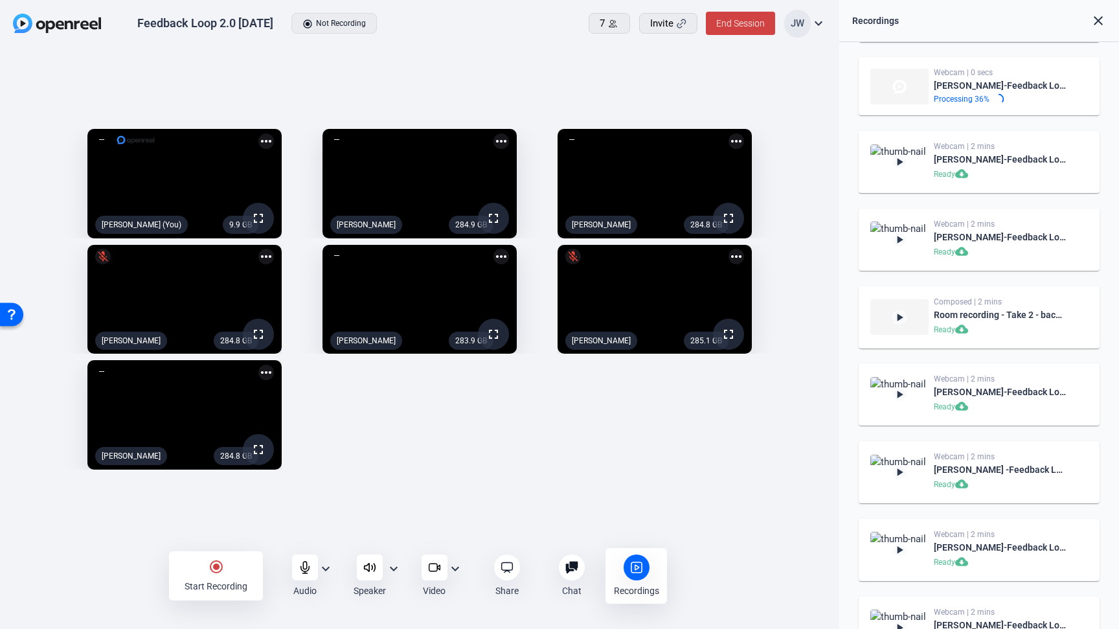
click at [490, 466] on div "9.9 GB fullscreen Jesse Wilson (You) more_horiz 284.9 GB fullscreen Amy Holmber…" at bounding box center [419, 299] width 813 height 354
click at [210, 575] on div "radio_button_checked Start Recording" at bounding box center [216, 575] width 94 height 49
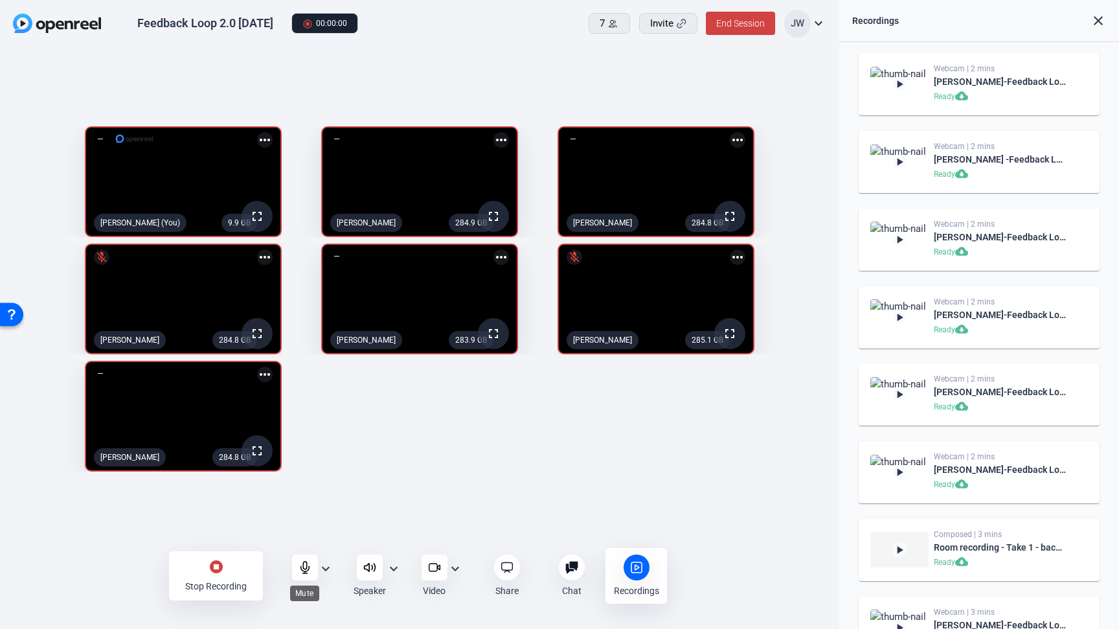
scroll to position [1153, 0]
click at [306, 565] on icon at bounding box center [305, 567] width 13 height 13
click at [725, 458] on div "9.9 GB fullscreen mic_off Jesse Wilson (You) more_horiz 284.9 GB fullscreen mic…" at bounding box center [419, 299] width 813 height 358
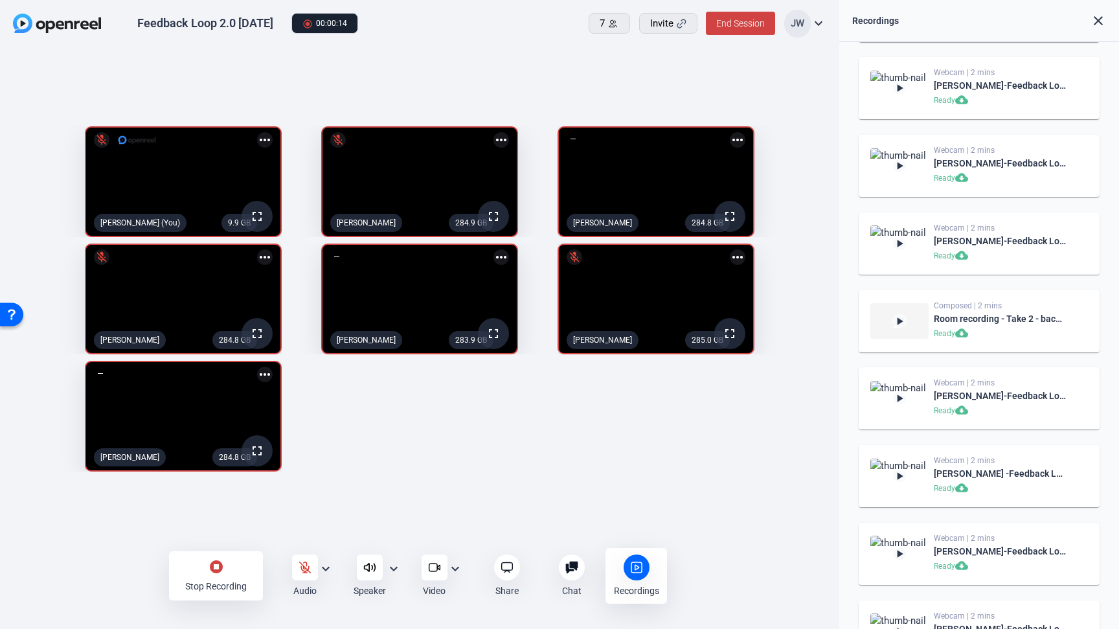
scroll to position [1168, 0]
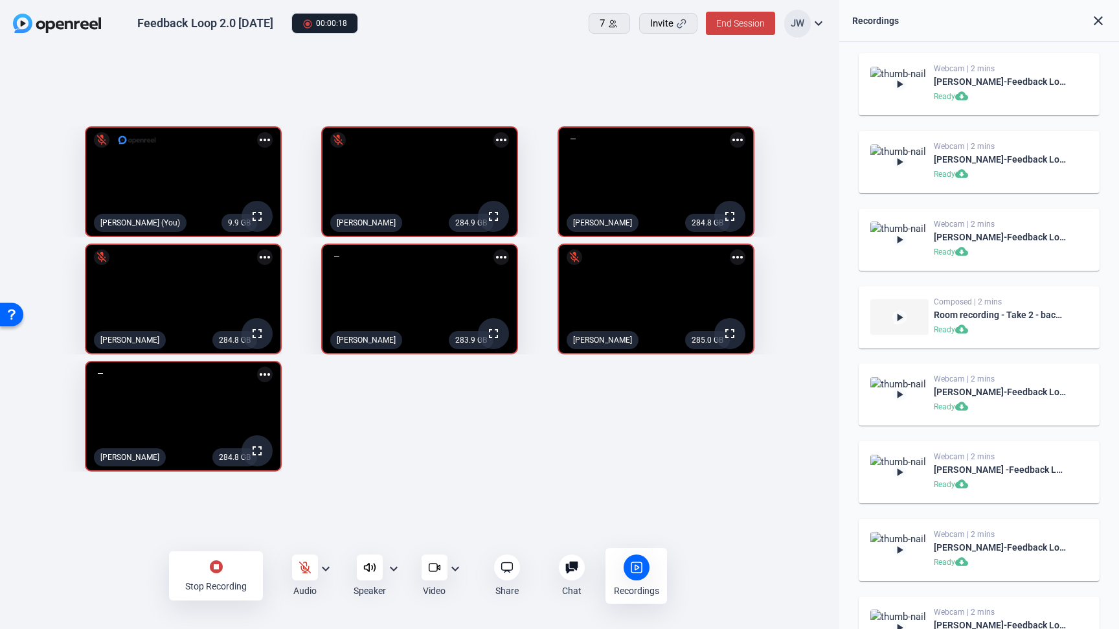
click at [429, 478] on div "9.9 GB fullscreen mic_off Jesse Wilson (You) more_horiz 284.9 GB fullscreen mic…" at bounding box center [419, 299] width 813 height 358
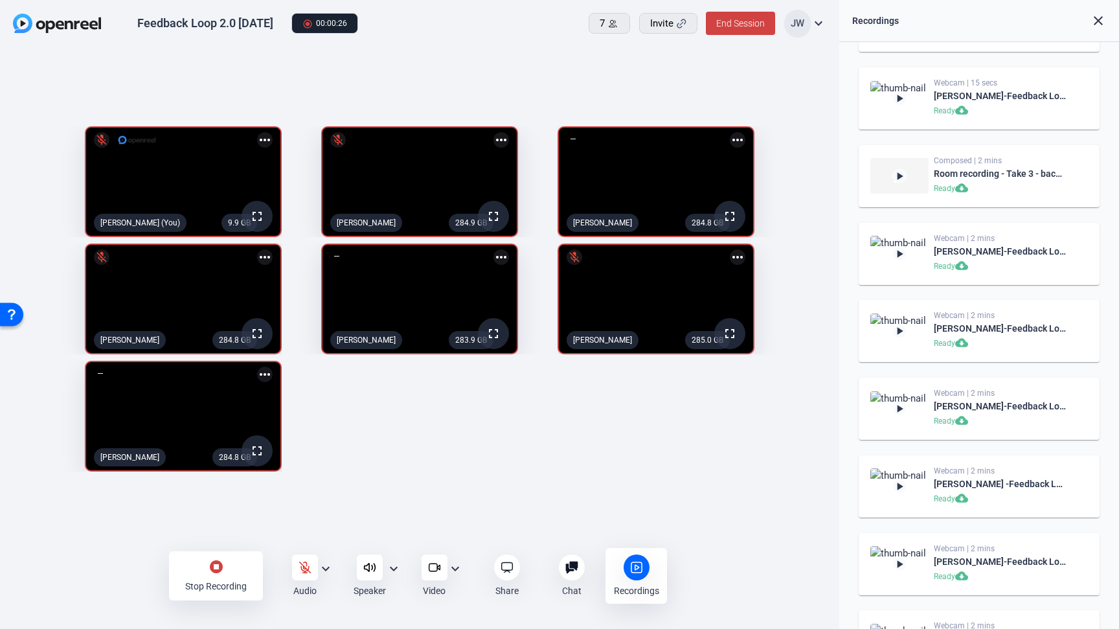
scroll to position [0, 0]
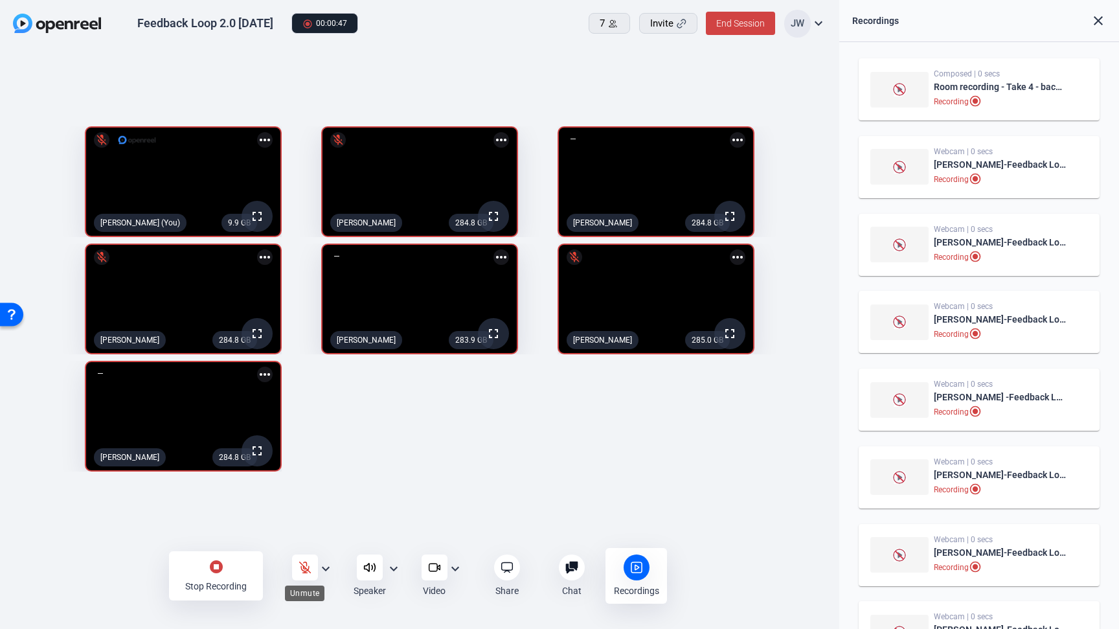
click at [300, 567] on icon at bounding box center [305, 567] width 13 height 13
click at [304, 566] on icon at bounding box center [305, 567] width 13 height 13
click at [416, 478] on div "9.8 GB fullscreen mic_off Jesse Wilson (You) more_horiz 284.8 GB fullscreen mic…" at bounding box center [419, 299] width 813 height 358
click at [458, 478] on div "9.8 GB fullscreen mic_off Jesse Wilson (You) more_horiz 284.8 GB fullscreen mic…" at bounding box center [419, 299] width 813 height 358
click at [480, 445] on div "9.8 GB fullscreen mic_off Jesse Wilson (You) more_horiz 284.8 GB fullscreen mic…" at bounding box center [419, 299] width 813 height 358
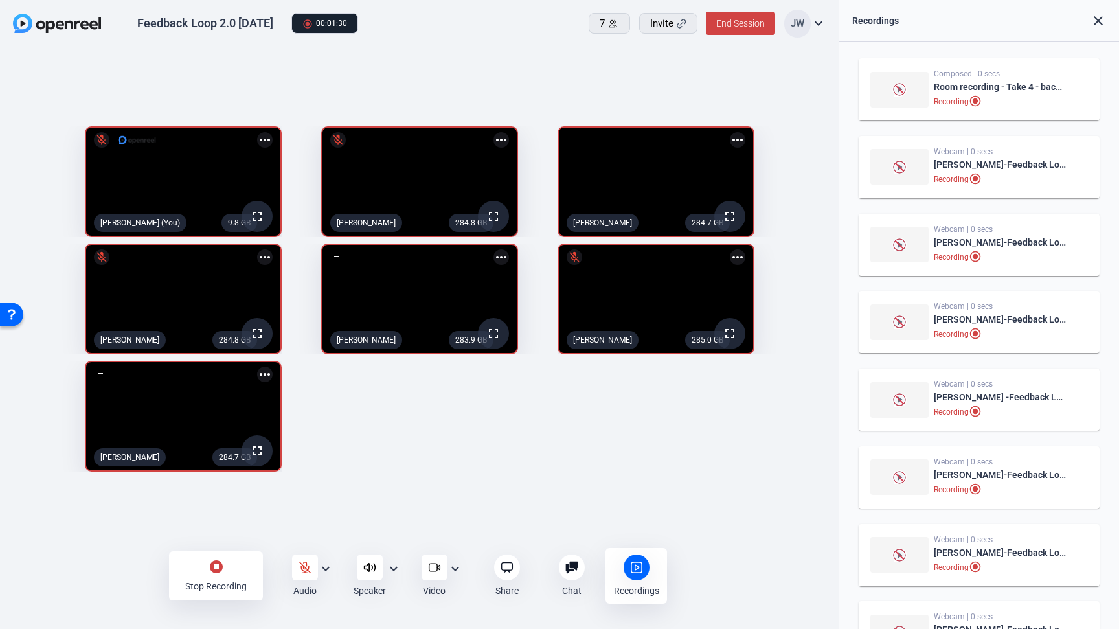
click at [109, 565] on div "stop_circle Stop Recording Audio expand_more Speaker expand_more Video expand_m…" at bounding box center [419, 575] width 839 height 51
click at [300, 564] on icon at bounding box center [305, 567] width 13 height 13
click at [305, 569] on icon at bounding box center [304, 567] width 8 height 12
click at [386, 430] on div "9.8 GB fullscreen mic_off Jesse Wilson (You) more_horiz 284.8 GB fullscreen mic…" at bounding box center [419, 299] width 813 height 358
click at [299, 563] on icon at bounding box center [305, 567] width 13 height 13
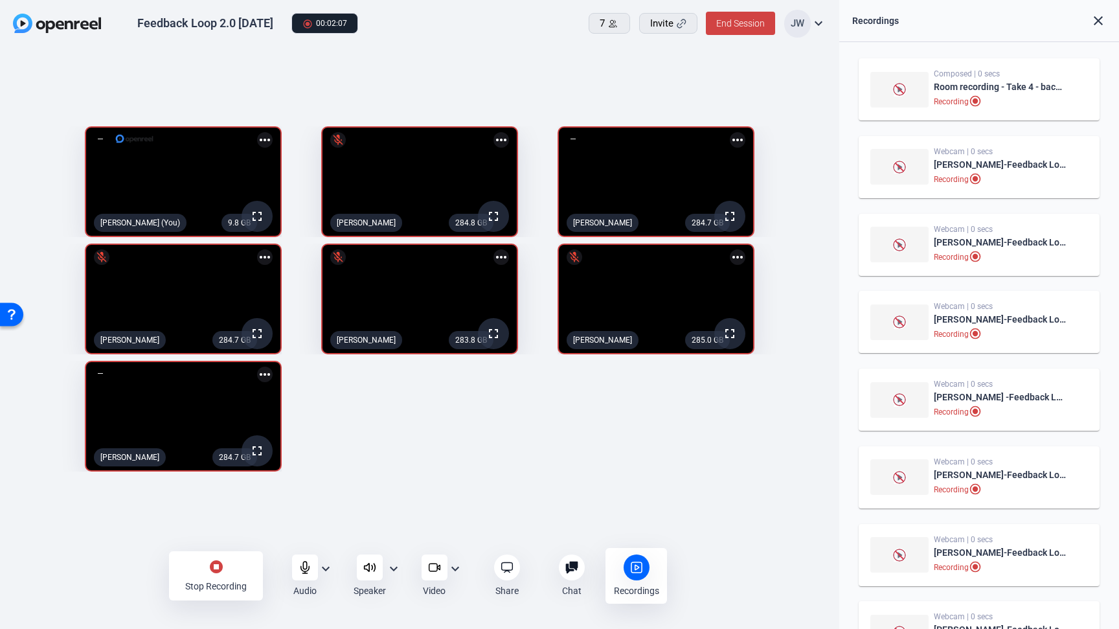
click at [299, 563] on icon at bounding box center [305, 567] width 13 height 13
click at [59, 562] on div "stop_circle Stop Recording Audio expand_more Speaker expand_more Video expand_m…" at bounding box center [419, 575] width 839 height 51
click at [210, 574] on mat-icon "stop_circle" at bounding box center [217, 567] width 16 height 16
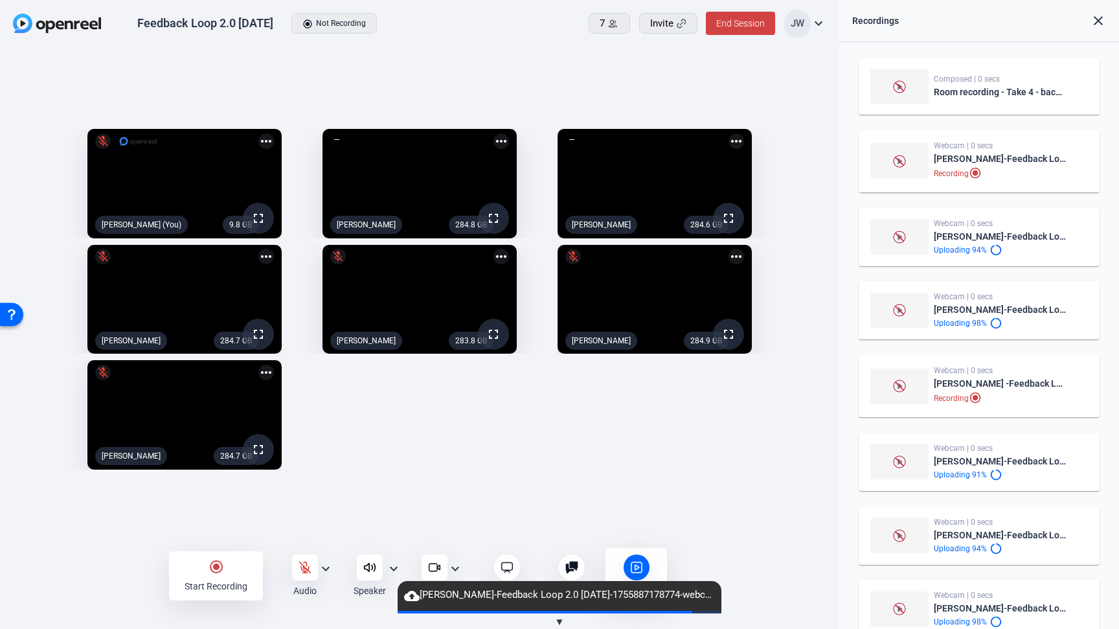
click at [305, 565] on icon at bounding box center [305, 567] width 13 height 13
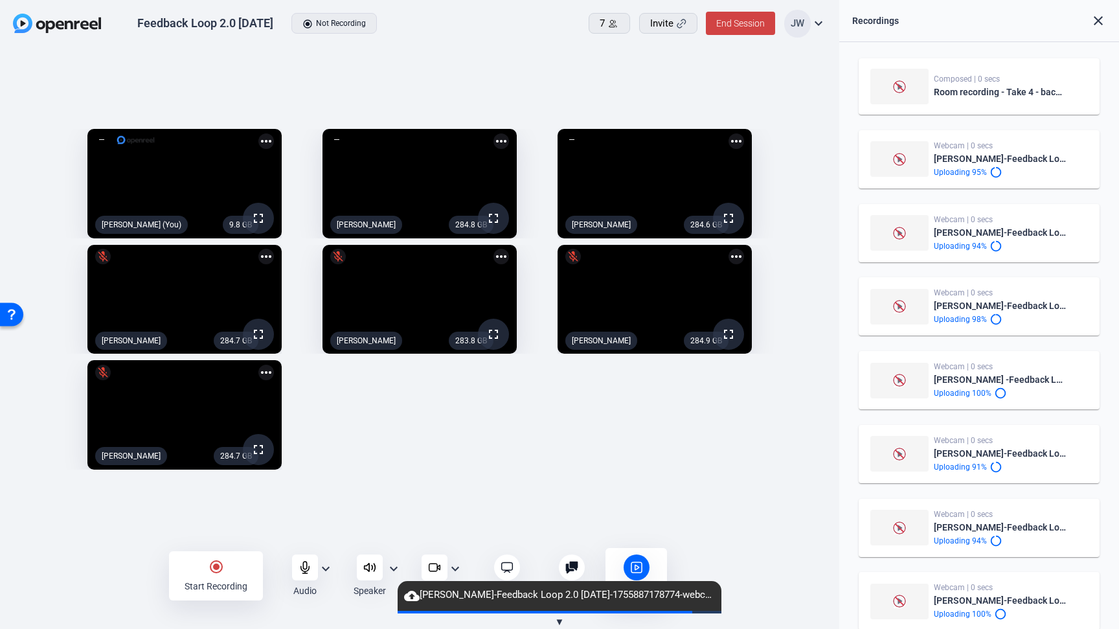
click at [644, 447] on div "9.8 GB fullscreen Jesse Wilson (You) more_horiz 284.8 GB fullscreen Amy Holmber…" at bounding box center [419, 299] width 813 height 354
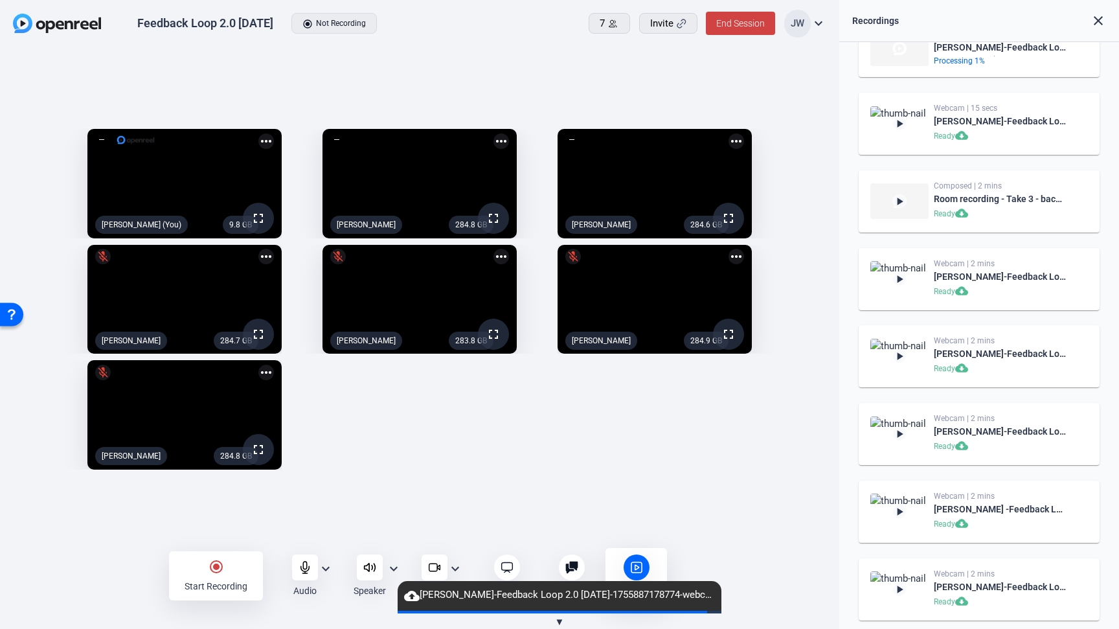
scroll to position [556, 0]
click at [486, 440] on div "9.8 GB fullscreen Jesse Wilson (You) more_horiz 284.8 GB fullscreen Amy Holmber…" at bounding box center [419, 299] width 813 height 354
click at [432, 428] on div "9.8 GB fullscreen Jesse Wilson (You) more_horiz 284.9 GB fullscreen Amy Holmber…" at bounding box center [419, 299] width 813 height 354
click at [647, 452] on div "9.8 GB fullscreen Jesse Wilson (You) more_horiz 284.9 GB fullscreen Amy Holmber…" at bounding box center [419, 299] width 813 height 354
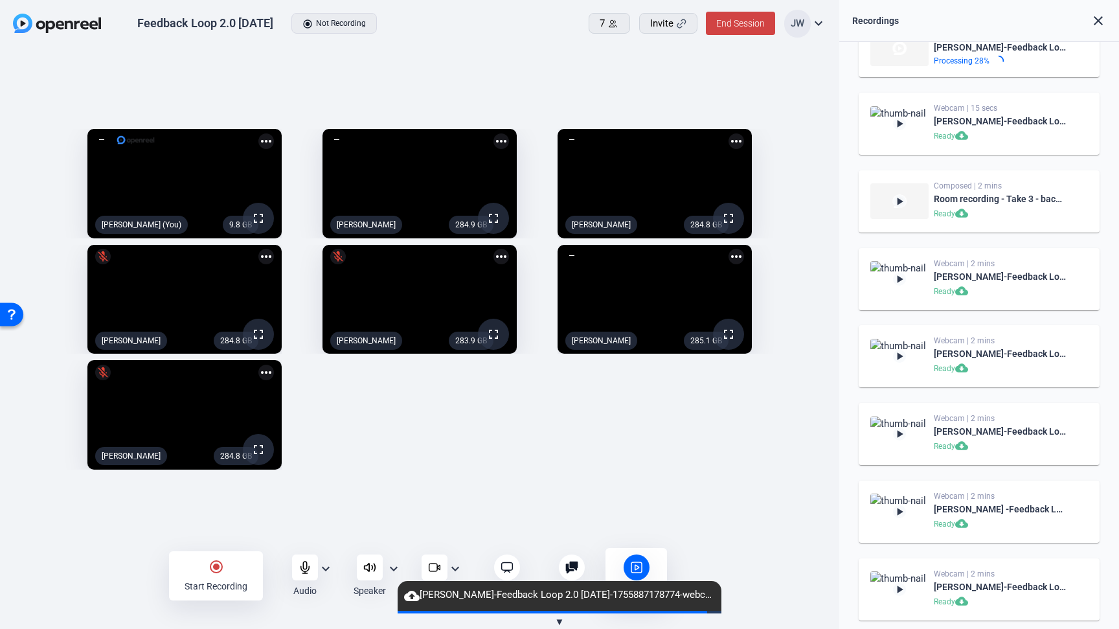
scroll to position [349, 0]
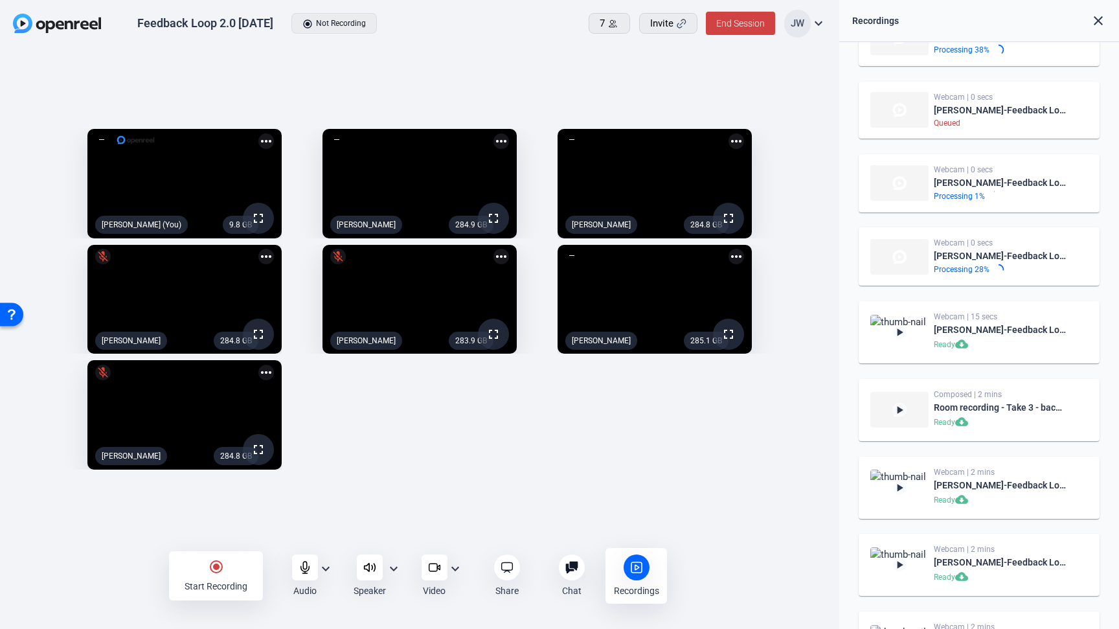
click at [579, 453] on div "9.8 GB fullscreen Jesse Wilson (You) more_horiz 284.9 GB fullscreen Amy Holmber…" at bounding box center [419, 299] width 813 height 354
click at [607, 430] on div "9.9 GB fullscreen Jesse Wilson (You) more_horiz 284.9 GB fullscreen Amy Holmber…" at bounding box center [419, 299] width 813 height 354
click at [408, 451] on div "9.9 GB fullscreen Jesse Wilson (You) more_horiz 284.9 GB fullscreen Amy Holmber…" at bounding box center [419, 299] width 813 height 354
click at [528, 462] on div "9.9 GB fullscreen Jesse Wilson (You) more_horiz 284.9 GB fullscreen Amy Holmber…" at bounding box center [419, 299] width 813 height 354
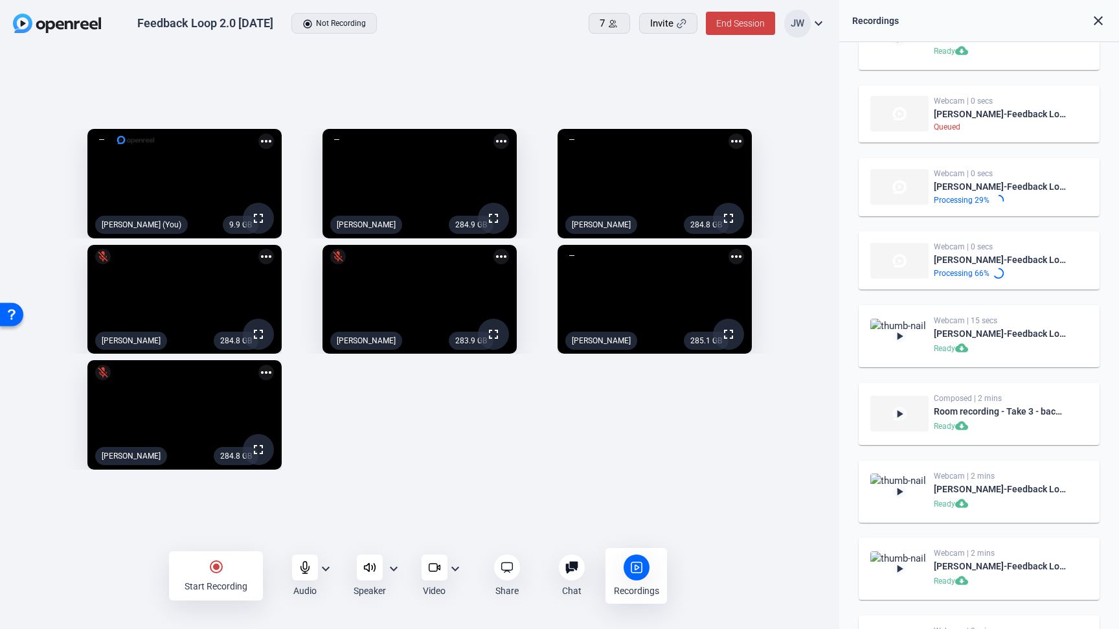
scroll to position [353, 0]
click at [744, 249] on mat-icon "more_horiz" at bounding box center [737, 257] width 16 height 16
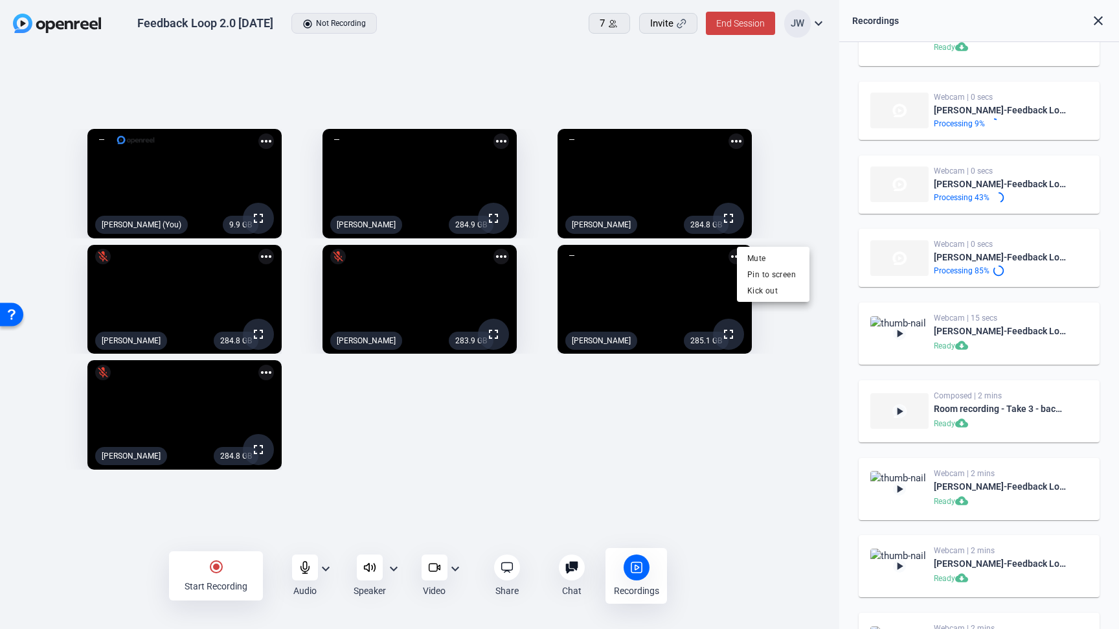
click at [800, 242] on div at bounding box center [559, 314] width 1119 height 629
click at [499, 431] on div "9.9 GB fullscreen Jesse Wilson (You) more_horiz 284.9 GB fullscreen Amy Holmber…" at bounding box center [419, 299] width 813 height 354
click at [356, 476] on div "9.9 GB fullscreen Jesse Wilson (You) more_horiz 284.9 GB fullscreen Amy Holmber…" at bounding box center [419, 299] width 813 height 354
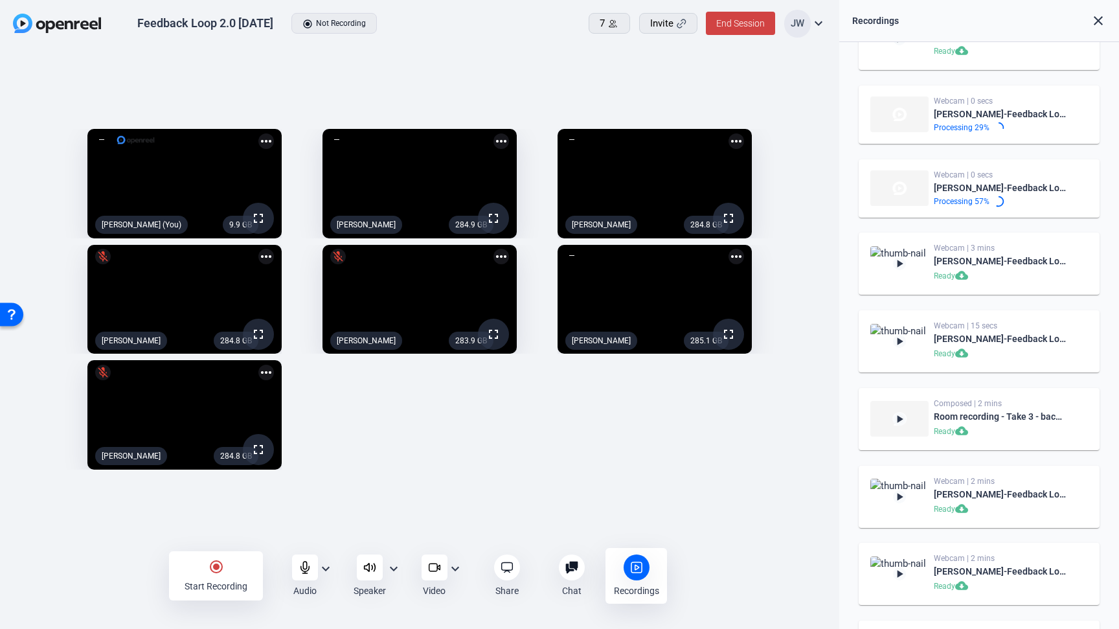
scroll to position [357, 0]
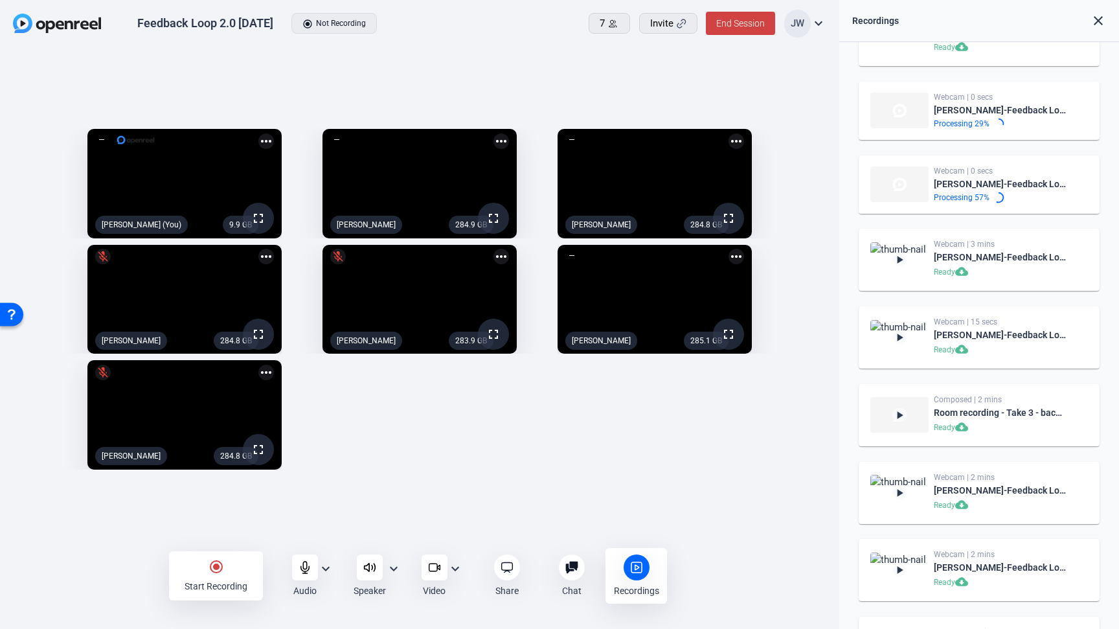
click at [544, 476] on div "9.9 GB fullscreen Jesse Wilson (You) more_horiz 284.9 GB fullscreen Amy Holmber…" at bounding box center [419, 299] width 813 height 354
click at [468, 466] on div "9.9 GB fullscreen Jesse Wilson (You) more_horiz 284.9 GB fullscreen Amy Holmber…" at bounding box center [419, 299] width 813 height 354
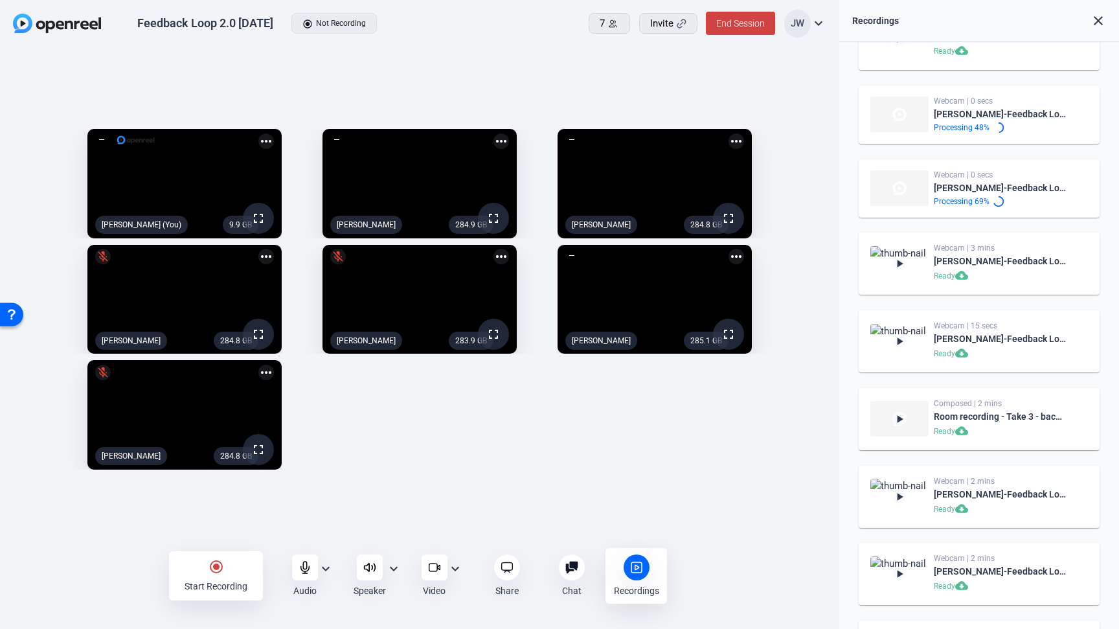
scroll to position [361, 0]
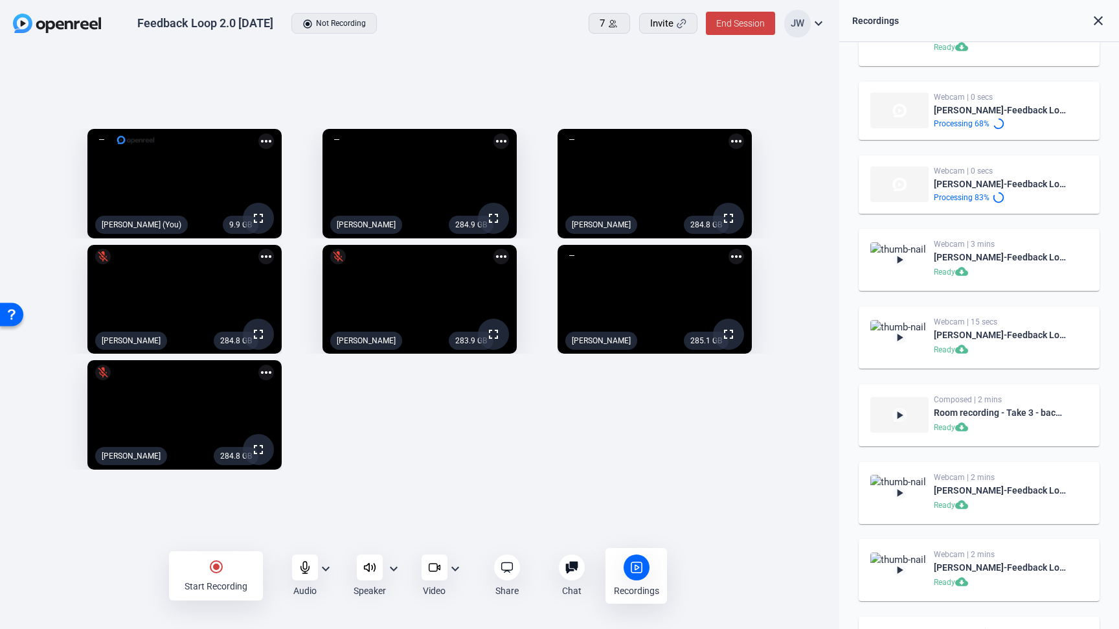
click at [458, 424] on div "9.9 GB fullscreen Jesse Wilson (You) more_horiz 284.9 GB fullscreen Amy Holmber…" at bounding box center [419, 299] width 813 height 354
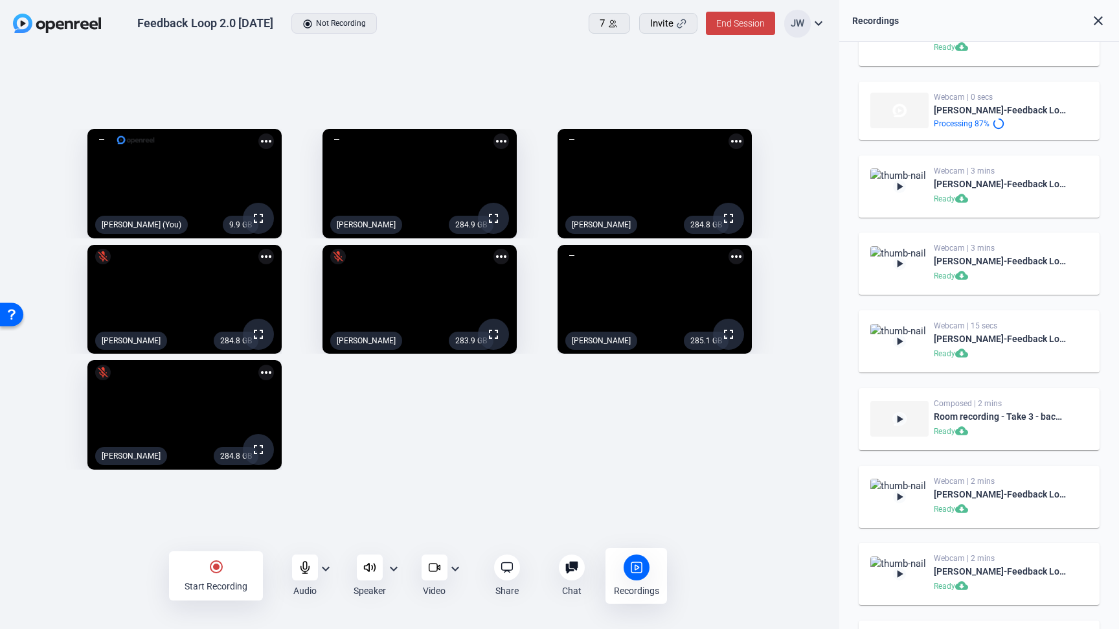
click at [442, 387] on div "9.9 GB fullscreen Jesse Wilson (You) more_horiz 284.9 GB fullscreen Amy Holmber…" at bounding box center [419, 299] width 813 height 354
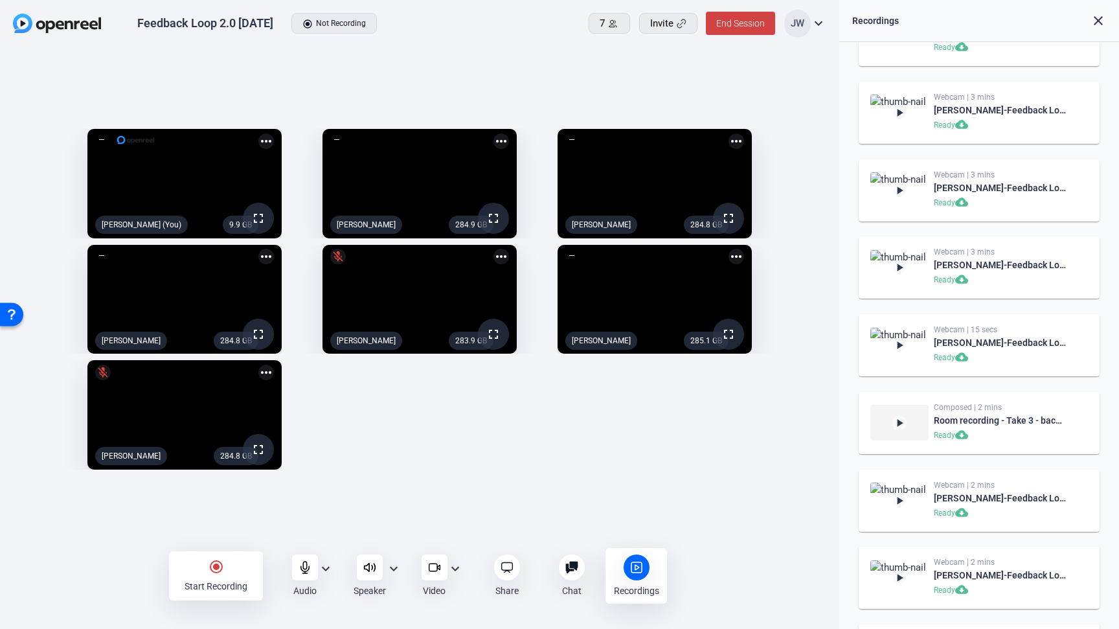
click at [440, 435] on div "9.9 GB fullscreen Jesse Wilson (You) more_horiz 284.9 GB fullscreen Amy Holmber…" at bounding box center [419, 299] width 813 height 354
click at [402, 448] on div "9.9 GB fullscreen Jesse Wilson (You) more_horiz 284.9 GB fullscreen Amy Holmber…" at bounding box center [419, 299] width 813 height 354
click at [362, 476] on div "9.9 GB fullscreen Jesse Wilson (You) more_horiz 284.9 GB fullscreen Amy Holmber…" at bounding box center [419, 299] width 813 height 354
click at [358, 471] on div "9.9 GB fullscreen Jesse Wilson (You) more_horiz 284.9 GB fullscreen Amy Holmber…" at bounding box center [419, 299] width 813 height 354
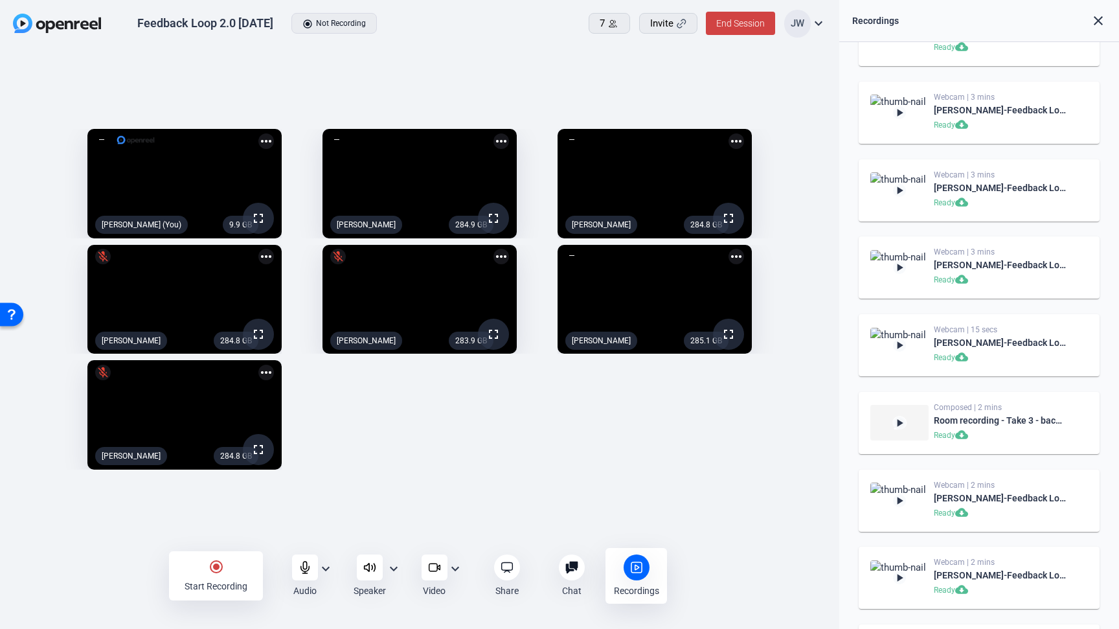
click at [203, 565] on div "radio_button_checked Start Recording" at bounding box center [216, 575] width 94 height 49
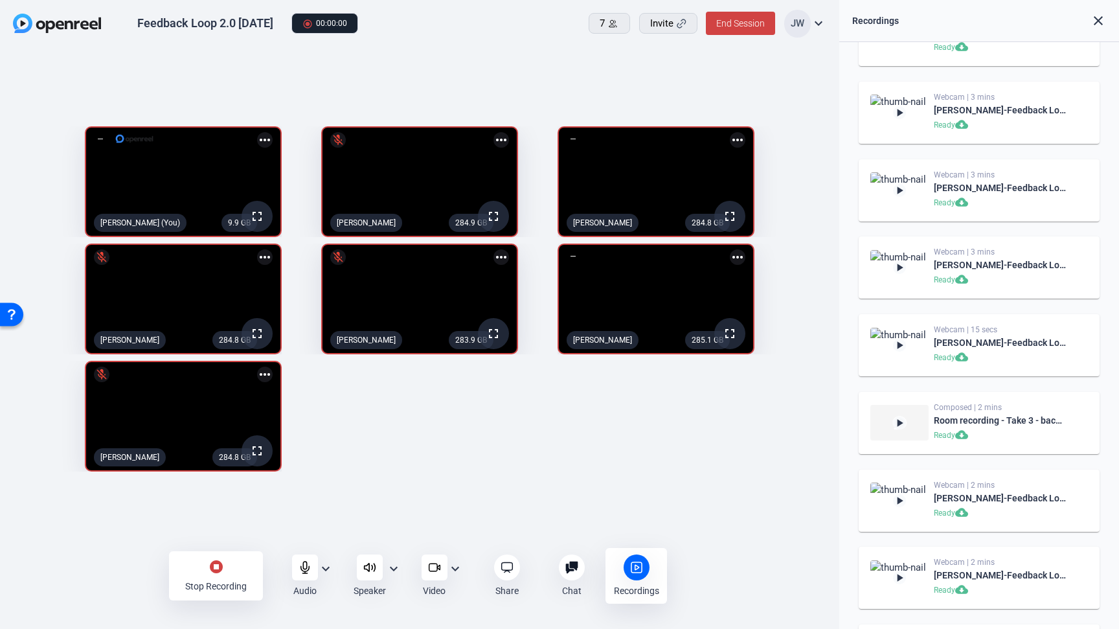
scroll to position [985, 0]
click at [307, 567] on icon at bounding box center [304, 567] width 8 height 12
click at [499, 478] on div "9.9 GB fullscreen mic_off Jesse Wilson (You) more_horiz 284.9 GB fullscreen mic…" at bounding box center [419, 299] width 813 height 358
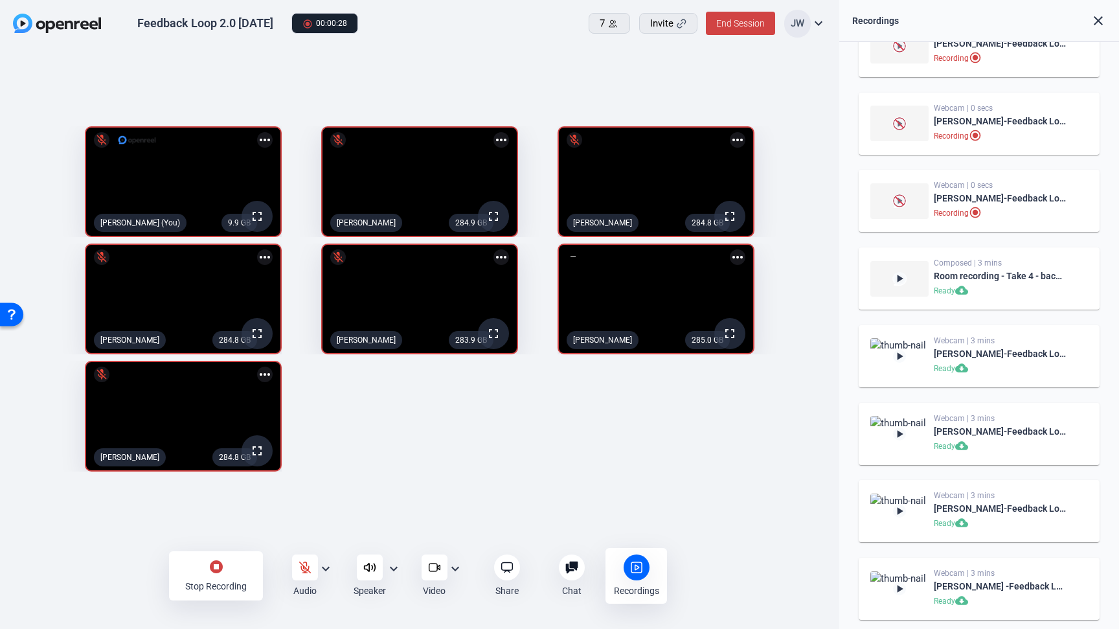
scroll to position [501, 0]
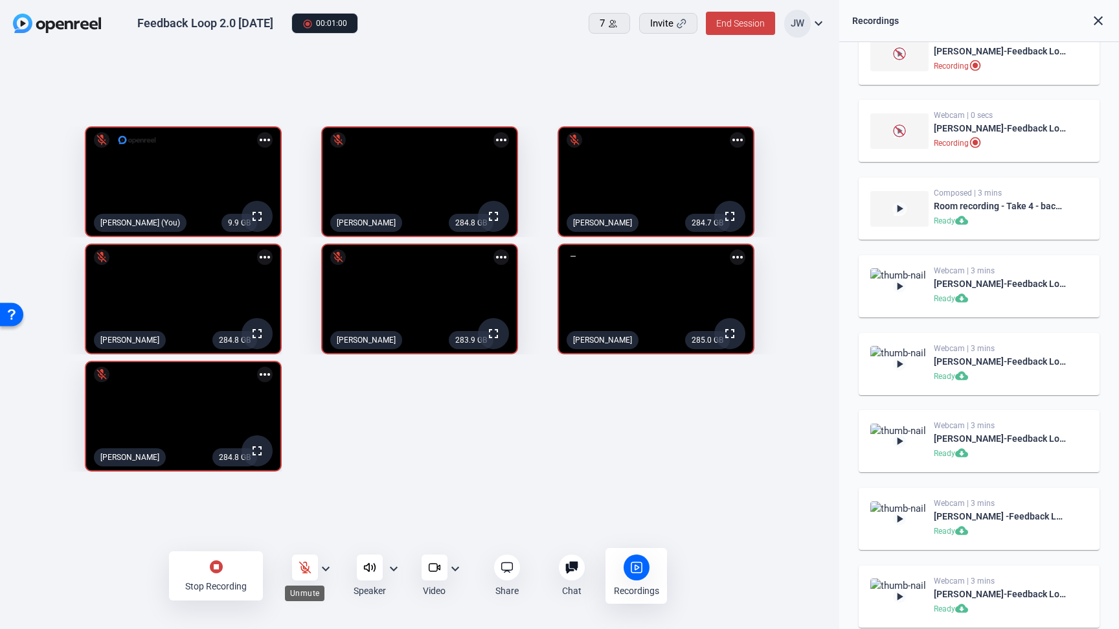
click at [307, 566] on icon at bounding box center [305, 567] width 13 height 13
click at [394, 478] on div "9.8 GB fullscreen Jesse Wilson (You) more_horiz 284.8 GB fullscreen mic_off Amy…" at bounding box center [419, 299] width 813 height 358
click at [320, 478] on div "9.8 GB fullscreen Jesse Wilson (You) more_horiz 284.8 GB fullscreen Amy Holmber…" at bounding box center [419, 299] width 813 height 358
click at [113, 568] on div "stop_circle Stop Recording Audio expand_more Speaker expand_more Video expand_m…" at bounding box center [419, 575] width 839 height 51
click at [86, 576] on div "stop_circle Stop Recording Audio expand_more Speaker expand_more Video expand_m…" at bounding box center [419, 575] width 839 height 51
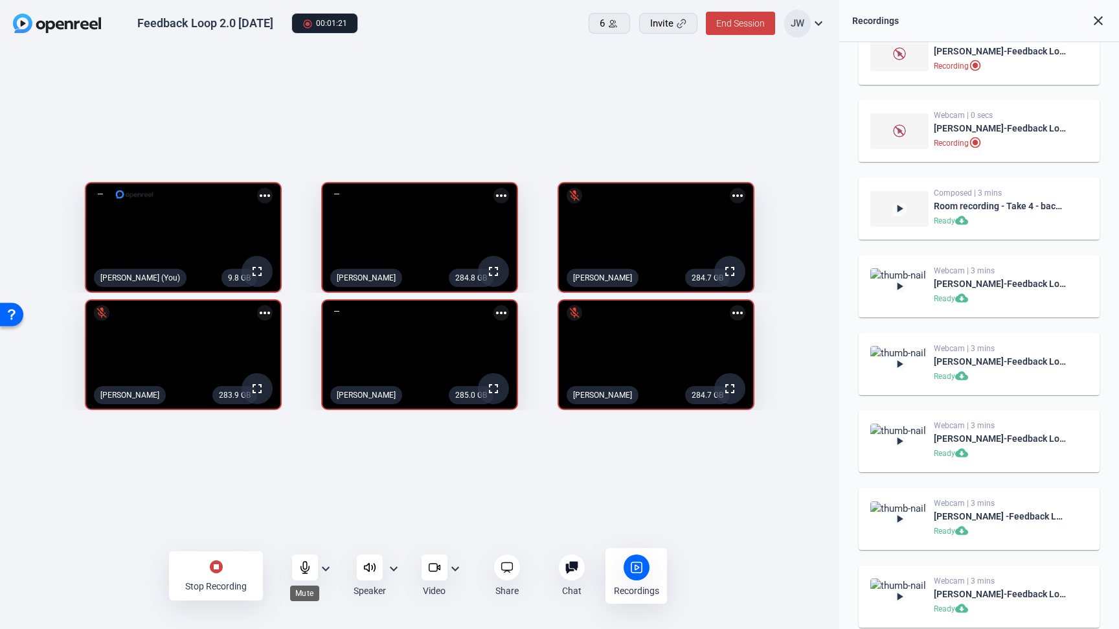
click at [302, 565] on icon at bounding box center [305, 567] width 13 height 13
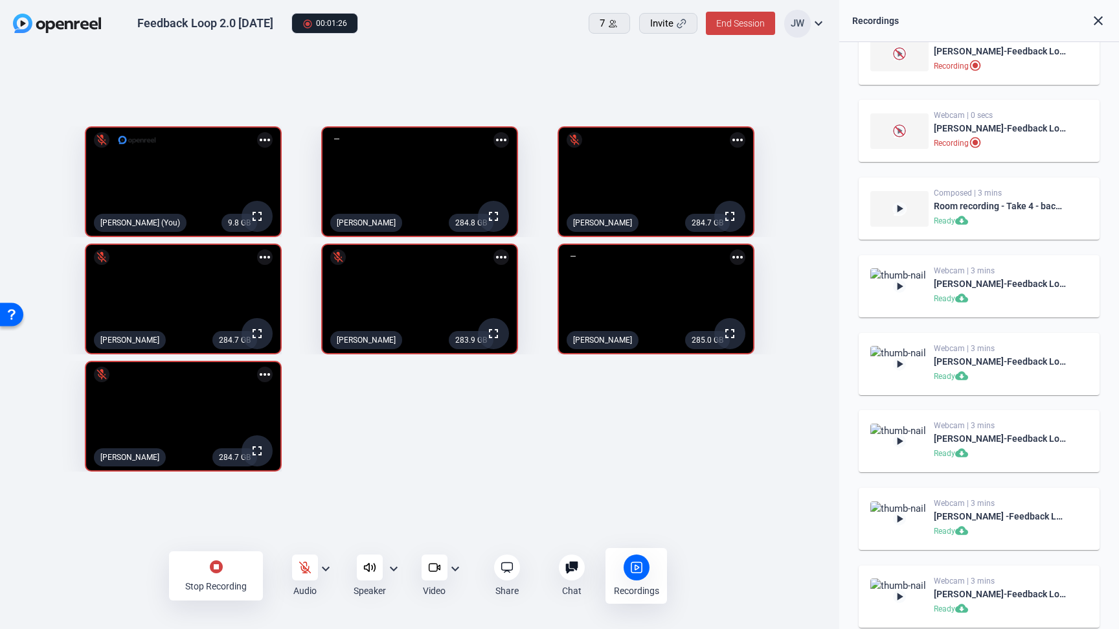
click at [637, 466] on div "9.8 GB fullscreen mic_off Jesse Wilson (You) more_horiz 284.8 GB fullscreen Amy…" at bounding box center [419, 299] width 813 height 358
click at [542, 457] on div "9.8 GB fullscreen mic_off Jesse Wilson (You) more_horiz 284.8 GB fullscreen mic…" at bounding box center [419, 299] width 813 height 358
click at [492, 450] on div "9.8 GB fullscreen mic_off Jesse Wilson (You) more_horiz 284.8 GB fullscreen mic…" at bounding box center [419, 299] width 813 height 358
click at [393, 471] on div "9.8 GB fullscreen mic_off Jesse Wilson (You) more_horiz 284.8 GB fullscreen mic…" at bounding box center [419, 299] width 813 height 358
click at [418, 477] on div "9.8 GB fullscreen mic_off Jesse Wilson (You) more_horiz 284.8 GB fullscreen mic…" at bounding box center [419, 299] width 813 height 358
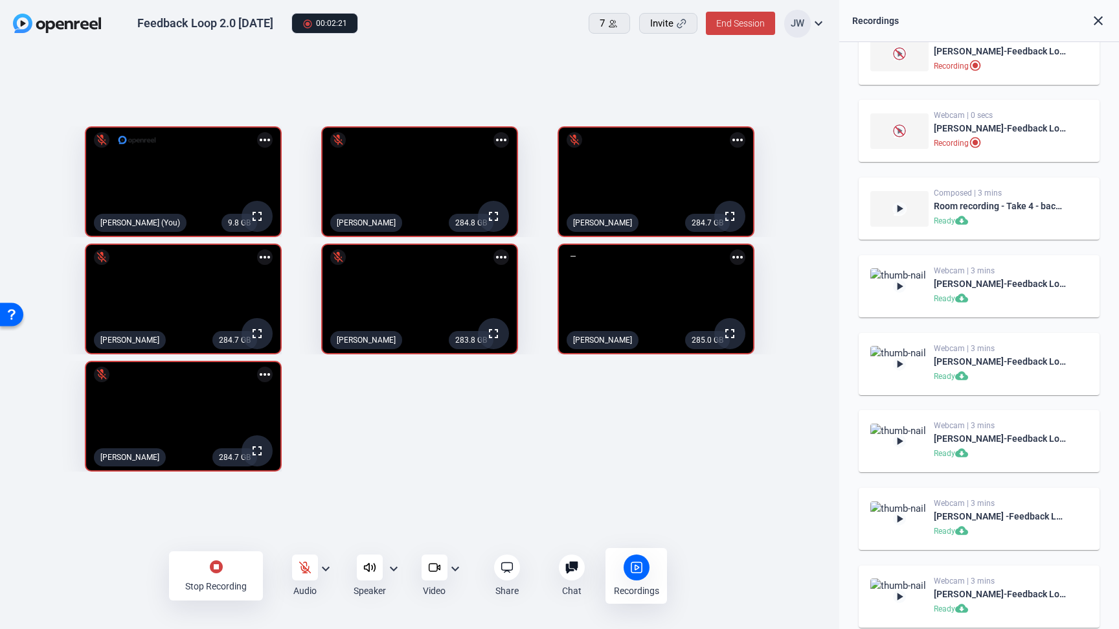
click at [216, 573] on mat-icon "stop_circle" at bounding box center [217, 567] width 16 height 16
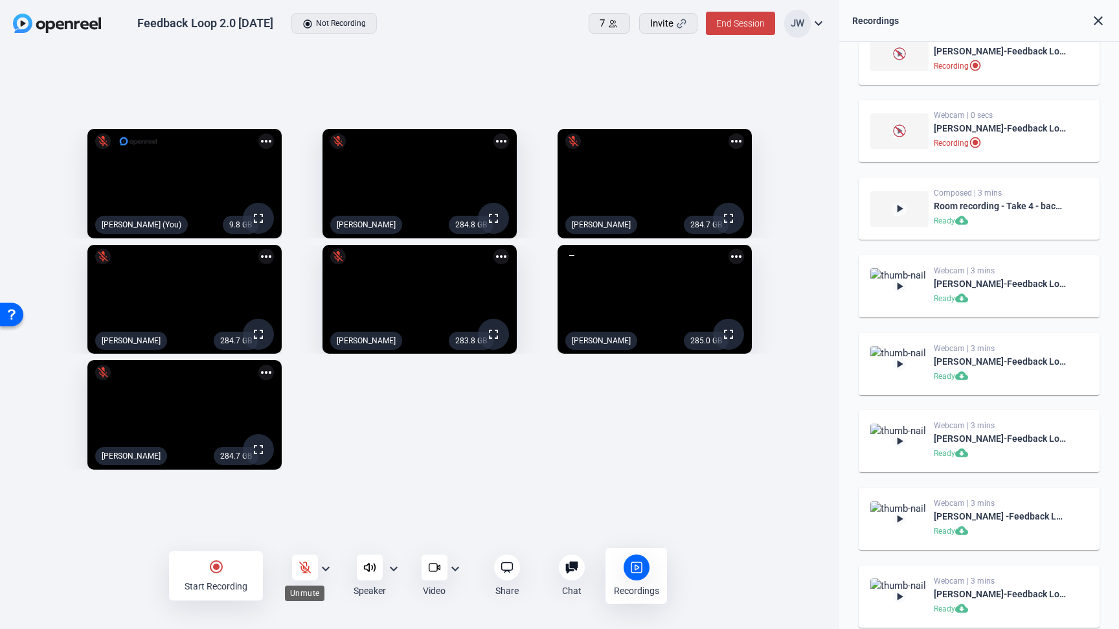
click at [304, 567] on icon at bounding box center [304, 567] width 11 height 11
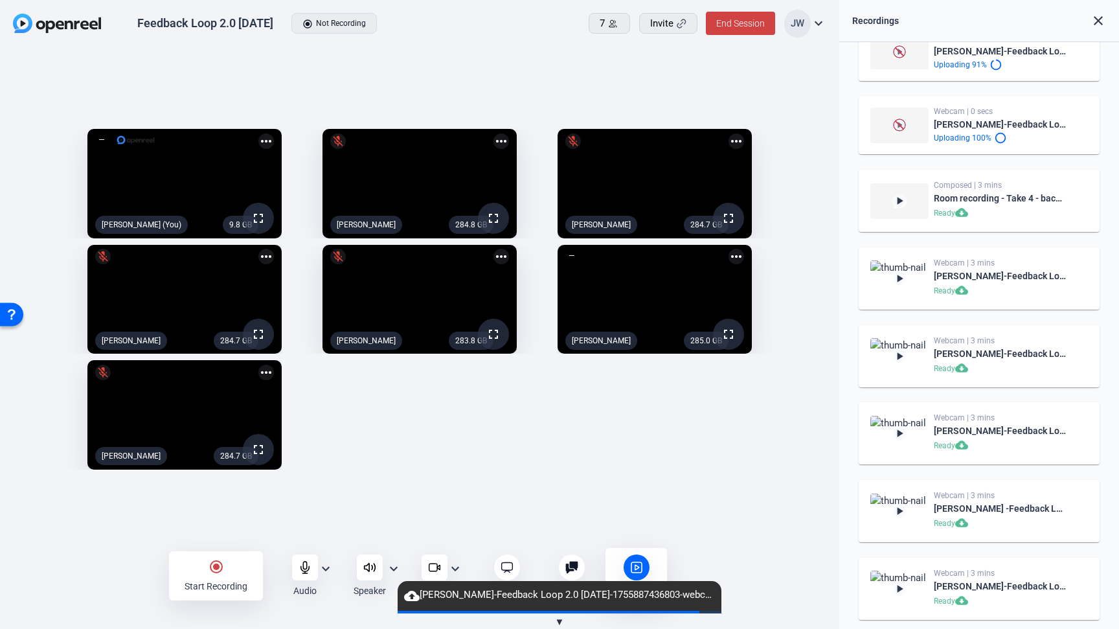
scroll to position [472, 0]
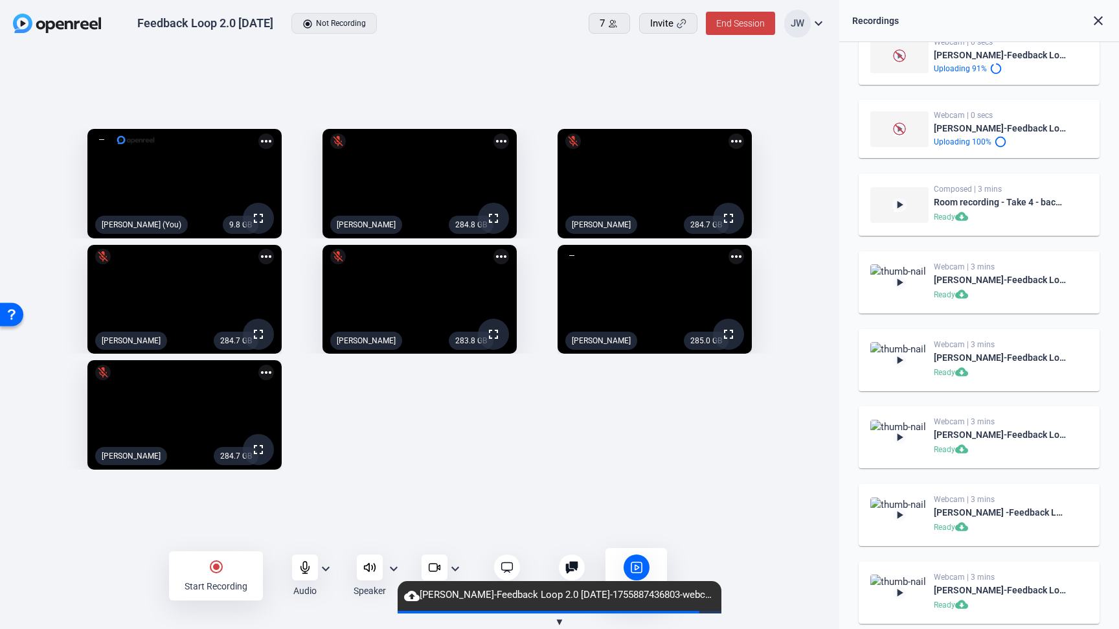
click at [784, 565] on div "radio_button_checked Start Recording Audio expand_more Speaker expand_more Vide…" at bounding box center [419, 575] width 839 height 51
click at [78, 576] on div "radio_button_checked Start Recording Audio expand_more Speaker expand_more Vide…" at bounding box center [419, 575] width 839 height 51
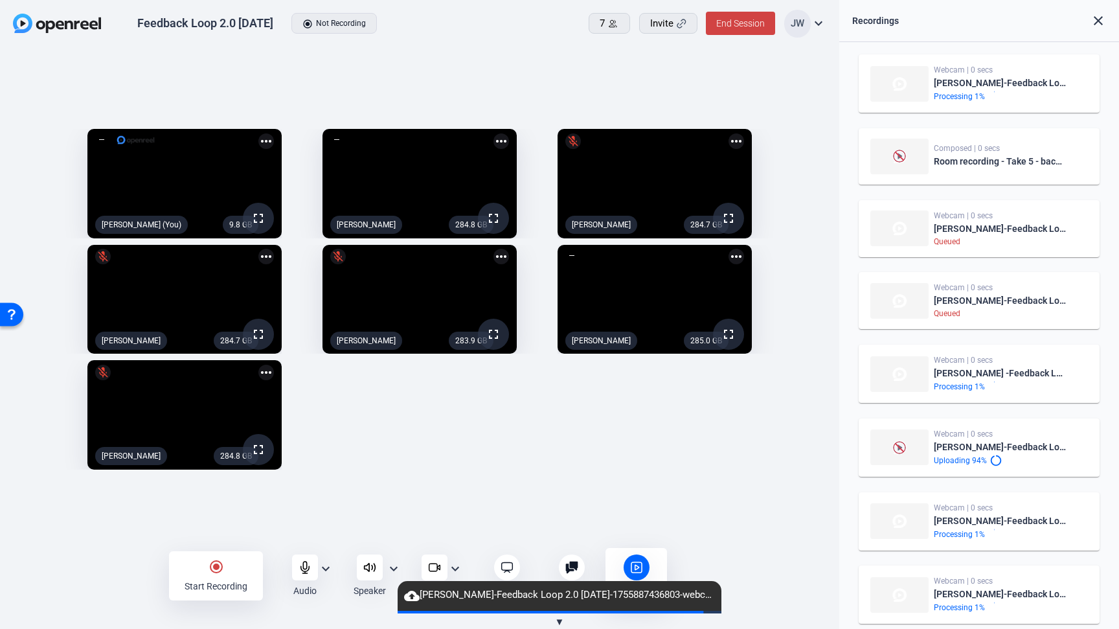
scroll to position [0, 0]
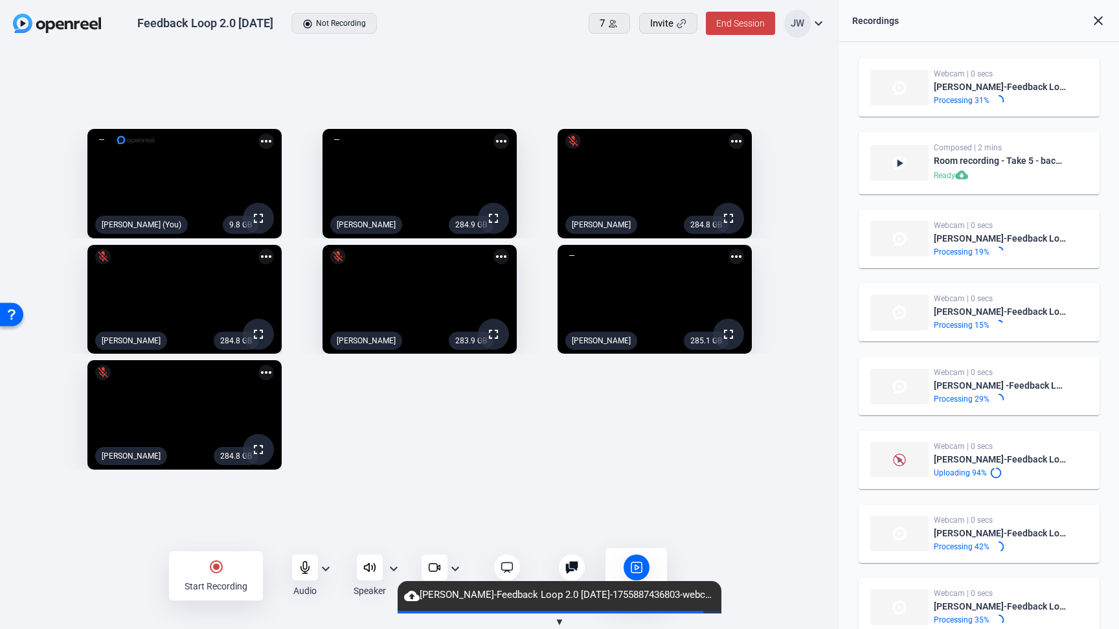
click at [618, 436] on div "9.8 GB fullscreen Jesse Wilson (You) more_horiz 284.9 GB fullscreen Amy Holmber…" at bounding box center [419, 299] width 813 height 354
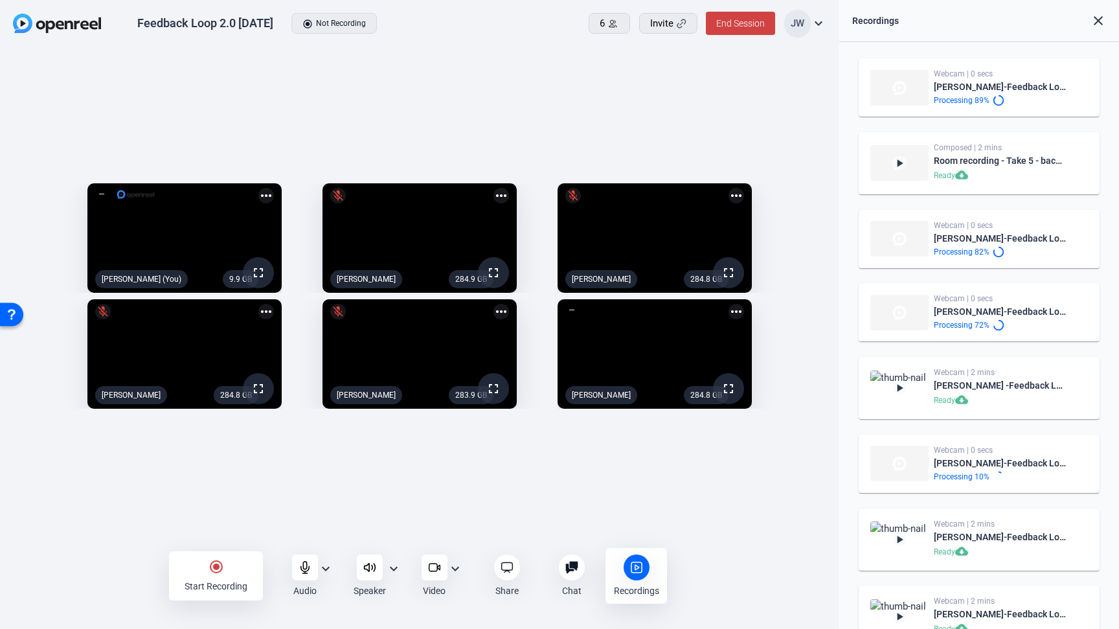
click at [99, 536] on div "9.9 GB fullscreen Jesse Wilson (You) more_horiz 284.9 GB fullscreen mic_off Amy…" at bounding box center [419, 299] width 839 height 503
click at [125, 534] on div "9.9 GB fullscreen Jesse Wilson (You) more_horiz 284.9 GB fullscreen mic_off Amy…" at bounding box center [419, 299] width 839 height 503
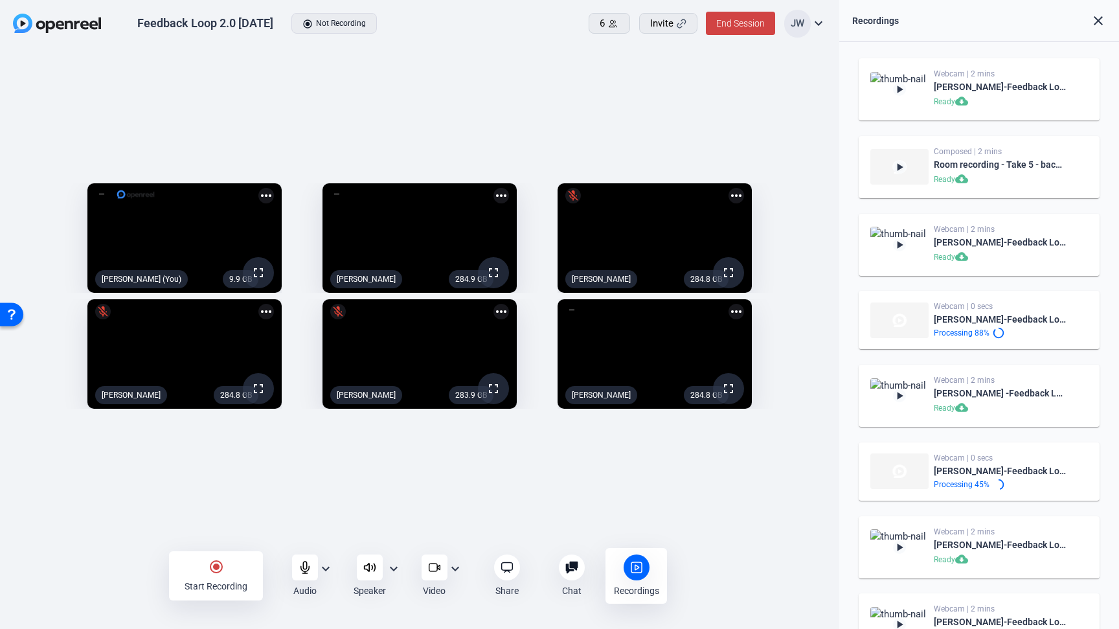
click at [120, 561] on div "radio_button_checked Start Recording Audio expand_more Speaker expand_more Vide…" at bounding box center [419, 575] width 839 height 51
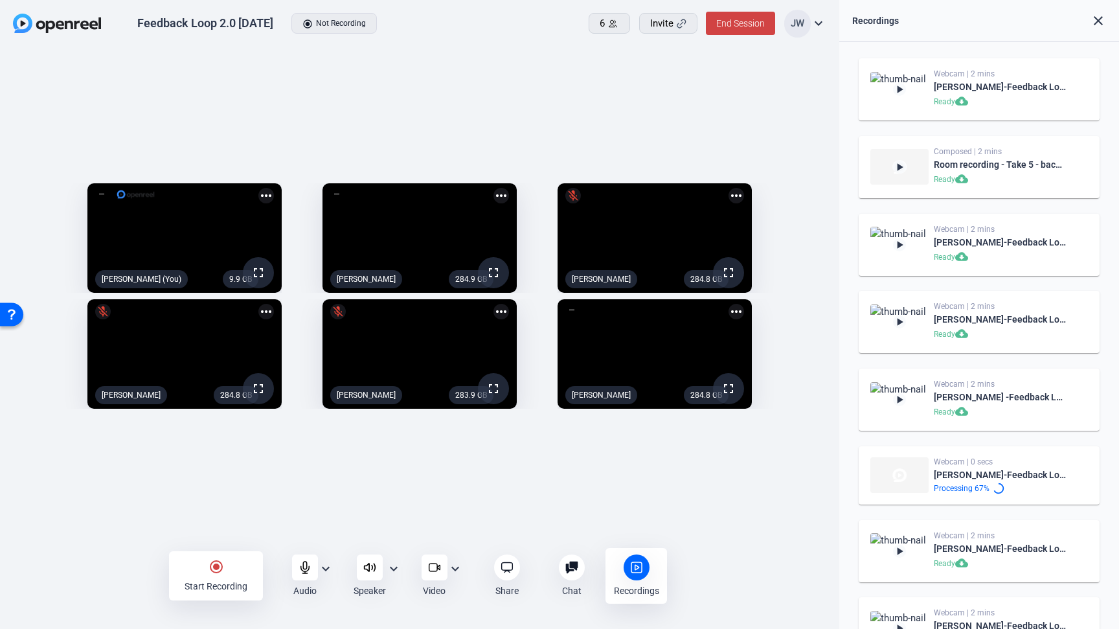
click at [155, 569] on div "radio_button_checked Start Recording Audio expand_more Speaker expand_more Vide…" at bounding box center [419, 575] width 839 height 51
click at [204, 570] on div "radio_button_checked Start Recording" at bounding box center [216, 575] width 94 height 49
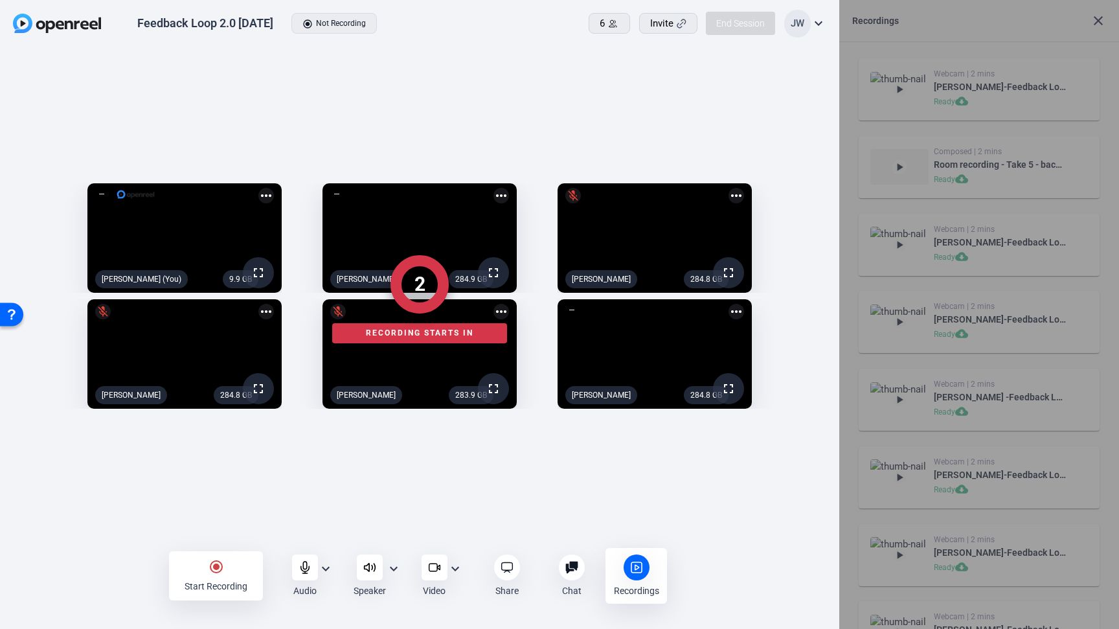
click at [112, 578] on div at bounding box center [419, 575] width 839 height 51
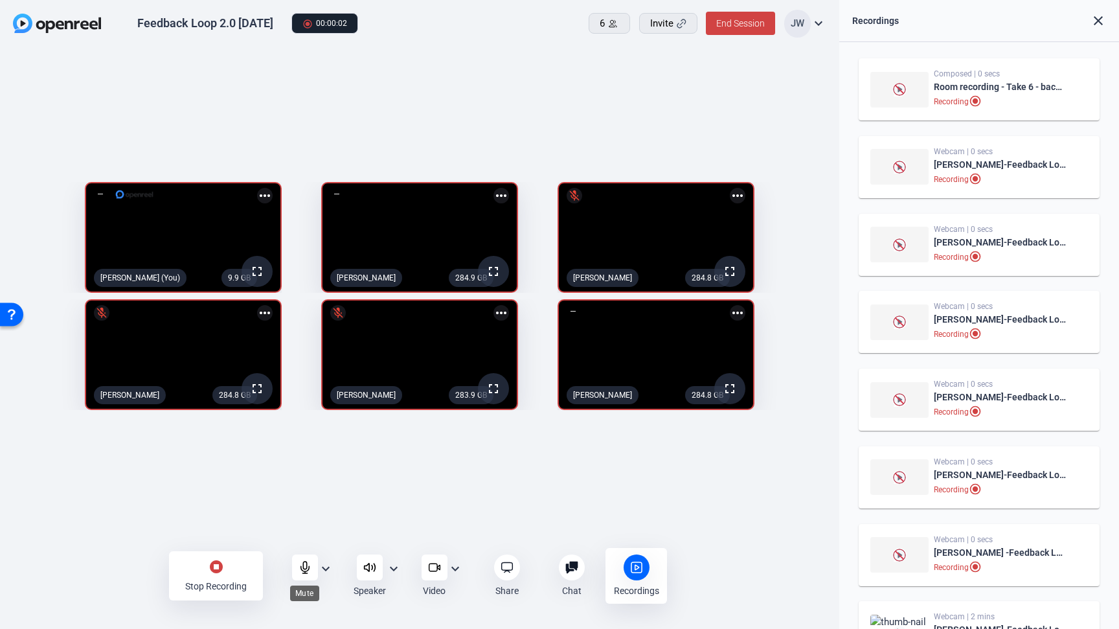
click at [302, 570] on icon at bounding box center [304, 567] width 8 height 12
click at [119, 557] on div "stop_circle Stop Recording Audio expand_more Speaker expand_more Video expand_m…" at bounding box center [419, 575] width 839 height 51
click at [139, 507] on div "9.9 GB fullscreen mic_off Jesse Wilson (You) more_horiz 284.9 GB fullscreen Amy…" at bounding box center [419, 299] width 839 height 503
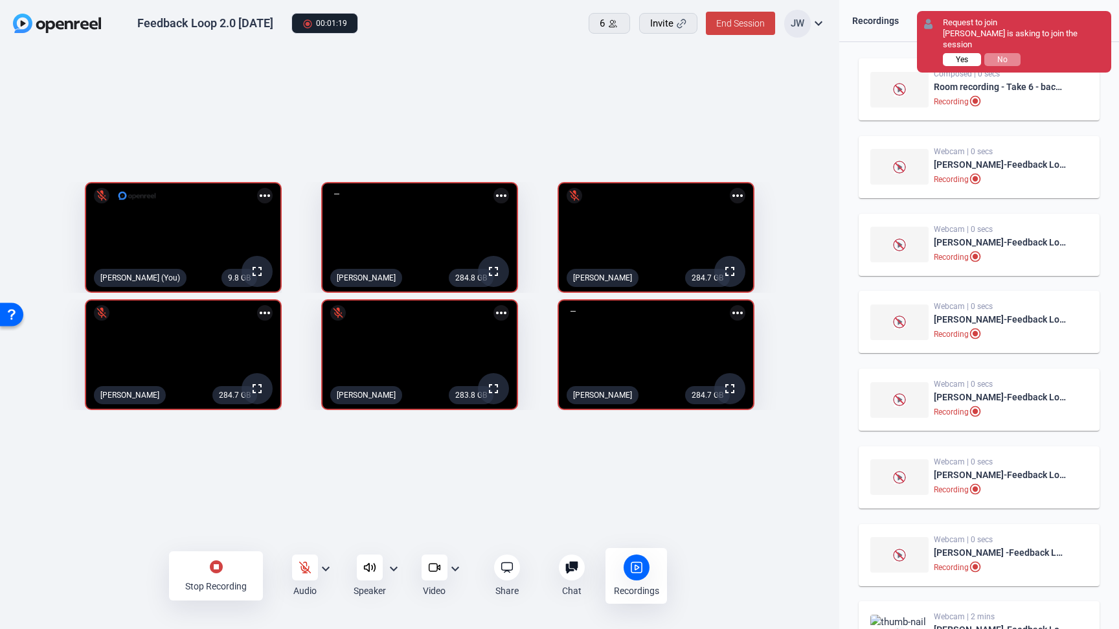
click at [955, 53] on button "Yes" at bounding box center [962, 59] width 38 height 13
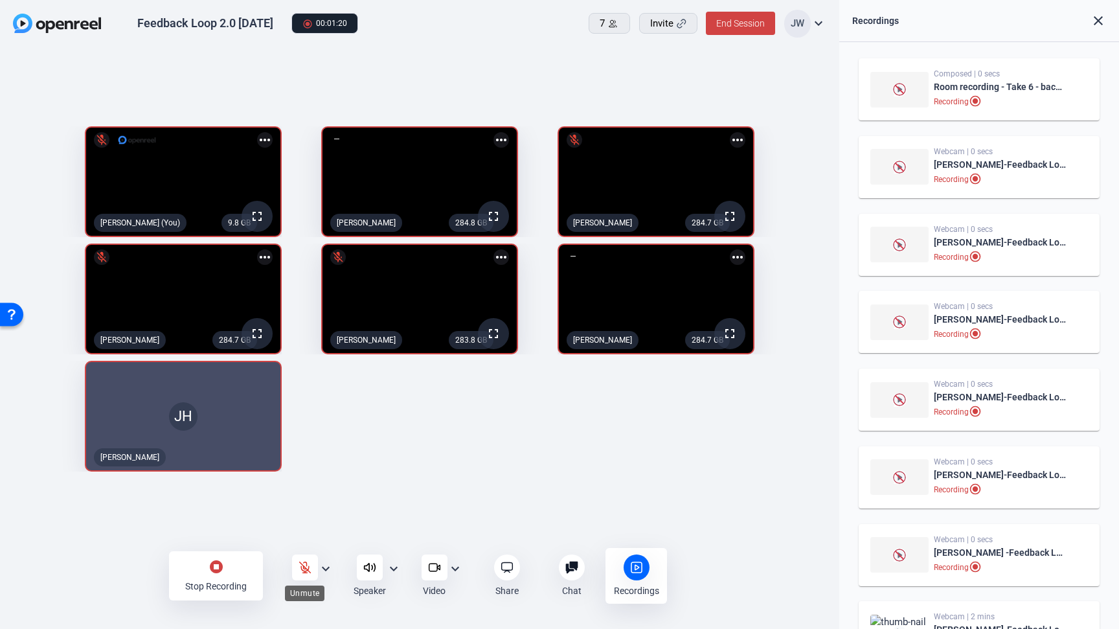
click at [296, 565] on div at bounding box center [305, 567] width 26 height 26
click at [741, 583] on div "stop_circle Stop Recording Audio expand_more Speaker expand_more Video expand_m…" at bounding box center [419, 575] width 839 height 51
click at [412, 478] on div "9.8 GB fullscreen Jesse Wilson (You) more_horiz 284.8 GB fullscreen Amy Holmber…" at bounding box center [419, 299] width 813 height 358
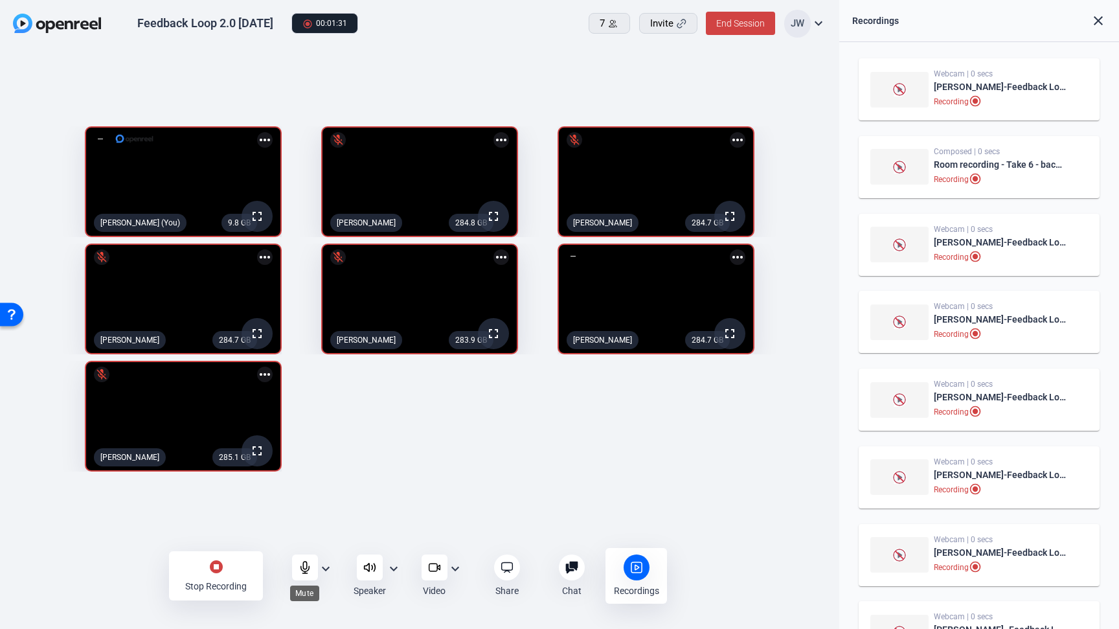
click at [305, 567] on icon at bounding box center [305, 567] width 13 height 13
click at [445, 464] on div "9.8 GB fullscreen mic_off Jesse Wilson (You) more_horiz 284.8 GB fullscreen mic…" at bounding box center [419, 299] width 813 height 358
click at [415, 478] on div "9.8 GB fullscreen mic_off Jesse Wilson (You) more_horiz 284.8 GB fullscreen mic…" at bounding box center [419, 299] width 813 height 358
click at [218, 567] on mat-icon "stop_circle" at bounding box center [217, 567] width 16 height 16
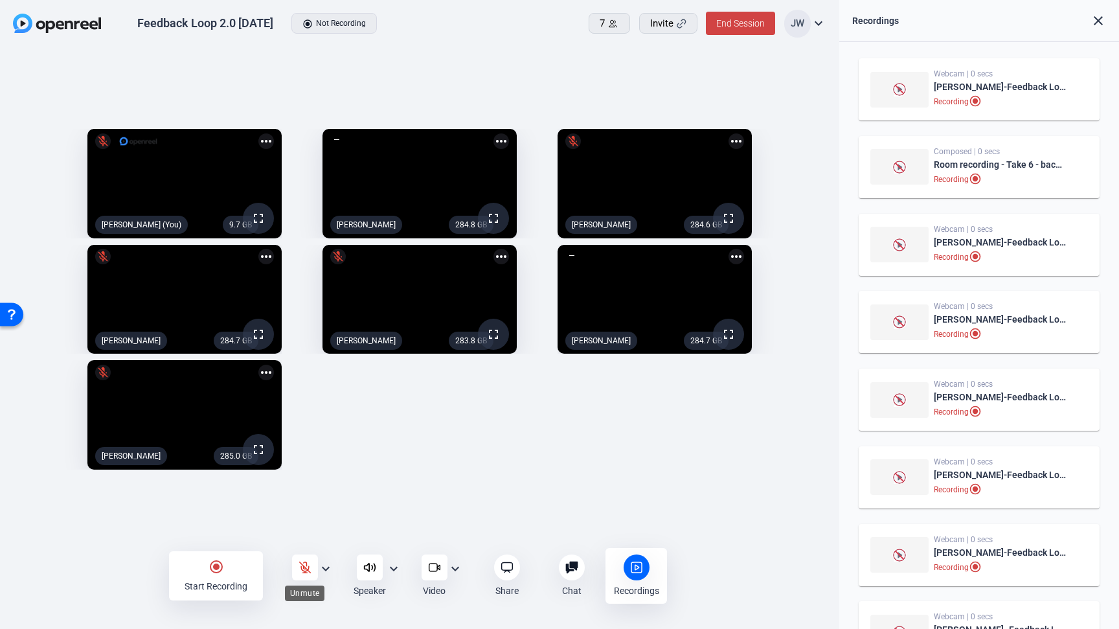
click at [300, 563] on icon at bounding box center [305, 567] width 13 height 13
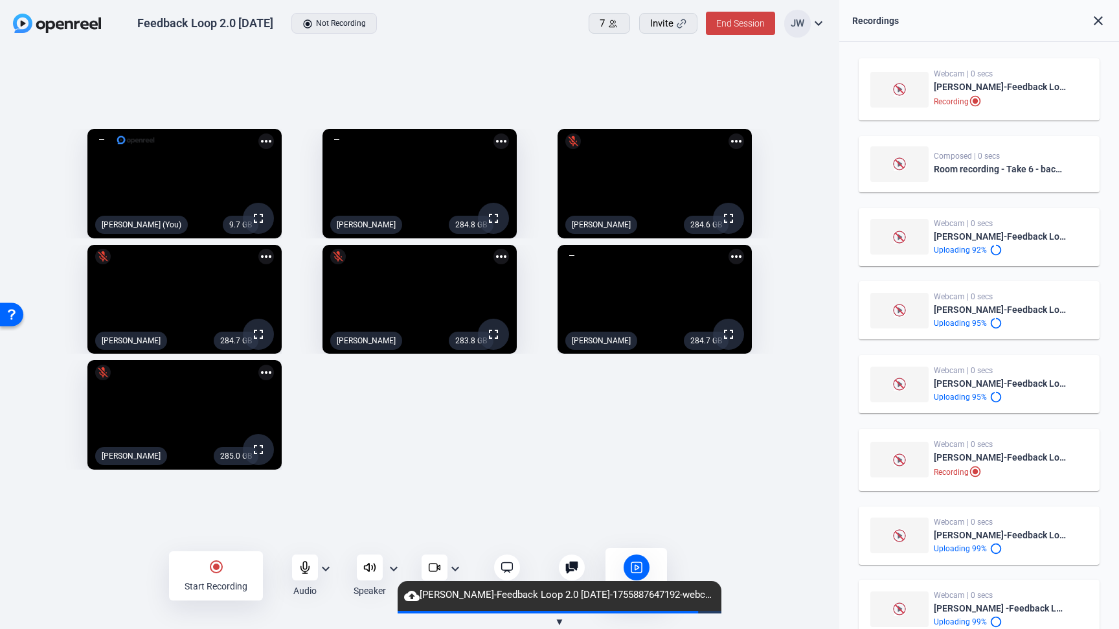
click at [511, 466] on div "9.7 GB fullscreen Jesse Wilson (You) more_horiz 284.8 GB fullscreen Amy Holmber…" at bounding box center [419, 299] width 813 height 354
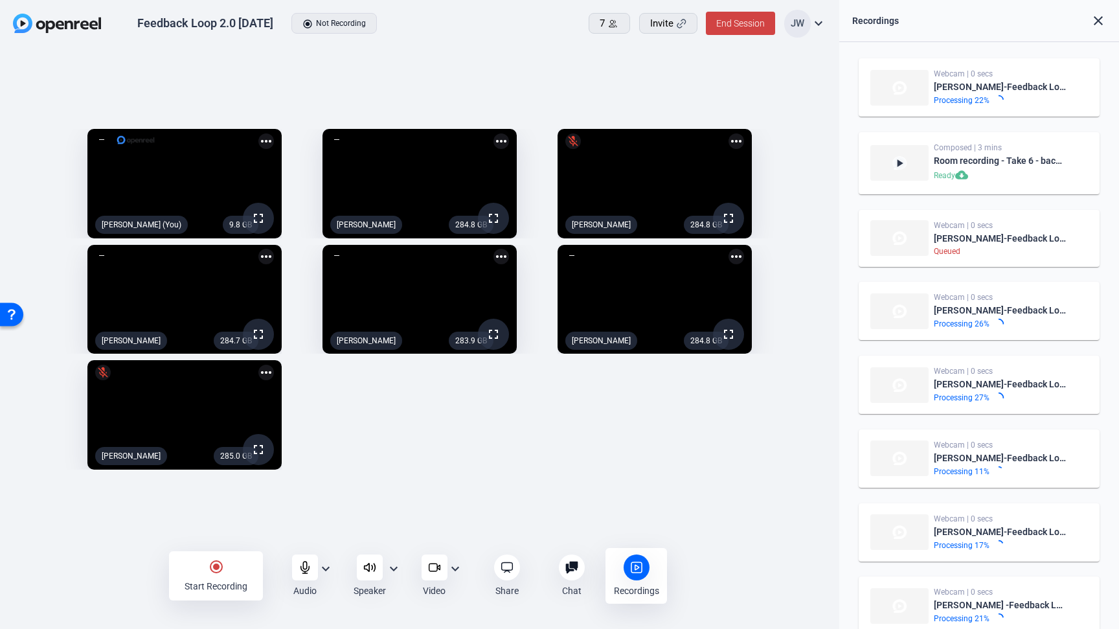
click at [517, 468] on div "9.8 GB fullscreen Jesse Wilson (You) more_horiz 284.8 GB fullscreen Amy Holmber…" at bounding box center [419, 299] width 813 height 354
click at [495, 413] on div "9.9 GB fullscreen Jesse Wilson (You) more_horiz 284.9 GB fullscreen Amy Holmber…" at bounding box center [419, 299] width 813 height 354
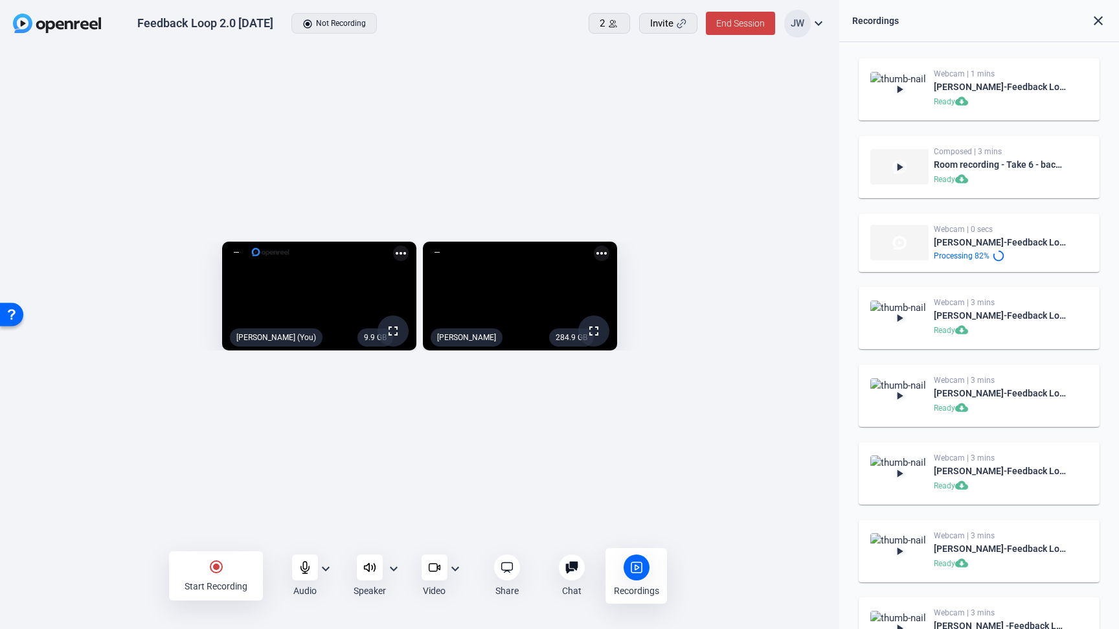
click at [88, 582] on div "radio_button_checked Start Recording Audio expand_more Speaker expand_more Vide…" at bounding box center [419, 575] width 839 height 51
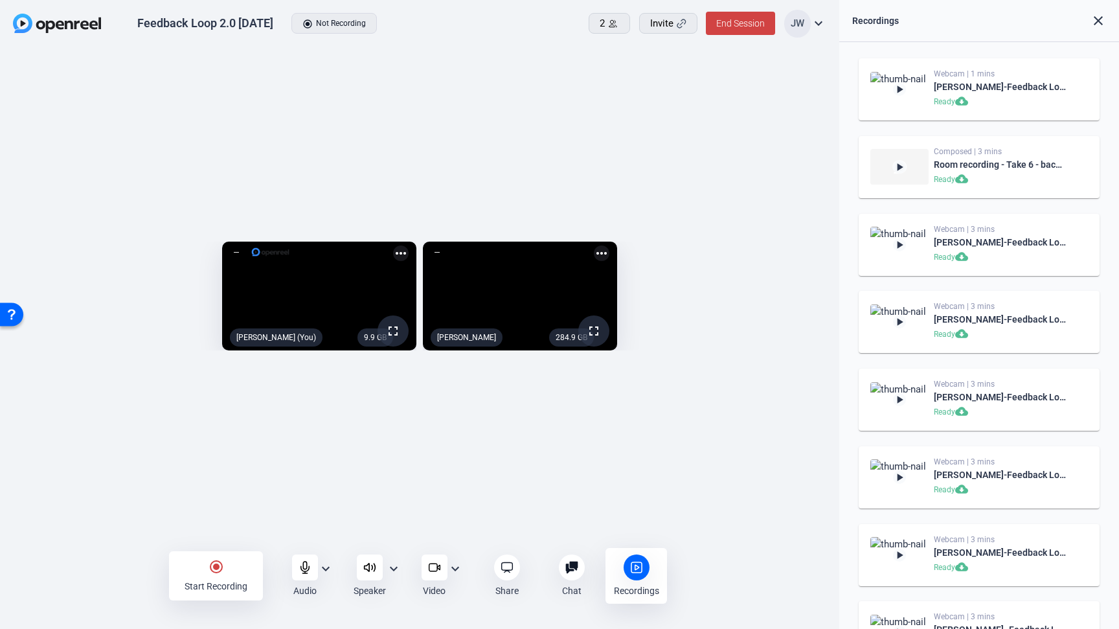
click at [107, 507] on div "9.9 GB fullscreen Jesse Wilson (You) more_horiz 284.9 GB fullscreen Amy Holmber…" at bounding box center [419, 299] width 839 height 503
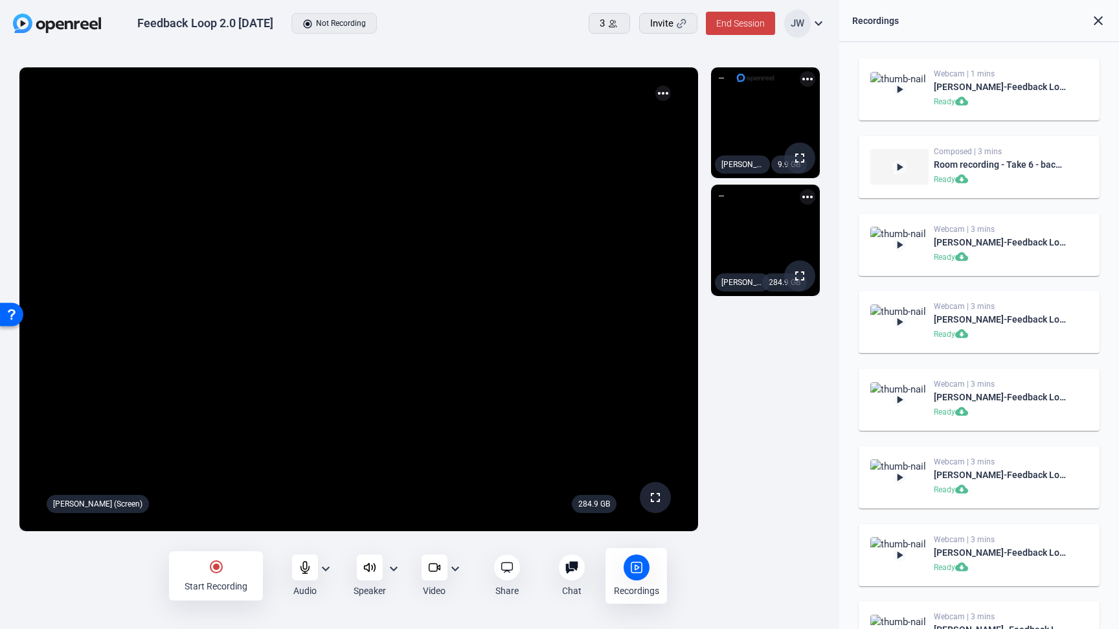
click at [655, 497] on mat-icon "fullscreen" at bounding box center [656, 498] width 16 height 16
click at [720, 418] on div "9.9 GB fullscreen Jesse Wilson (You) more_horiz 284.9 GB fullscreen Amy Holmber…" at bounding box center [766, 299] width 122 height 477
click at [209, 570] on mat-icon "radio_button_checked" at bounding box center [217, 567] width 16 height 16
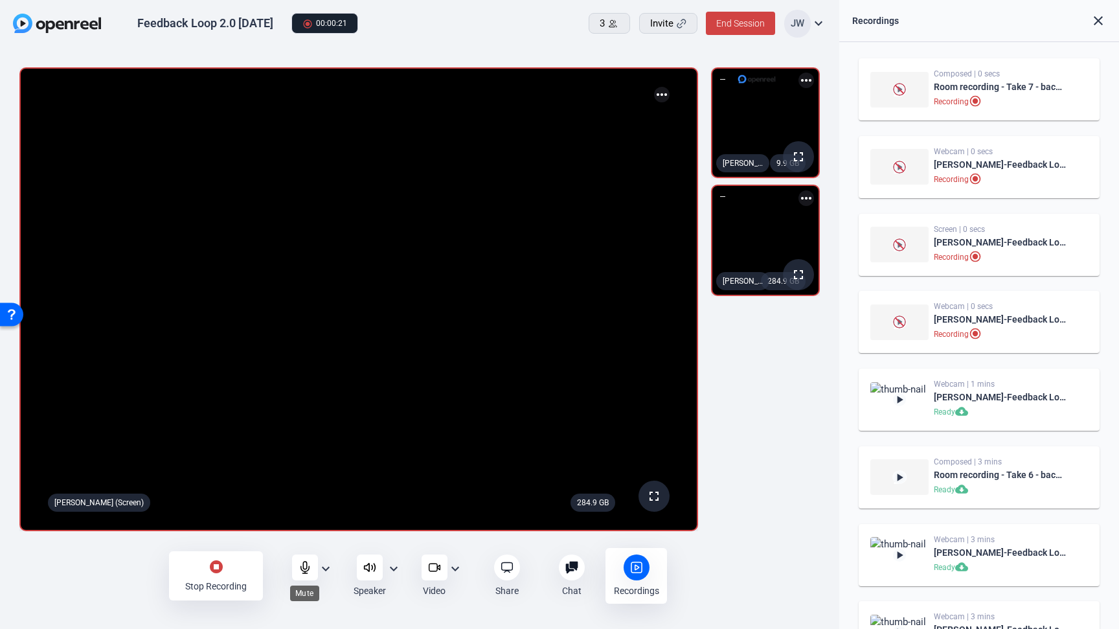
click at [304, 566] on icon at bounding box center [305, 567] width 13 height 13
click at [306, 567] on icon at bounding box center [305, 567] width 13 height 13
click at [89, 563] on div "stop_circle Stop Recording Audio expand_more Speaker expand_more Video expand_m…" at bounding box center [419, 575] width 839 height 51
click at [107, 563] on div "stop_circle Stop Recording Audio expand_more Speaker expand_more Video expand_m…" at bounding box center [419, 575] width 839 height 51
click at [81, 579] on div "stop_circle Stop Recording Audio expand_more Speaker expand_more Video expand_m…" at bounding box center [419, 575] width 839 height 51
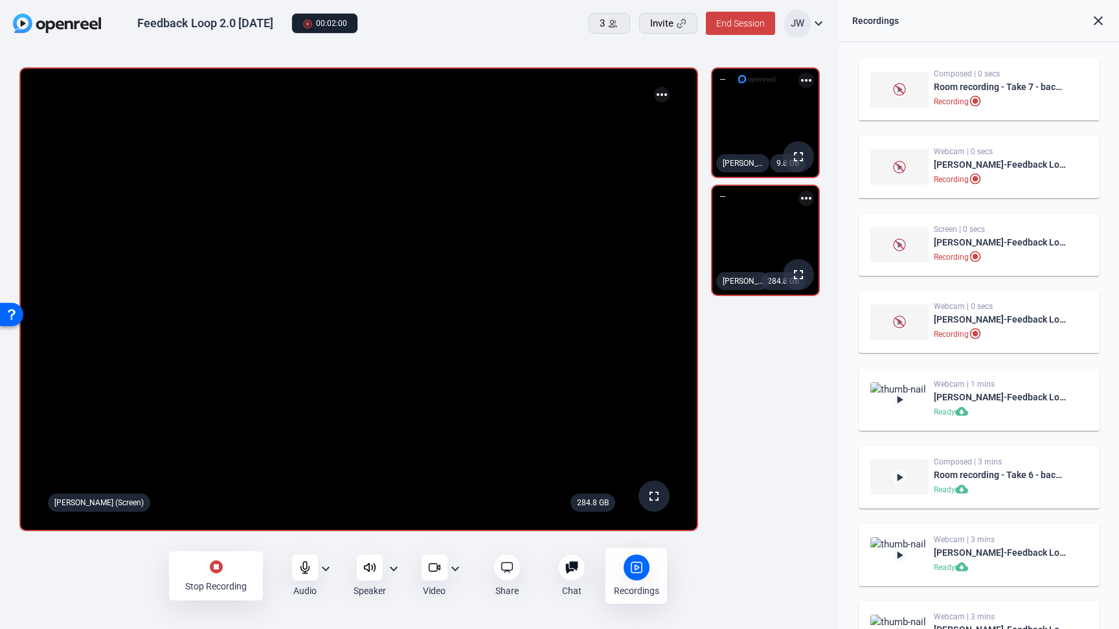
click at [69, 573] on div "stop_circle Stop Recording Audio expand_more Speaker expand_more Video expand_m…" at bounding box center [419, 575] width 839 height 51
click at [90, 591] on div "stop_circle Stop Recording Audio expand_more Speaker expand_more Video expand_m…" at bounding box center [419, 575] width 839 height 51
click at [96, 584] on div "stop_circle Stop Recording Audio expand_more Speaker expand_more Video expand_m…" at bounding box center [419, 575] width 839 height 51
click at [112, 567] on div "stop_circle Stop Recording Audio expand_more Speaker expand_more Video expand_m…" at bounding box center [419, 575] width 839 height 51
click at [309, 568] on icon at bounding box center [304, 567] width 8 height 12
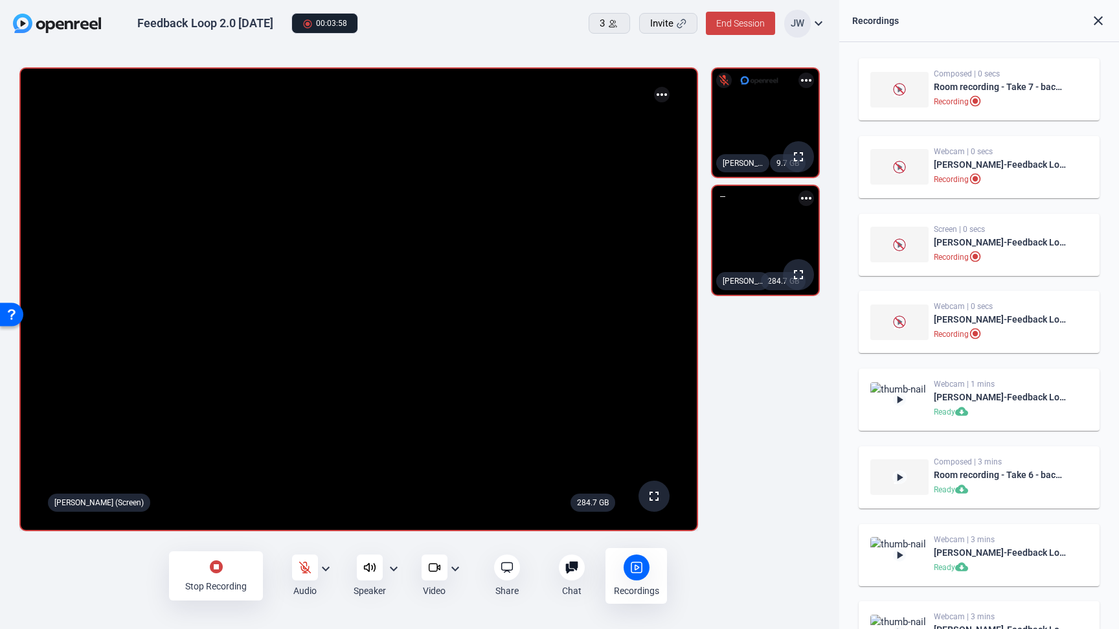
click at [309, 567] on icon at bounding box center [304, 567] width 11 height 11
click at [207, 569] on div "stop_circle Stop Recording" at bounding box center [216, 575] width 94 height 49
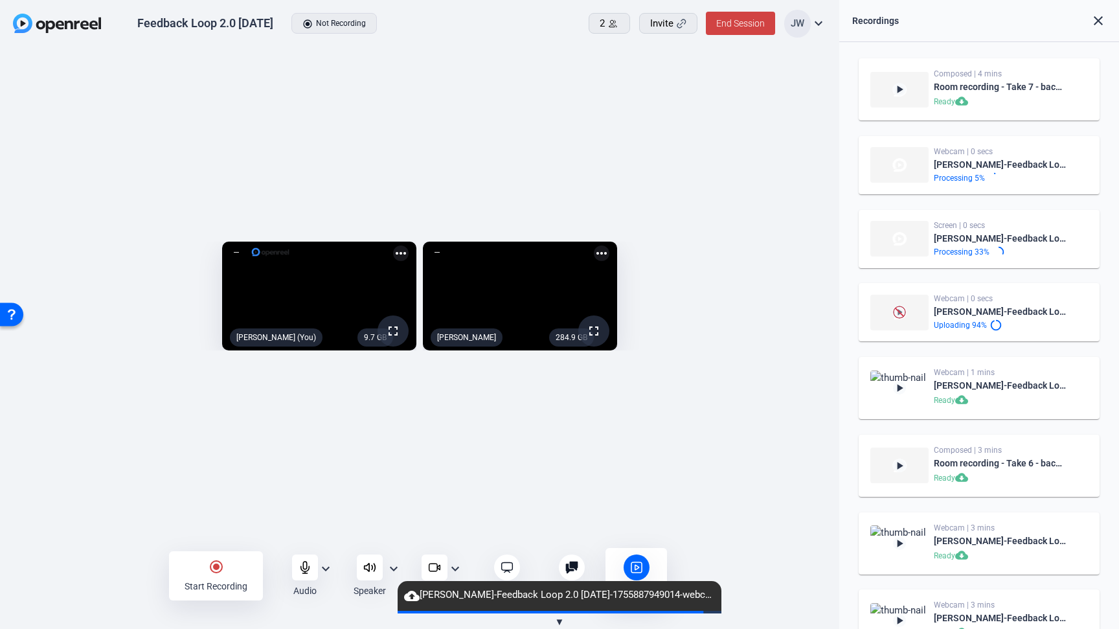
click at [106, 573] on div "radio_button_checked Start Recording Audio expand_more Speaker expand_more Vide…" at bounding box center [419, 575] width 839 height 51
click at [213, 574] on div "radio_button_checked Start Recording" at bounding box center [216, 575] width 94 height 49
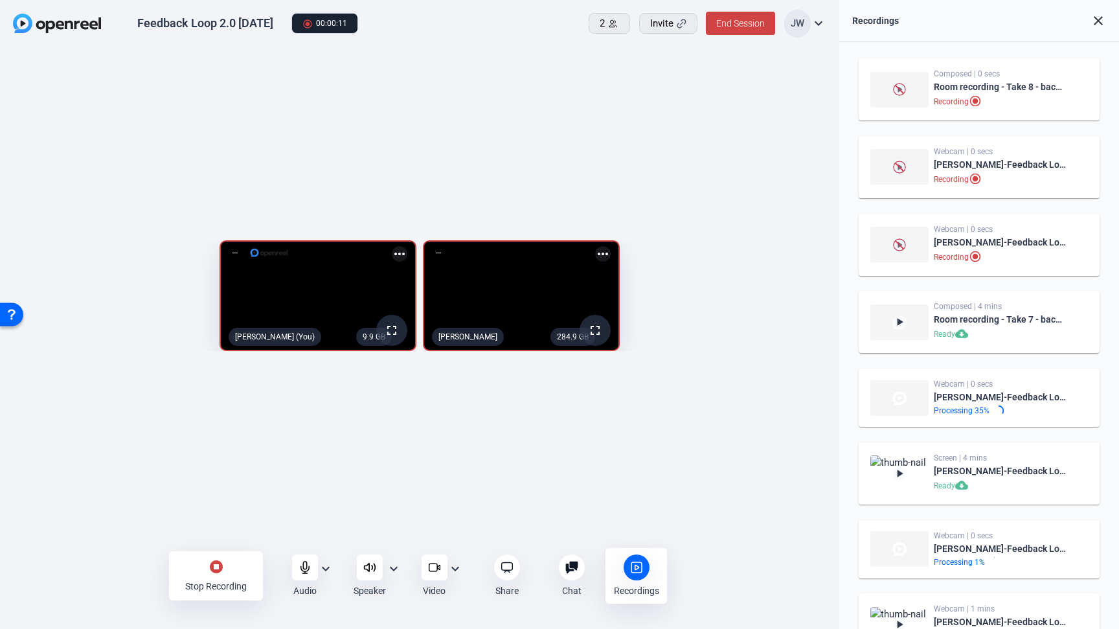
click at [124, 564] on div "stop_circle Stop Recording Audio expand_more Speaker expand_more Video expand_m…" at bounding box center [419, 575] width 839 height 51
click at [305, 563] on icon at bounding box center [305, 567] width 13 height 13
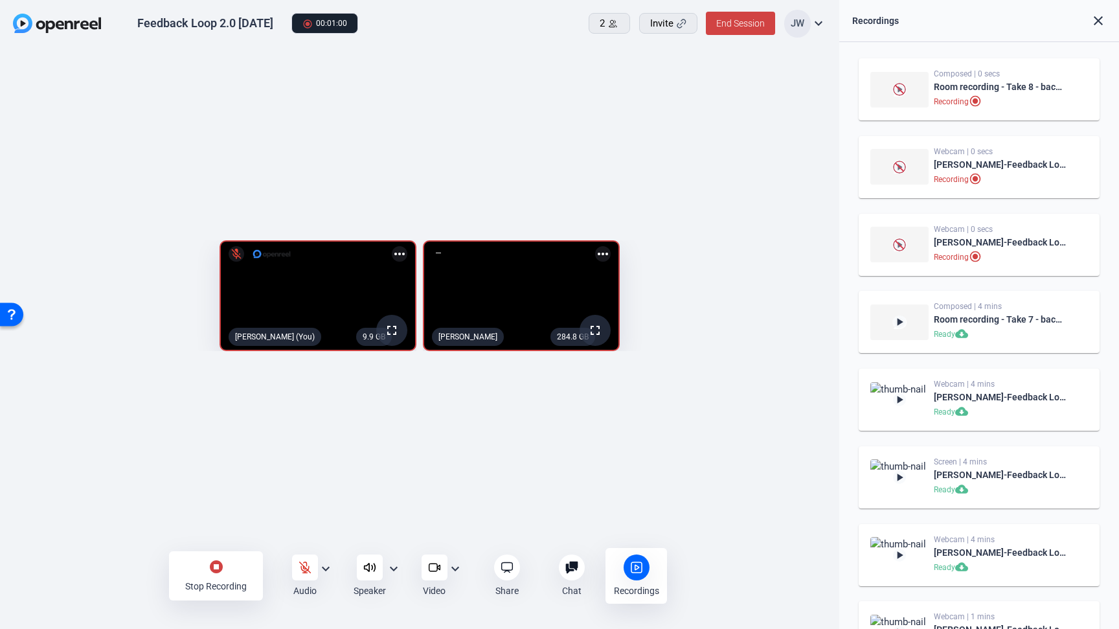
click at [215, 567] on mat-icon "stop_circle" at bounding box center [217, 567] width 16 height 16
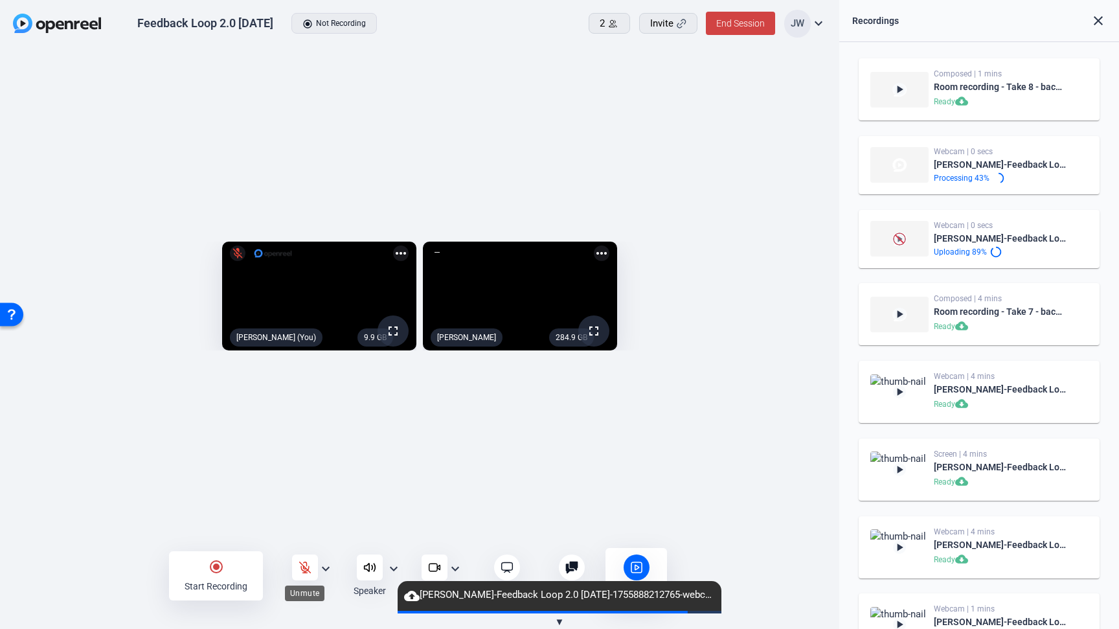
click at [302, 563] on icon at bounding box center [305, 567] width 13 height 13
click at [519, 486] on div "9.9 GB fullscreen Jesse Wilson (You) more_horiz 284.9 GB fullscreen Amy Holmber…" at bounding box center [419, 299] width 839 height 503
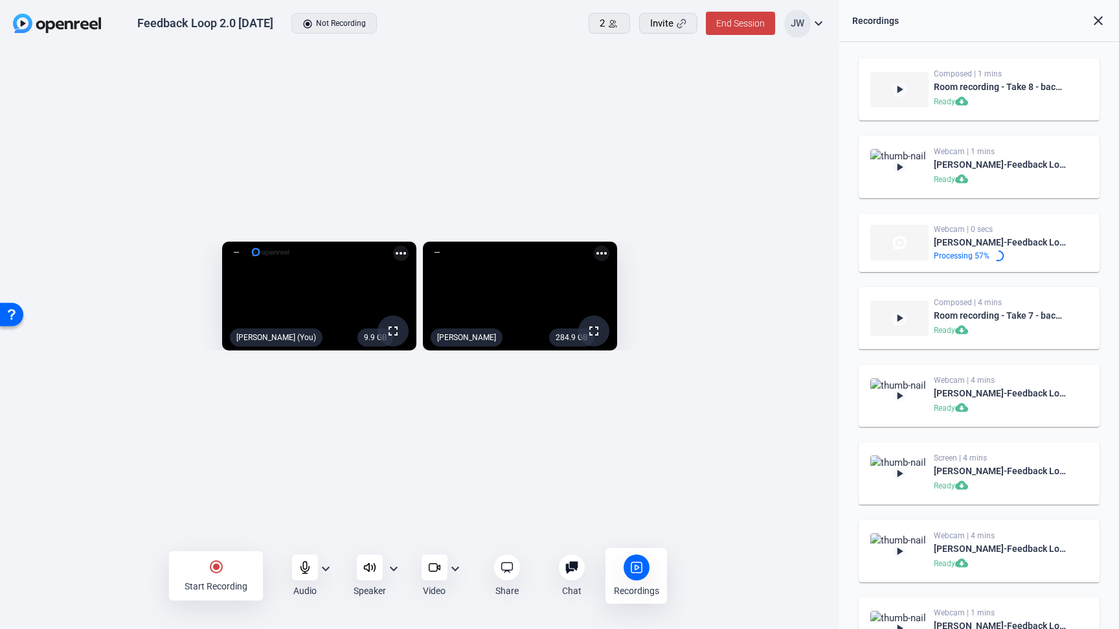
click at [216, 563] on mat-icon "radio_button_checked" at bounding box center [217, 567] width 16 height 16
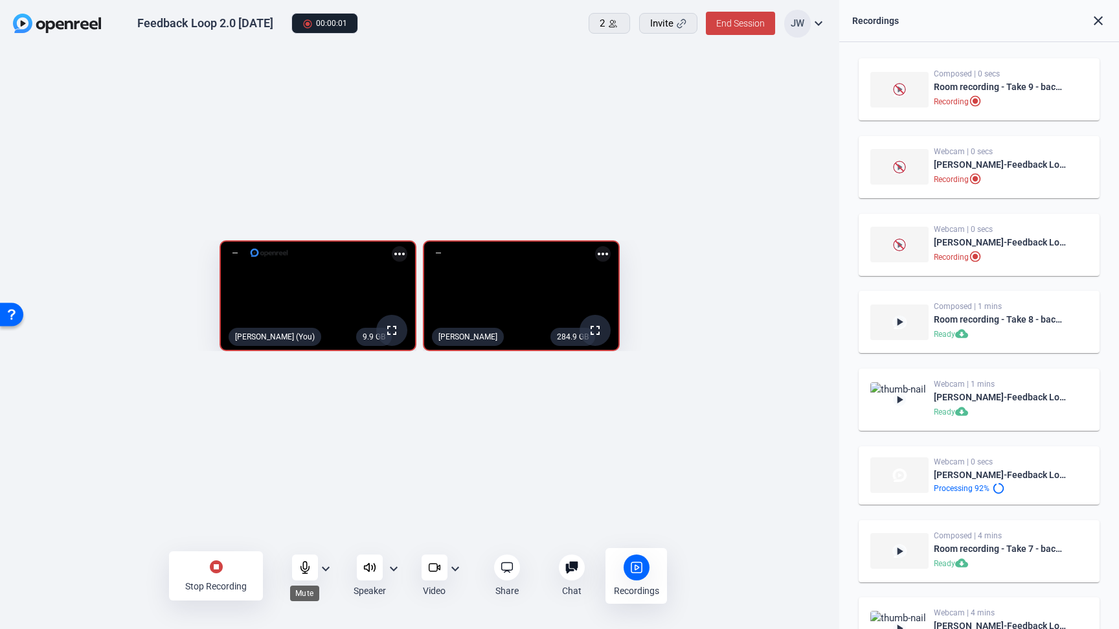
click at [304, 567] on icon at bounding box center [305, 567] width 13 height 13
click at [101, 570] on div "stop_circle Stop Recording Audio expand_more Speaker expand_more Video expand_m…" at bounding box center [419, 575] width 839 height 51
click at [207, 561] on div "stop_circle Stop Recording" at bounding box center [216, 575] width 94 height 49
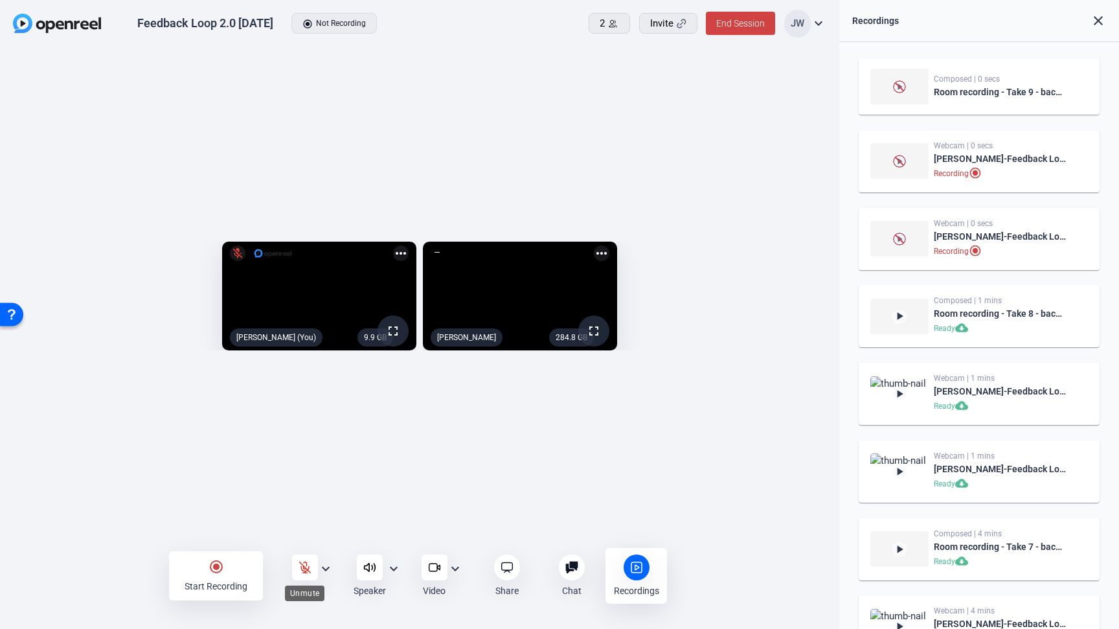
click at [302, 566] on icon at bounding box center [305, 567] width 13 height 13
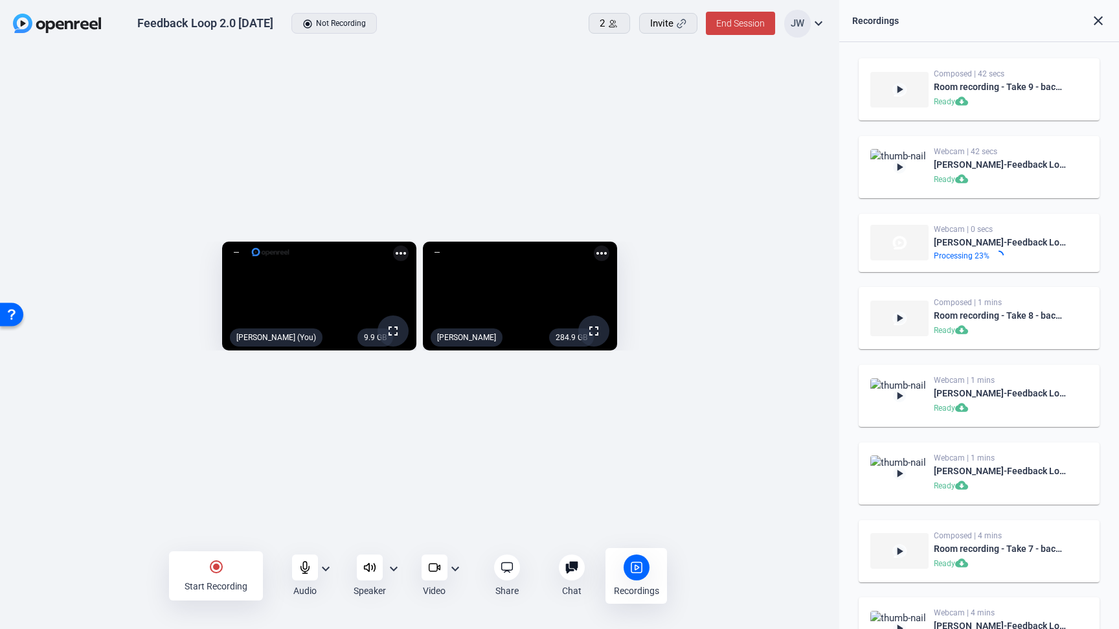
click at [159, 475] on div "9.9 GB fullscreen Jesse Wilson (You) more_horiz 284.9 GB fullscreen Amy Holmber…" at bounding box center [419, 299] width 839 height 503
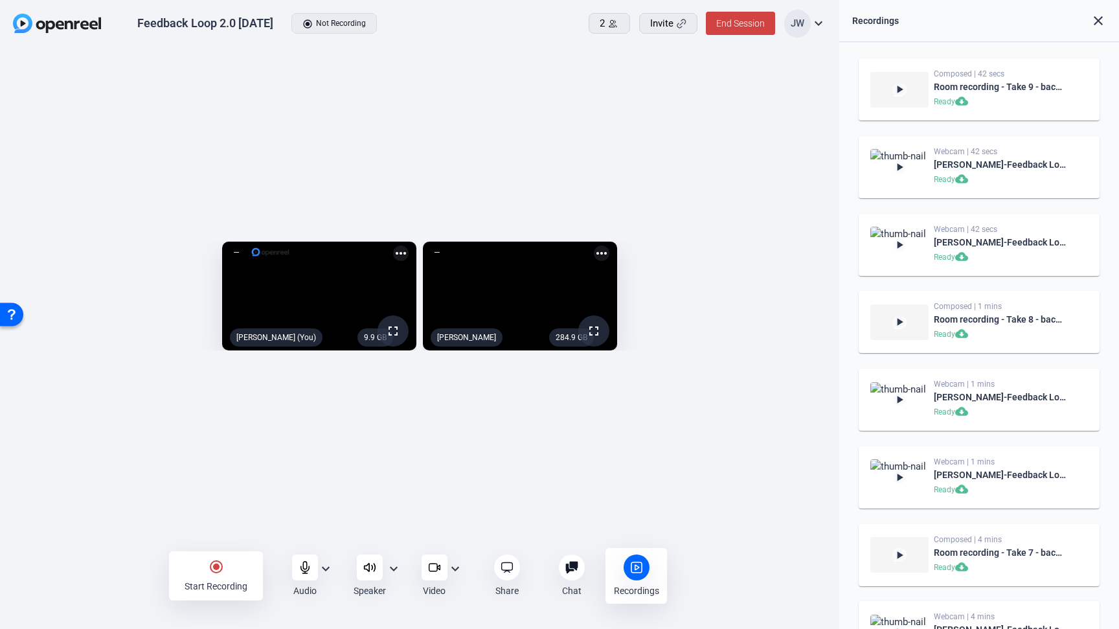
click at [213, 496] on div "9.9 GB fullscreen Jesse Wilson (You) more_horiz 284.9 GB fullscreen Amy Holmber…" at bounding box center [419, 299] width 839 height 503
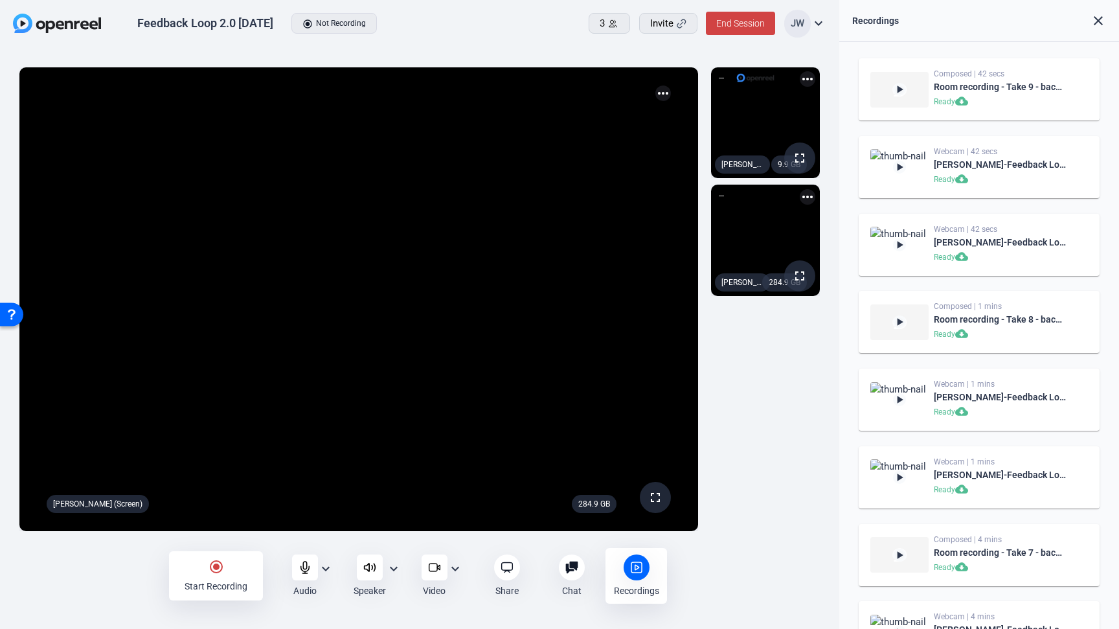
click at [208, 571] on div "radio_button_checked Start Recording" at bounding box center [216, 575] width 94 height 49
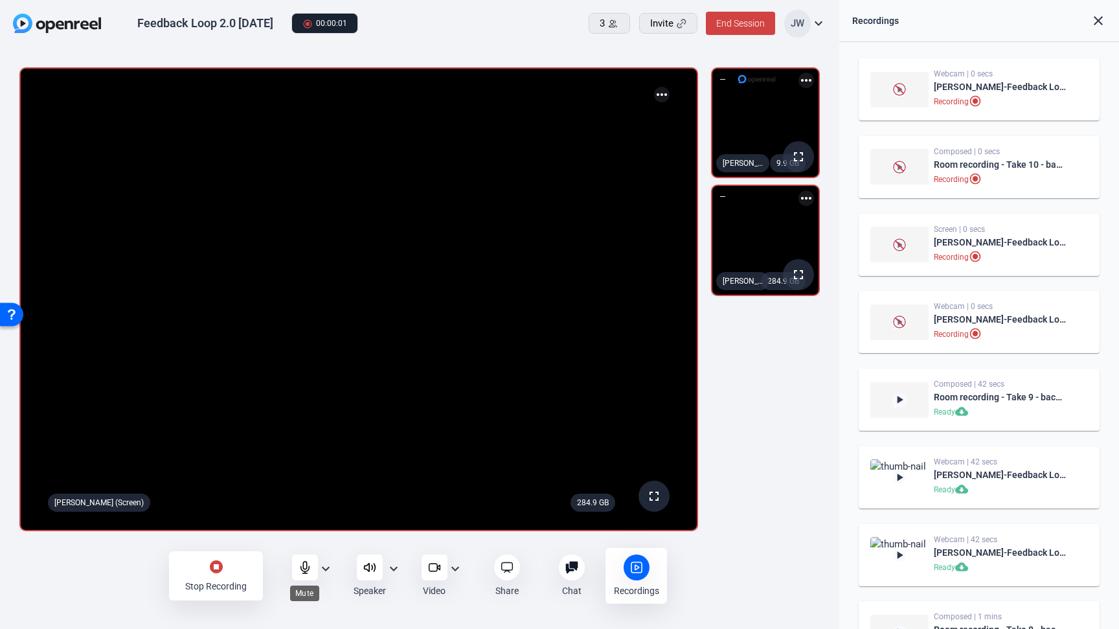
click at [307, 567] on icon at bounding box center [304, 567] width 8 height 12
click at [116, 568] on div "stop_circle Stop Recording Audio expand_more Speaker expand_more Video expand_m…" at bounding box center [419, 575] width 839 height 51
click at [214, 570] on mat-icon "stop_circle" at bounding box center [217, 567] width 16 height 16
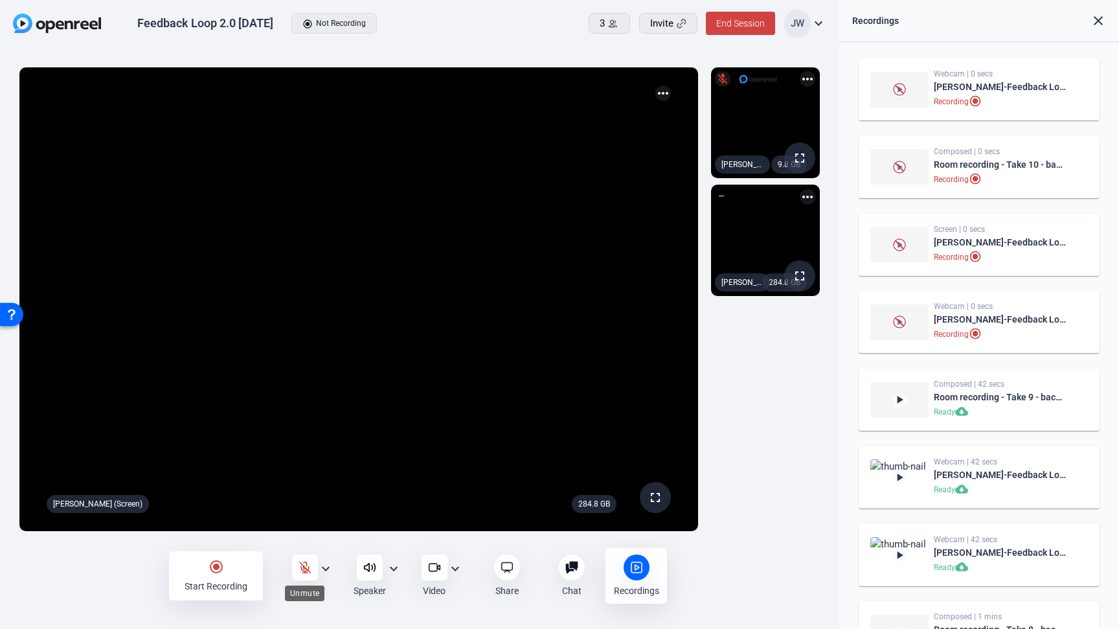
click at [307, 566] on icon at bounding box center [305, 567] width 13 height 13
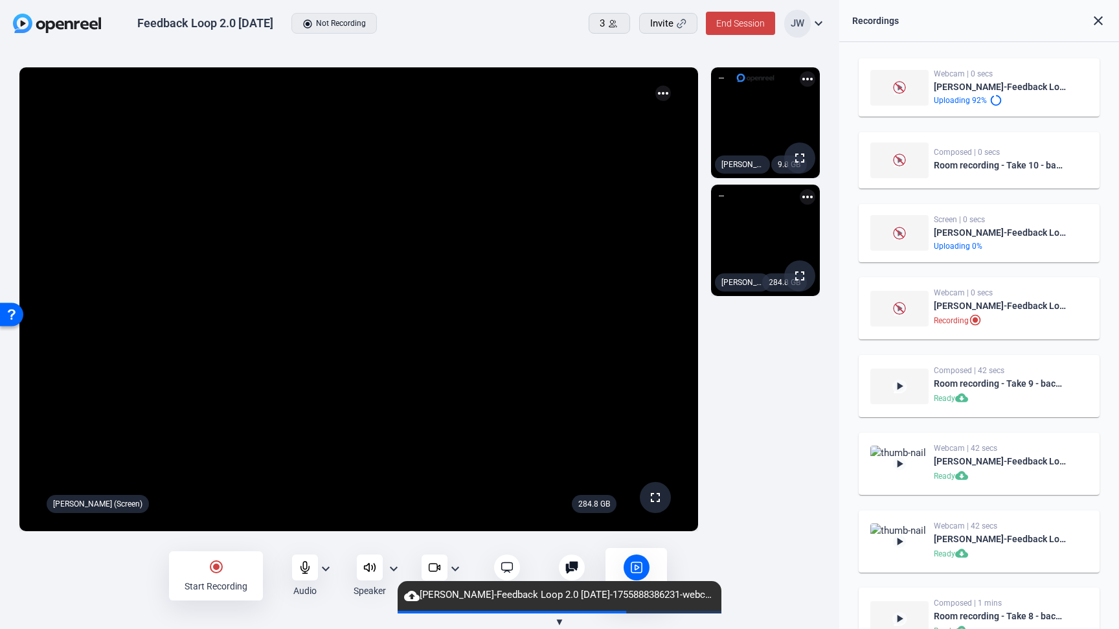
click at [114, 578] on div "radio_button_checked Start Recording Audio expand_more Speaker expand_more Vide…" at bounding box center [419, 575] width 839 height 51
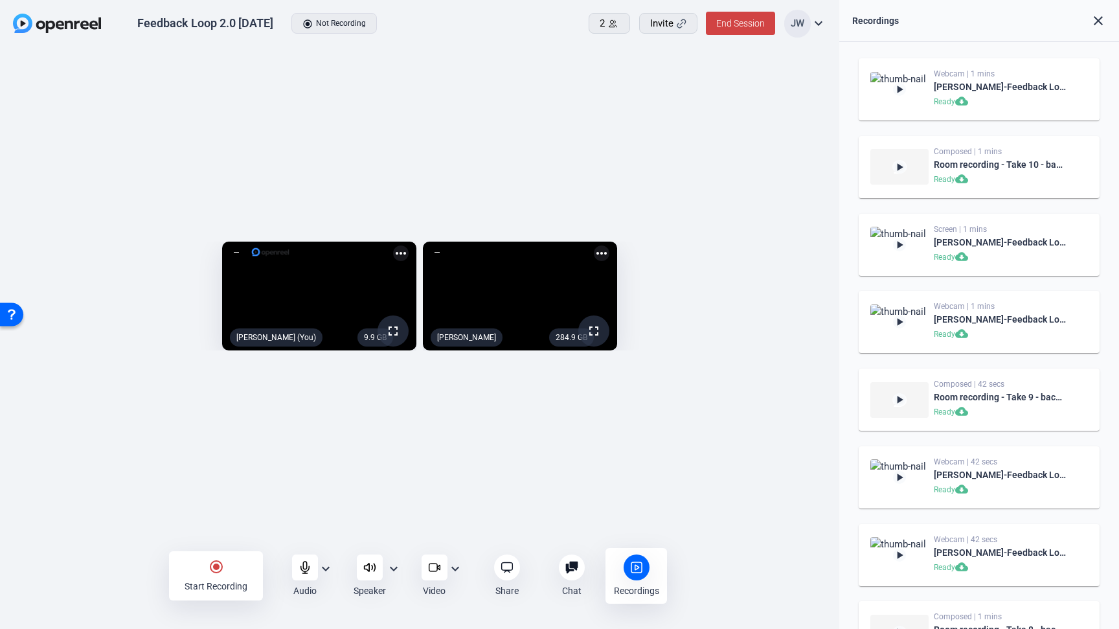
click at [61, 471] on div "9.9 GB fullscreen Jesse Wilson (You) more_horiz 284.9 GB fullscreen Amy Holmber…" at bounding box center [419, 299] width 839 height 503
click at [784, 537] on div "9.9 GB fullscreen Jesse Wilson (You) more_horiz 284.9 GB fullscreen Amy Holmber…" at bounding box center [419, 299] width 839 height 503
click at [148, 493] on div "9.9 GB fullscreen Jesse Wilson (You) more_horiz 284.9 GB fullscreen Amy Holmber…" at bounding box center [419, 299] width 839 height 503
click at [123, 496] on div "9.9 GB fullscreen Jesse Wilson (You) more_horiz 284.9 GB fullscreen Amy Holmber…" at bounding box center [419, 299] width 839 height 503
click at [98, 469] on div "9.9 GB fullscreen Jesse Wilson (You) more_horiz 284.9 GB fullscreen Amy Holmber…" at bounding box center [419, 299] width 839 height 503
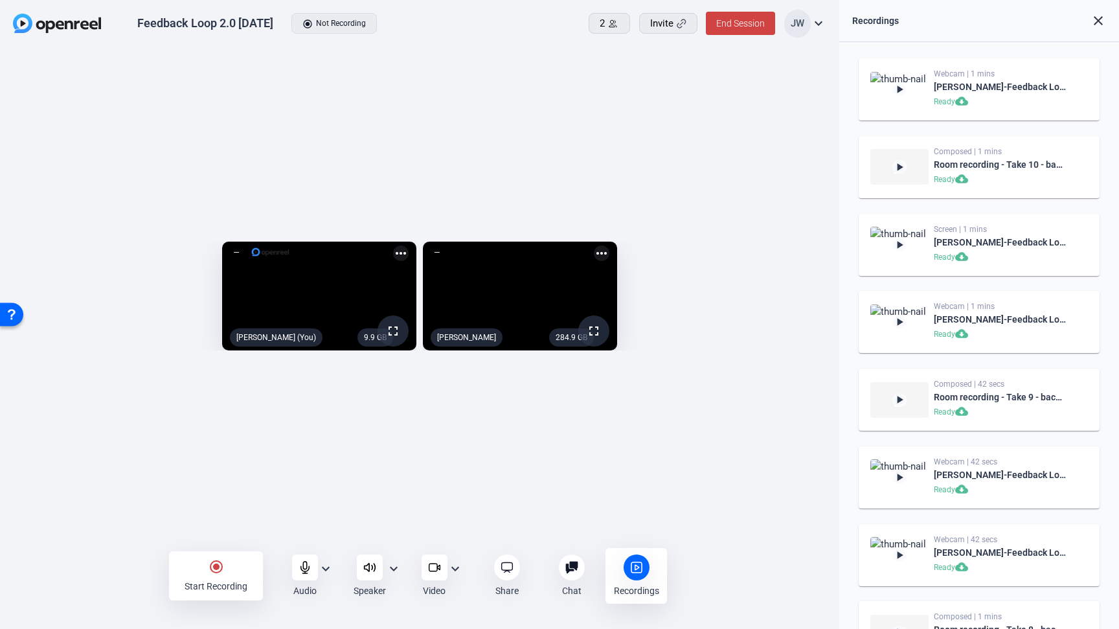
click at [146, 498] on div "9.9 GB fullscreen Jesse Wilson (You) more_horiz 284.9 GB fullscreen Amy Holmber…" at bounding box center [419, 299] width 839 height 503
click at [122, 470] on div "9.9 GB fullscreen Jesse Wilson (You) more_horiz 284.9 GB fullscreen Amy Holmber…" at bounding box center [419, 299] width 839 height 503
click at [118, 520] on div "9.9 GB fullscreen Jesse Wilson (You) more_horiz 284.9 GB fullscreen Amy Holmber…" at bounding box center [419, 299] width 839 height 503
click at [91, 517] on div "9.9 GB fullscreen Jesse Wilson (You) more_horiz 284.9 GB fullscreen Amy Holmber…" at bounding box center [419, 299] width 839 height 503
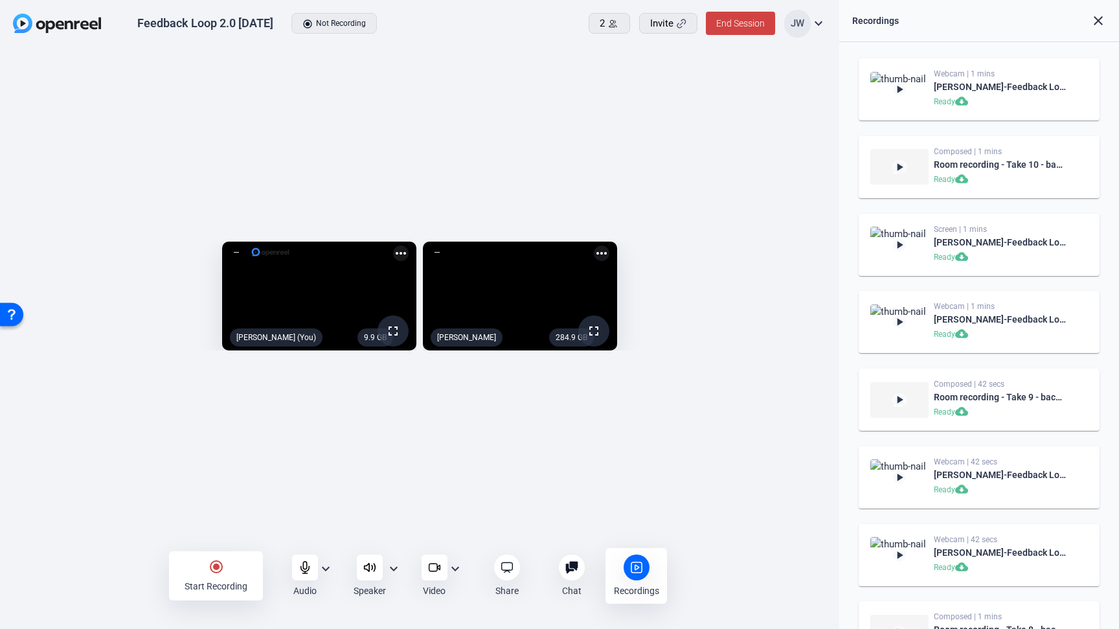
click at [114, 496] on div "9.9 GB fullscreen Jesse Wilson (You) more_horiz 284.9 GB fullscreen Amy Holmber…" at bounding box center [419, 299] width 839 height 503
click at [131, 490] on div "9.9 GB fullscreen Jesse Wilson (You) more_horiz 284.9 GB fullscreen Amy Holmber…" at bounding box center [419, 299] width 839 height 503
click at [172, 518] on div "9.9 GB fullscreen Jesse Wilson (You) more_horiz 284.9 GB fullscreen Amy Holmber…" at bounding box center [419, 299] width 839 height 503
click at [84, 495] on div "9.9 GB fullscreen Jesse Wilson (You) more_horiz 284.9 GB fullscreen Amy Holmber…" at bounding box center [419, 299] width 839 height 503
click at [105, 509] on div "9.9 GB fullscreen Jesse Wilson (You) more_horiz 284.9 GB fullscreen Amy Holmber…" at bounding box center [419, 299] width 839 height 503
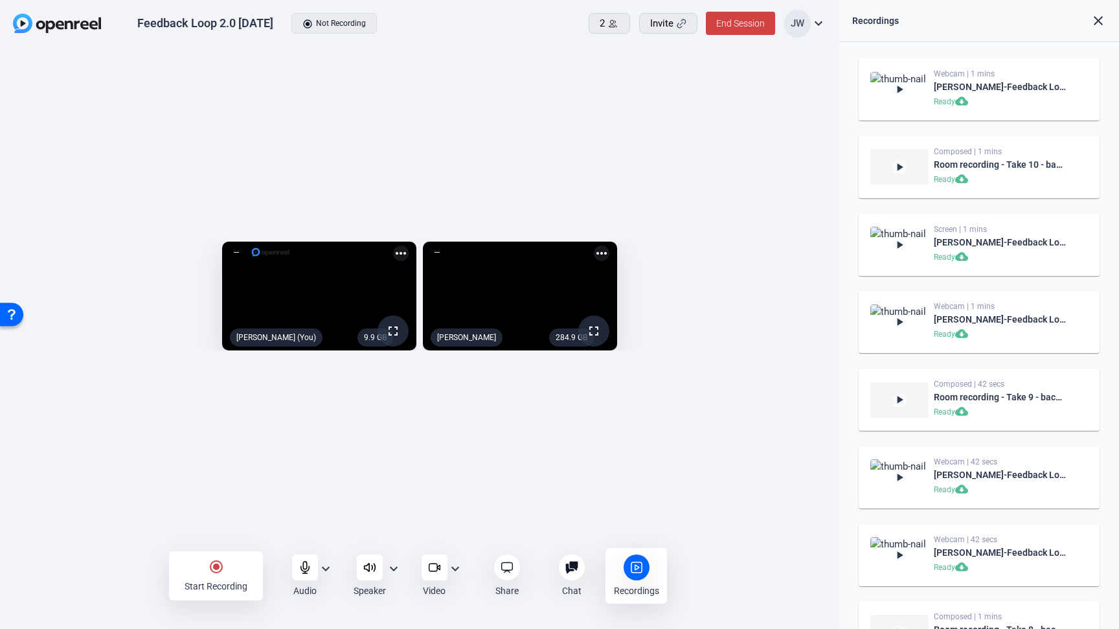
click at [84, 523] on div "9.9 GB fullscreen Jesse Wilson (You) more_horiz 284.9 GB fullscreen Amy Holmber…" at bounding box center [419, 299] width 839 height 503
click at [552, 25] on div "Feedback Loop 2.0 Friday radio_button_checked Not Recording 2 Invite End Sessio…" at bounding box center [419, 24] width 839 height 48
click at [742, 23] on span "End Session" at bounding box center [740, 23] width 49 height 10
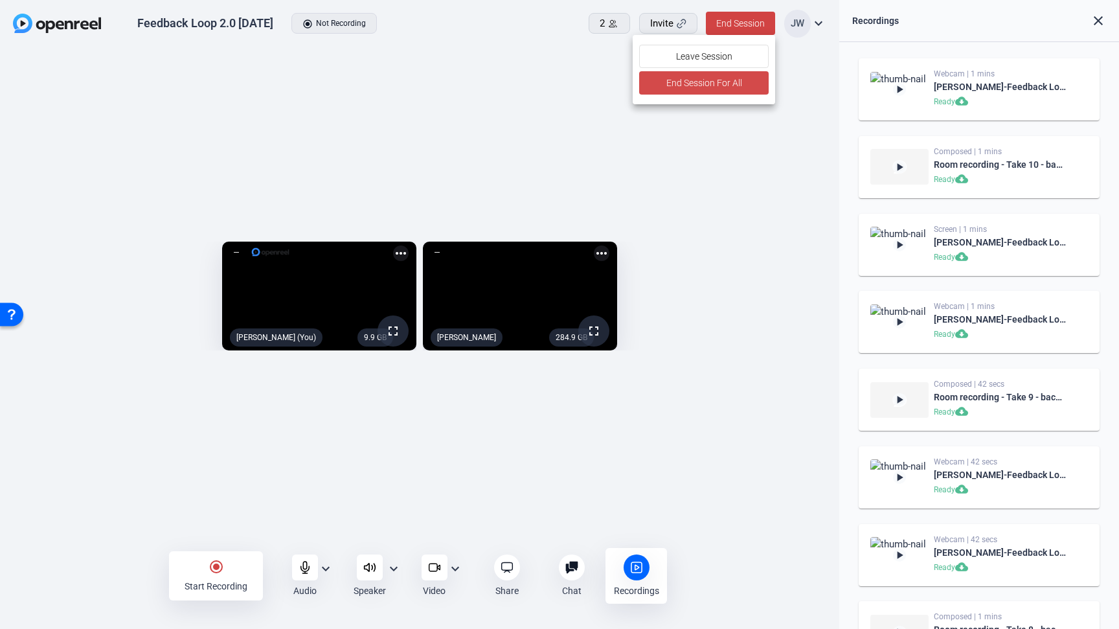
click at [723, 85] on span "End Session For All" at bounding box center [704, 83] width 76 height 16
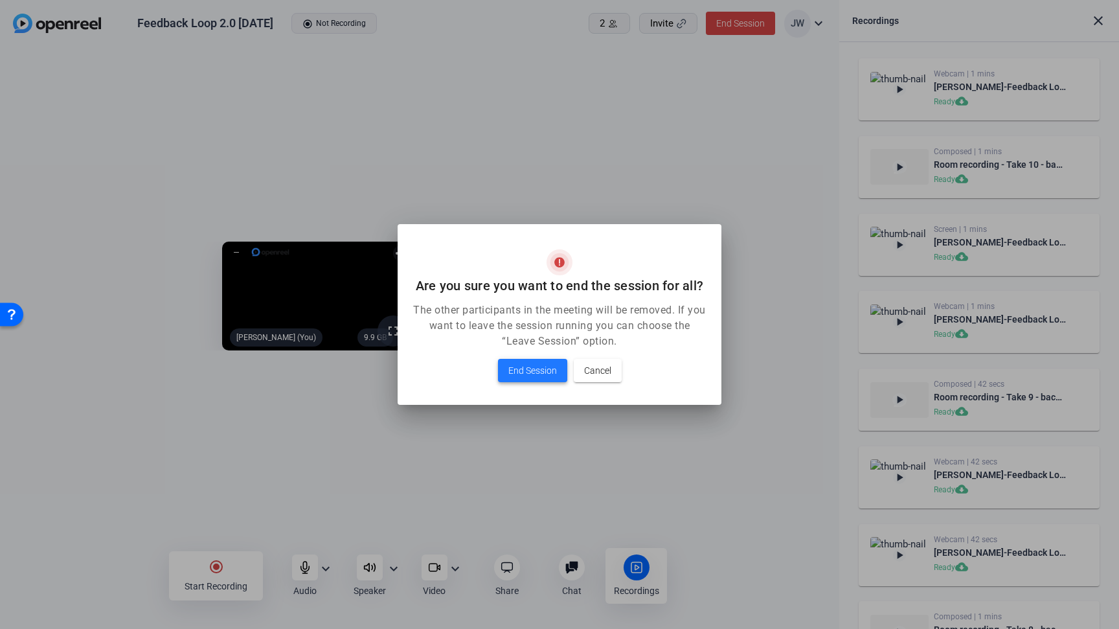
click at [527, 372] on span "End Session" at bounding box center [532, 371] width 49 height 16
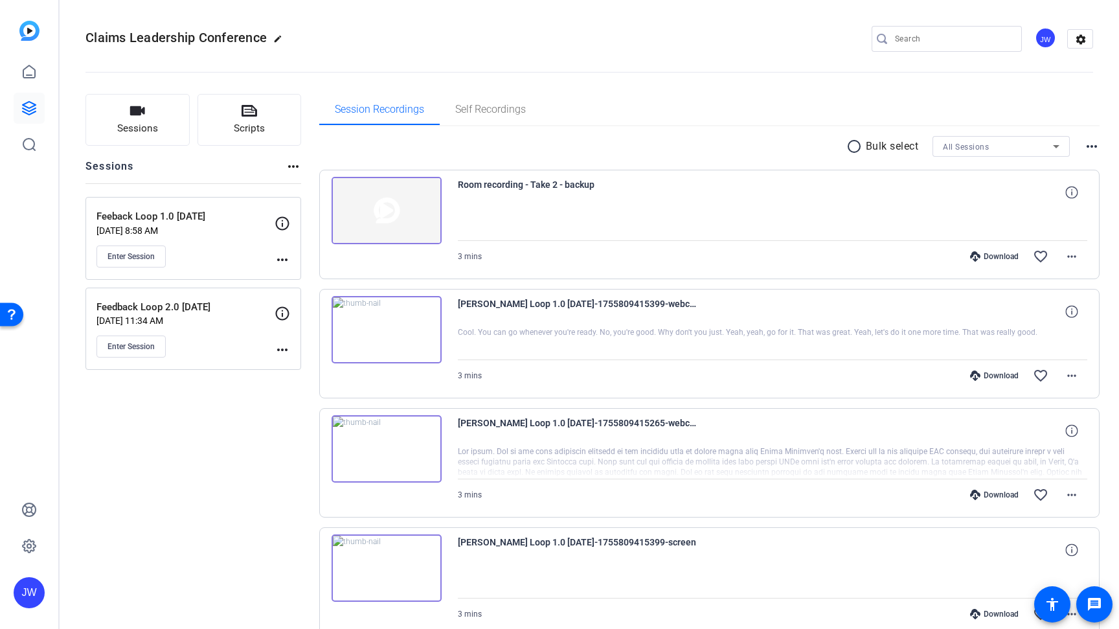
click at [212, 319] on p "[DATE] 11:34 AM" at bounding box center [185, 320] width 178 height 10
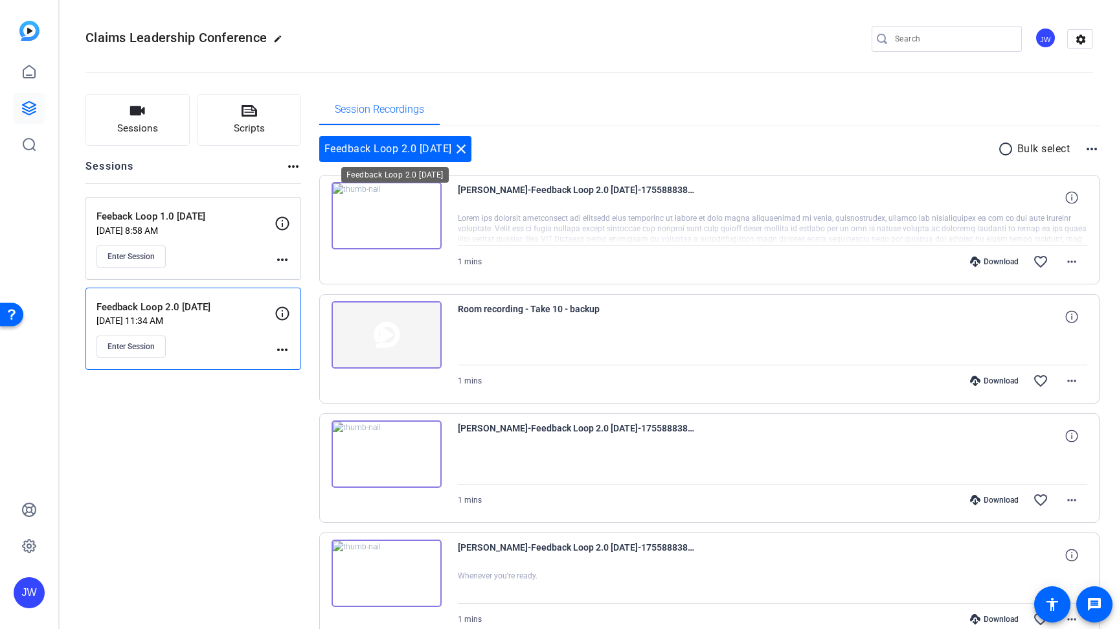
click at [460, 150] on mat-icon "close" at bounding box center [461, 149] width 16 height 16
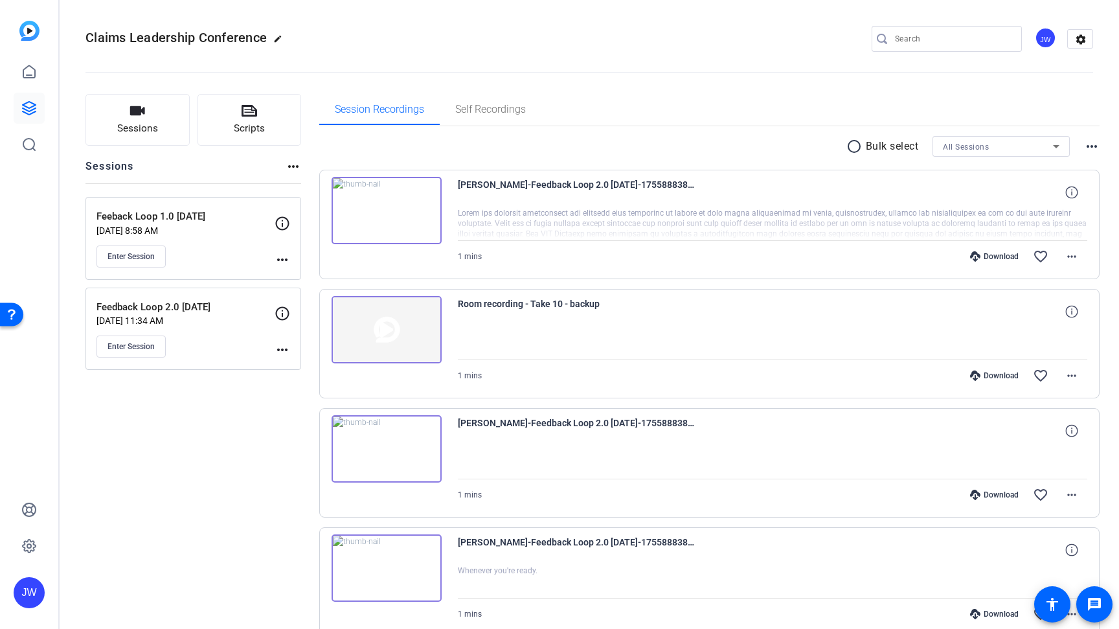
click at [385, 210] on img at bounding box center [387, 210] width 110 height 67
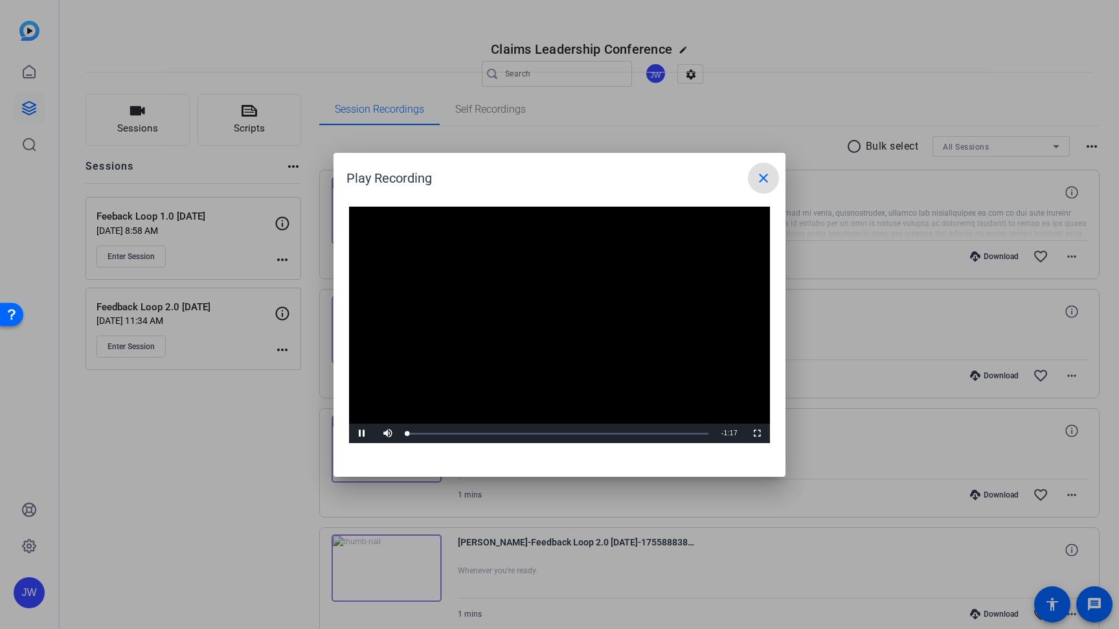
click at [541, 317] on video "Video Player" at bounding box center [559, 325] width 421 height 237
click at [368, 433] on span "Video Player" at bounding box center [362, 433] width 26 height 0
click at [757, 177] on mat-icon "close" at bounding box center [764, 178] width 16 height 16
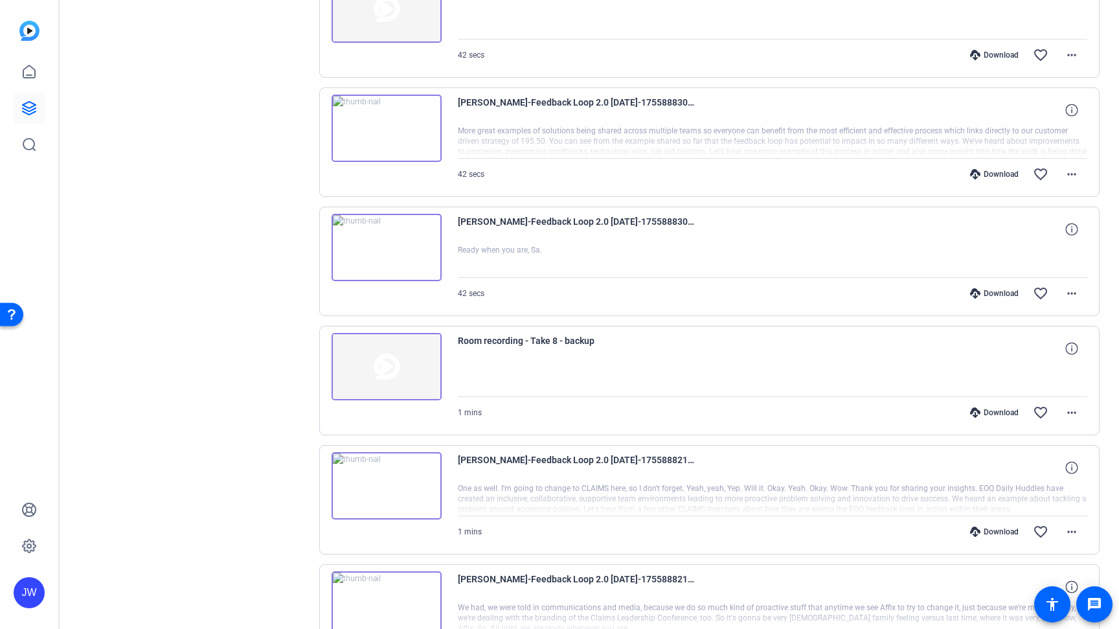
scroll to position [804, 0]
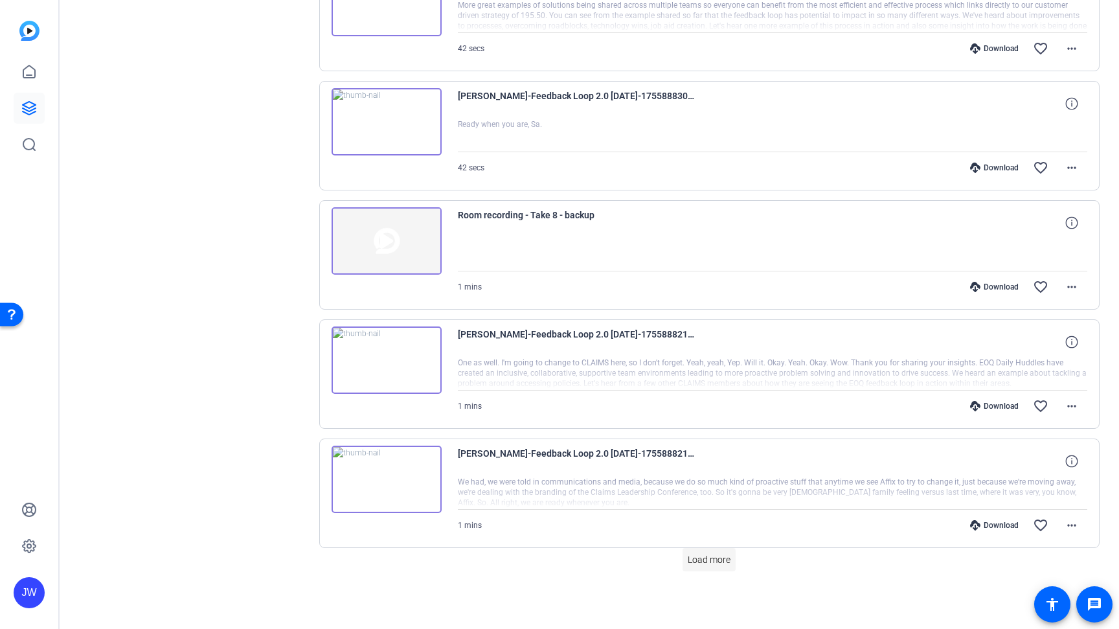
click at [707, 557] on span "Load more" at bounding box center [709, 560] width 43 height 14
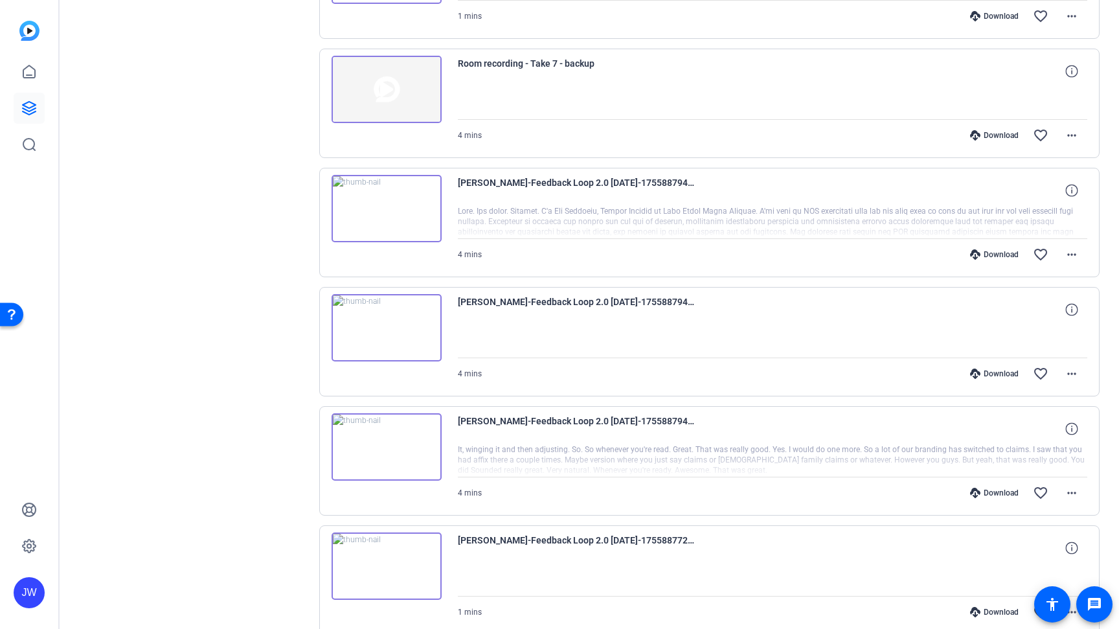
scroll to position [1849, 0]
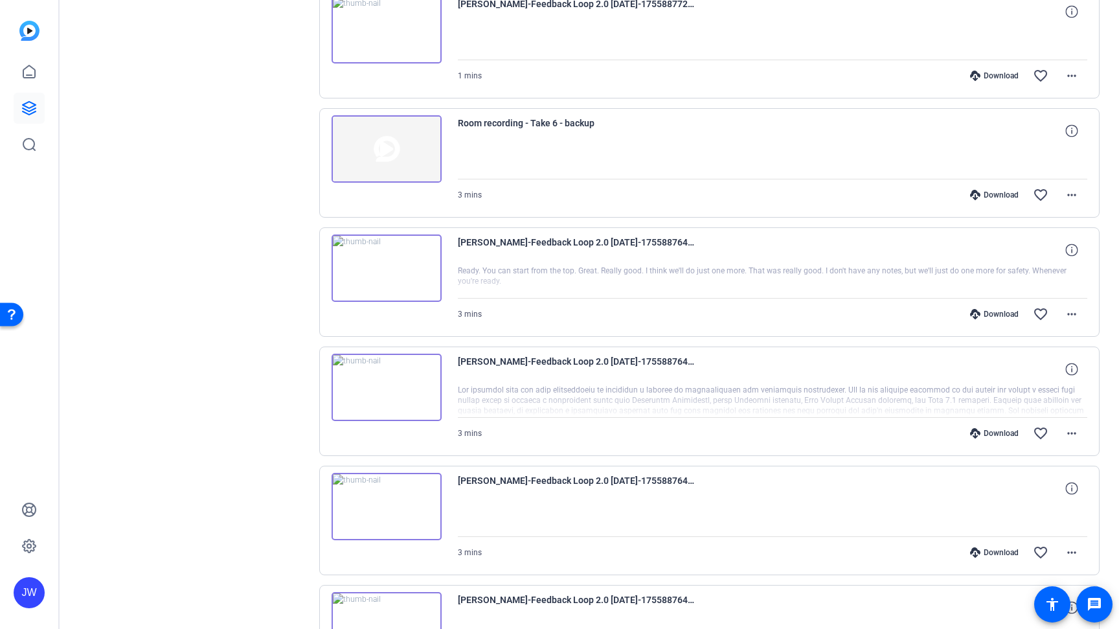
click at [385, 389] on img at bounding box center [387, 387] width 110 height 67
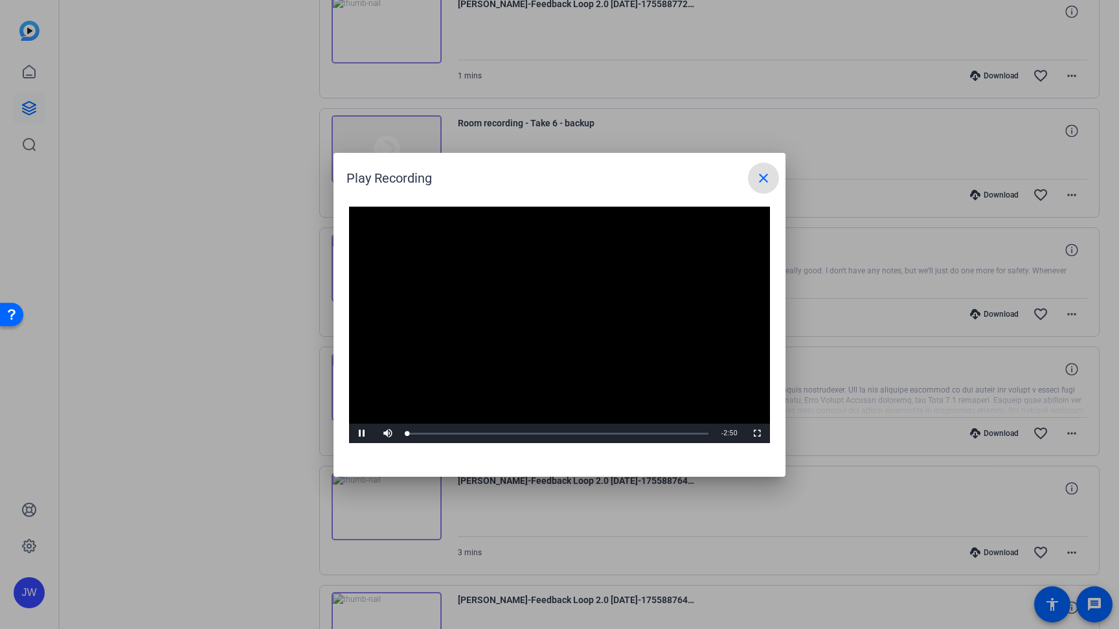
click at [521, 313] on video "Video Player" at bounding box center [559, 325] width 421 height 237
drag, startPoint x: 370, startPoint y: 435, endPoint x: 362, endPoint y: 435, distance: 7.8
click at [362, 433] on span "Video Player" at bounding box center [362, 433] width 26 height 0
click at [433, 433] on div "Loaded : 20.88% 0:14 0:02" at bounding box center [557, 433] width 301 height 3
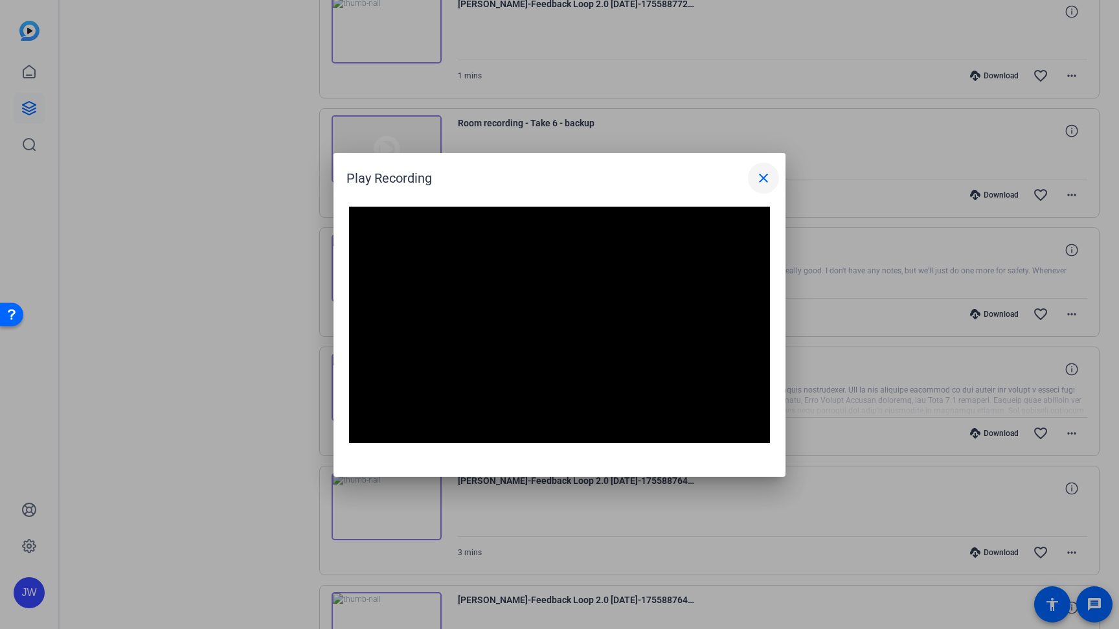
click at [764, 172] on mat-icon "close" at bounding box center [764, 178] width 16 height 16
